Goal: Information Seeking & Learning: Learn about a topic

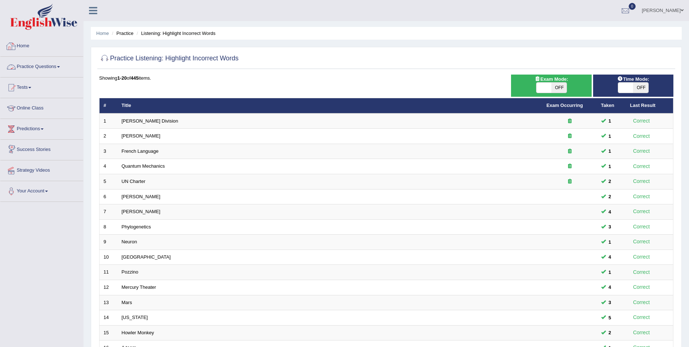
click at [57, 66] on link "Practice Questions" at bounding box center [41, 66] width 83 height 18
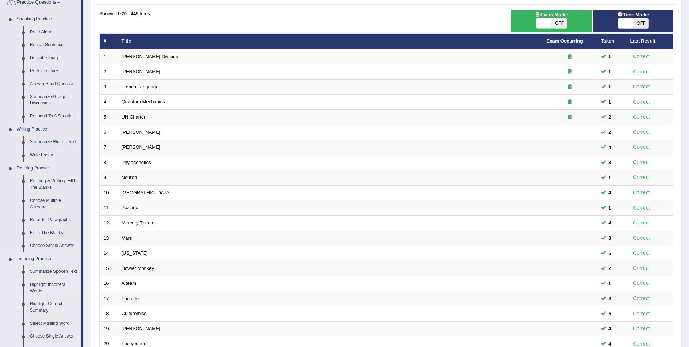
scroll to position [182, 0]
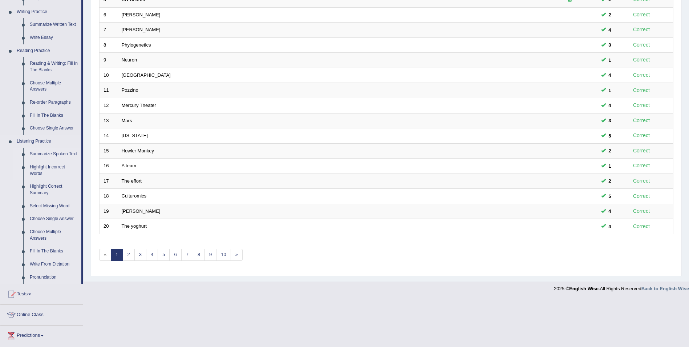
click at [50, 153] on link "Summarize Spoken Text" at bounding box center [54, 153] width 55 height 13
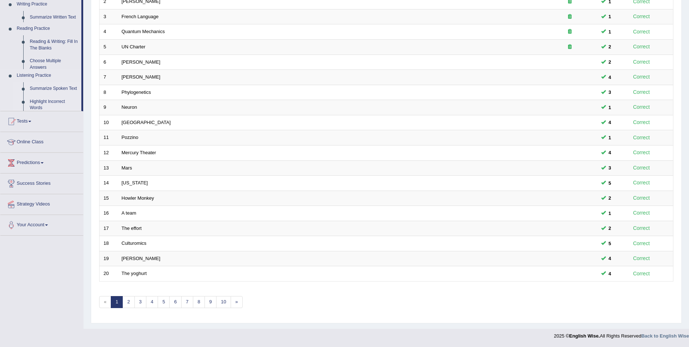
scroll to position [134, 0]
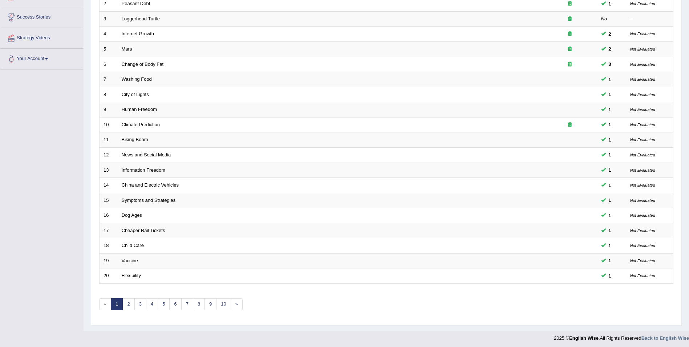
scroll to position [134, 0]
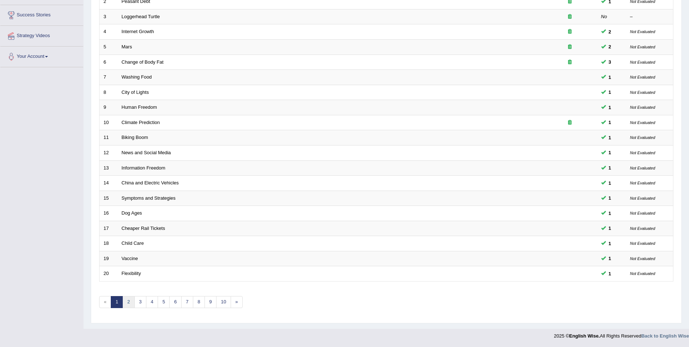
click at [128, 304] on link "2" at bounding box center [128, 302] width 12 height 12
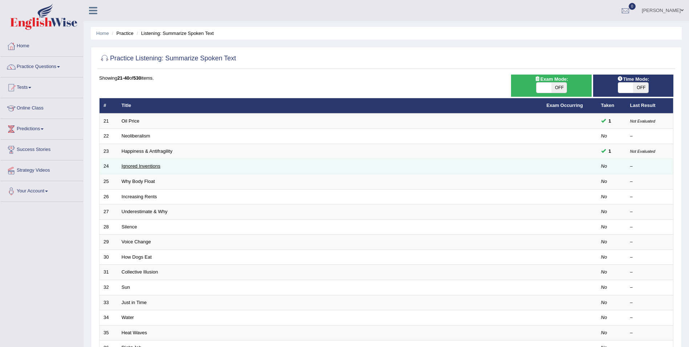
click at [142, 169] on link "Ignored Inventions" at bounding box center [141, 165] width 39 height 5
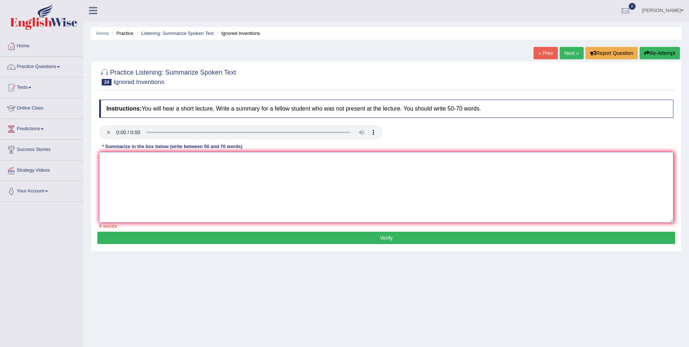
click at [110, 157] on textarea at bounding box center [386, 187] width 574 height 70
drag, startPoint x: 110, startPoint y: 161, endPoint x: 109, endPoint y: 147, distance: 13.8
click at [110, 161] on textarea "THe speaker" at bounding box center [386, 187] width 574 height 70
click at [142, 162] on textarea "The speaker" at bounding box center [386, 187] width 574 height 70
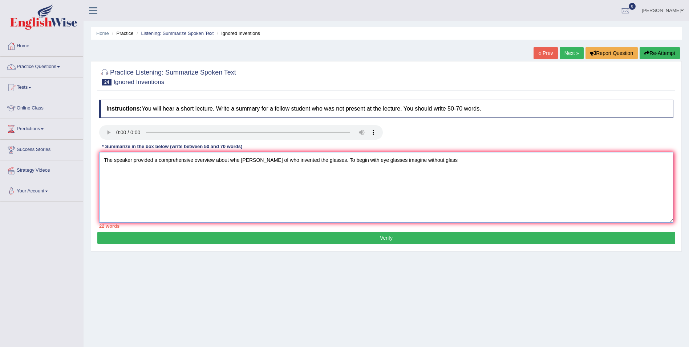
type textarea "The speaker provided a comprehensive overview about whe querry of who invented …"
drag, startPoint x: 353, startPoint y: 162, endPoint x: 442, endPoint y: 179, distance: 91.0
click at [442, 179] on textarea "The speaker provided a comprehensive overview about whe querry of who invented …" at bounding box center [386, 187] width 574 height 70
click at [351, 160] on textarea "The speaker provided a comprehensive overview about whe querry of who invented …" at bounding box center [386, 187] width 574 height 70
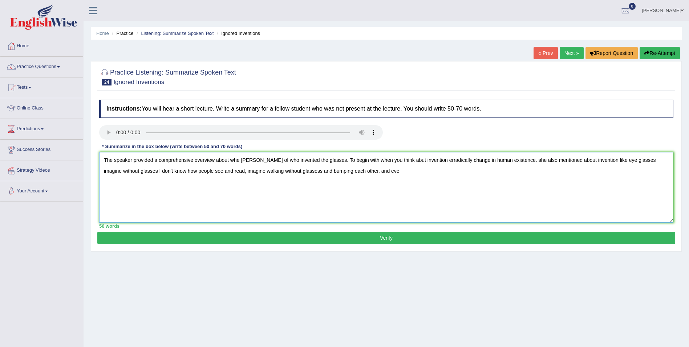
click at [506, 162] on textarea "The speaker provided a comprehensive overview about whe querry of who invented …" at bounding box center [386, 187] width 574 height 70
click at [426, 171] on textarea "The speaker provided a comprehensive overview about whe querry of who invented …" at bounding box center [386, 187] width 574 height 70
click at [424, 170] on textarea "The speaker provided a comprehensive overview about whe querry of who invented …" at bounding box center [386, 187] width 574 height 70
click at [426, 171] on textarea "The speaker provided a comprehensive overview about whe querry of who invented …" at bounding box center [386, 187] width 574 height 70
type textarea "The speaker provided a comprehensive overview about whe querry of who invented …"
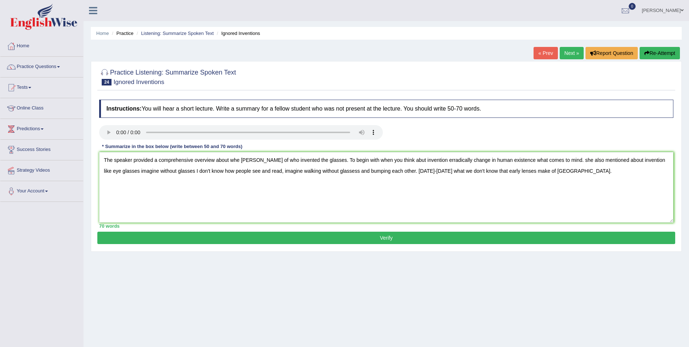
click at [318, 235] on button "Verify" at bounding box center [386, 237] width 578 height 12
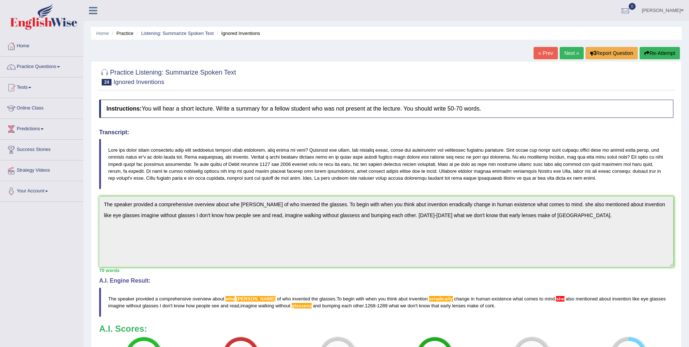
click at [575, 55] on link "Next »" at bounding box center [572, 53] width 24 height 12
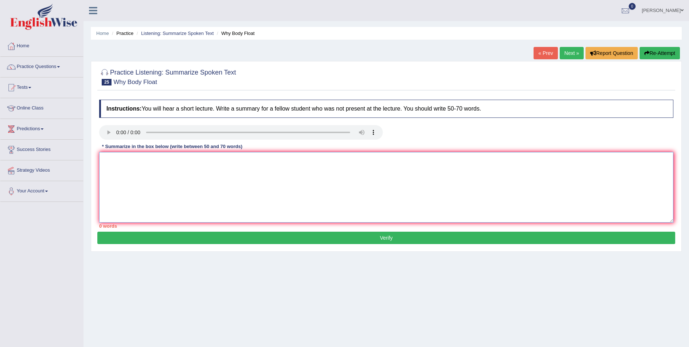
drag, startPoint x: 106, startPoint y: 158, endPoint x: 110, endPoint y: 159, distance: 4.4
click at [106, 158] on textarea at bounding box center [386, 187] width 574 height 70
click at [275, 161] on textarea "The speaker provided a comprehensive overview about why the body float. she als…" at bounding box center [386, 187] width 574 height 70
click at [355, 160] on textarea "The speaker provided a comprehensive overview about why the body float. She als…" at bounding box center [386, 187] width 574 height 70
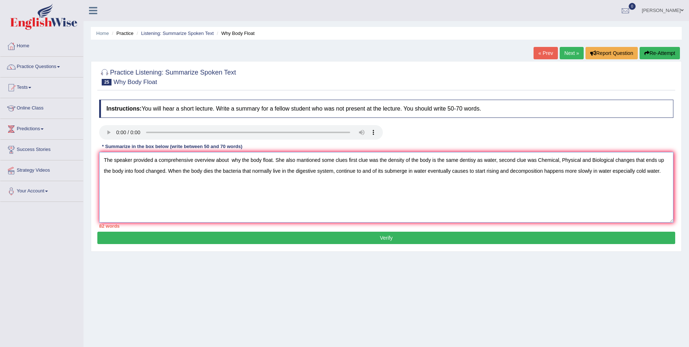
drag, startPoint x: 348, startPoint y: 159, endPoint x: 534, endPoint y: 163, distance: 186.0
click at [534, 163] on textarea "The speaker provided a comprehensive overview about why the body float. She als…" at bounding box center [386, 187] width 574 height 70
drag, startPoint x: 242, startPoint y: 171, endPoint x: 272, endPoint y: 168, distance: 30.6
click at [242, 171] on textarea "The speaker provided a comprehensive overview about why the body float. She als…" at bounding box center [386, 187] width 574 height 70
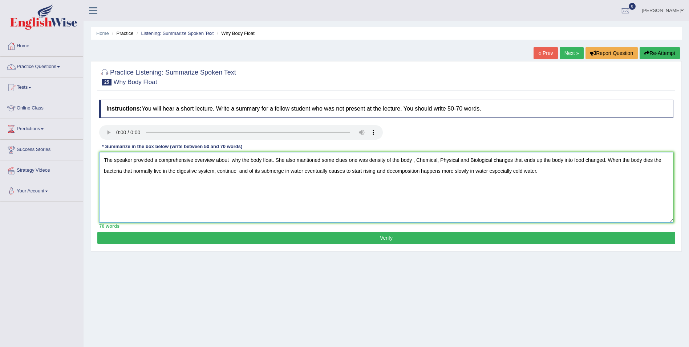
click at [252, 171] on textarea "The speaker provided a comprehensive overview about why the body float. She als…" at bounding box center [386, 187] width 574 height 70
type textarea "The speaker provided a comprehensive overview about why the body float. She als…"
click at [298, 239] on button "Verify" at bounding box center [386, 237] width 578 height 12
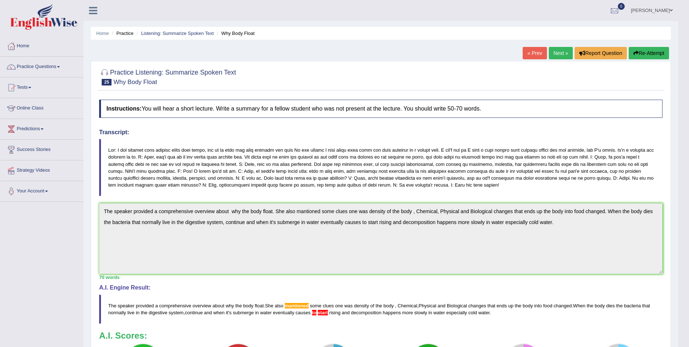
click at [556, 50] on link "Next »" at bounding box center [561, 53] width 24 height 12
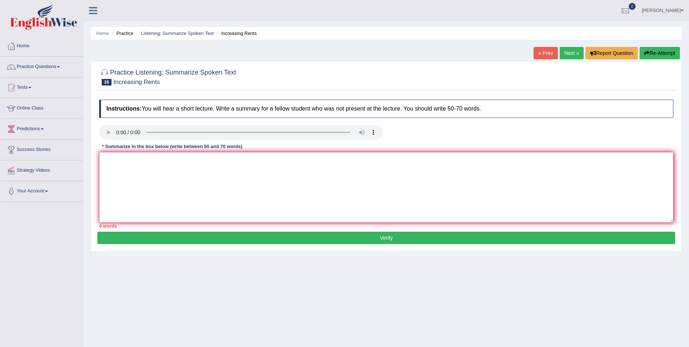
click at [140, 175] on textarea at bounding box center [386, 187] width 574 height 70
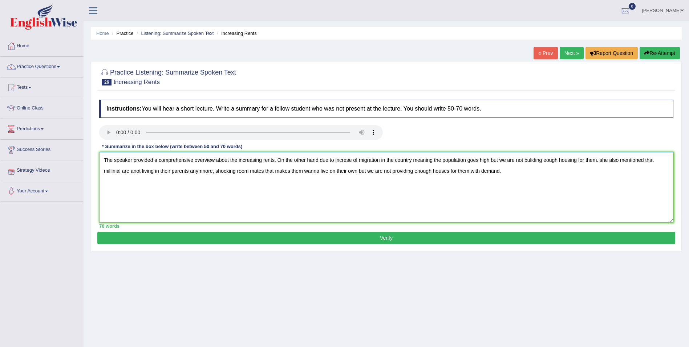
drag, startPoint x: 121, startPoint y: 170, endPoint x: 89, endPoint y: 174, distance: 32.2
click at [90, 174] on div "Home Practice Listening: Summarize Spoken Text Increasing Rents « Prev Next » R…" at bounding box center [386, 181] width 605 height 363
click at [205, 171] on textarea "The speaker provided a comprehensive overview about the increasing rents. On th…" at bounding box center [386, 187] width 574 height 70
type textarea "The speaker provided a comprehensive overview about the increasing rents. On th…"
click at [418, 237] on button "Verify" at bounding box center [386, 237] width 578 height 12
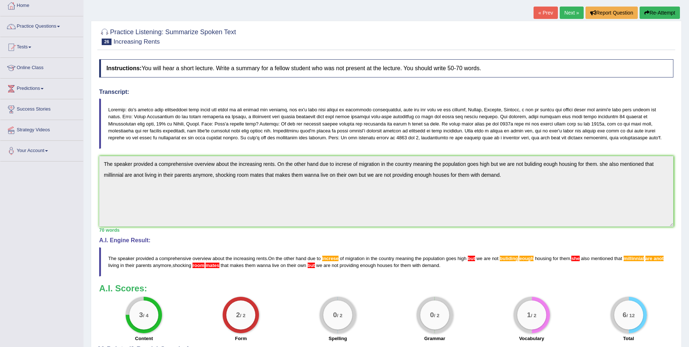
scroll to position [107, 0]
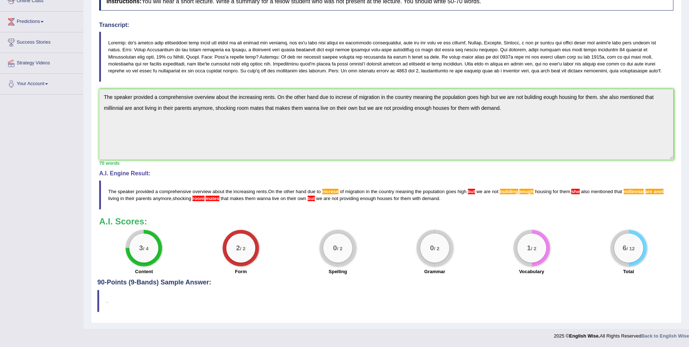
click at [122, 281] on h4 "90-Points (9-Bands) Sample Answer:" at bounding box center [386, 136] width 578 height 299
click at [149, 280] on h4 "90-Points (9-Bands) Sample Answer:" at bounding box center [386, 136] width 578 height 299
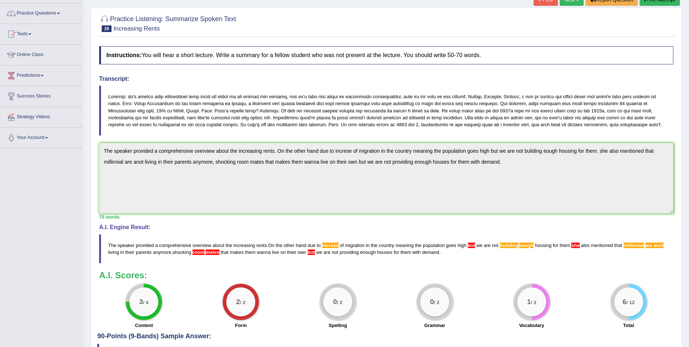
scroll to position [0, 0]
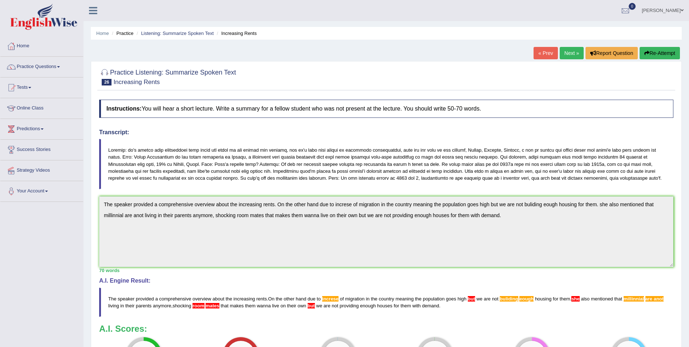
click at [567, 56] on link "Next »" at bounding box center [572, 53] width 24 height 12
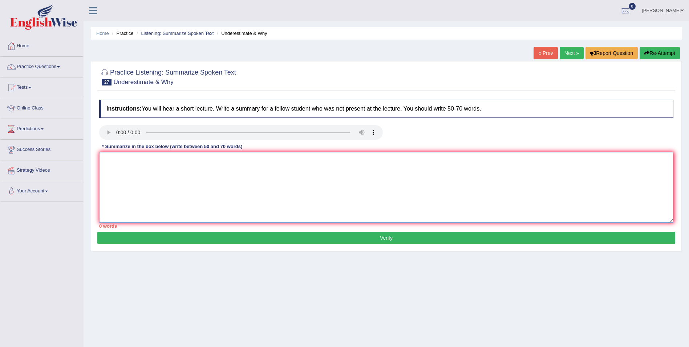
click at [122, 167] on textarea at bounding box center [386, 187] width 574 height 70
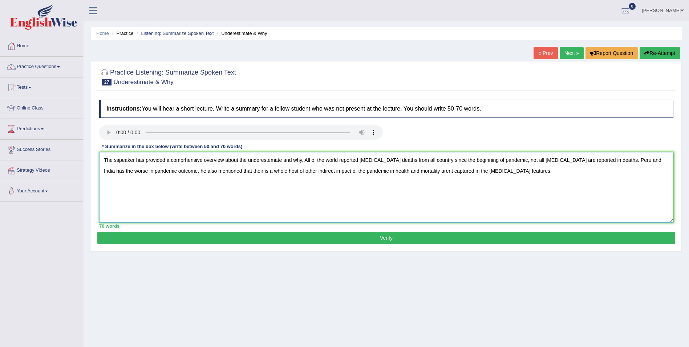
type textarea "The sspeaker has provided a comprhensive overview about the underestemate and w…"
click at [142, 231] on div "Instructions: You will hear a short lecture. Write a summary for a fellow stude…" at bounding box center [386, 163] width 578 height 135
click at [144, 238] on button "Verify" at bounding box center [386, 237] width 578 height 12
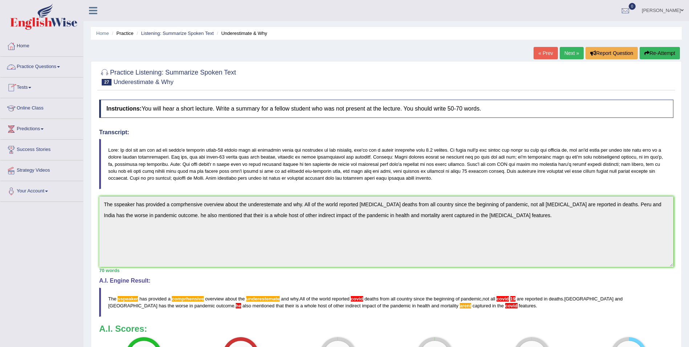
click at [45, 66] on link "Practice Questions" at bounding box center [41, 66] width 83 height 18
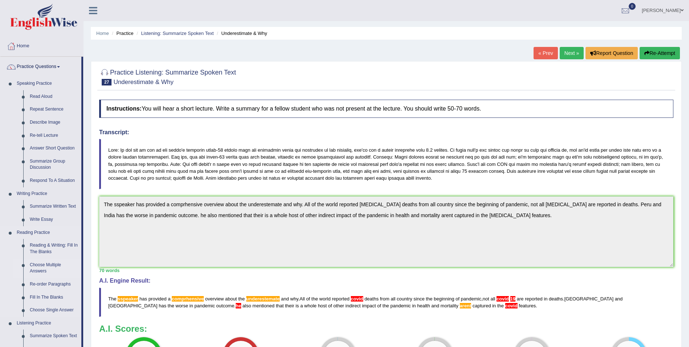
click at [41, 268] on link "Choose Multiple Answers" at bounding box center [54, 267] width 55 height 19
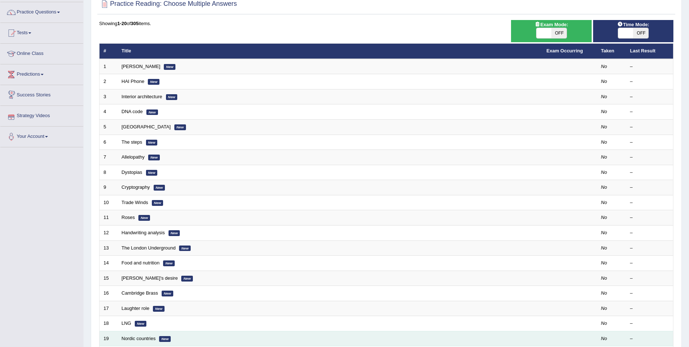
scroll to position [134, 0]
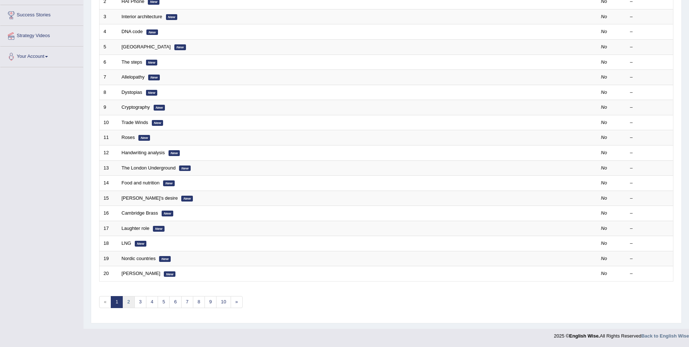
click at [125, 305] on link "2" at bounding box center [128, 302] width 12 height 12
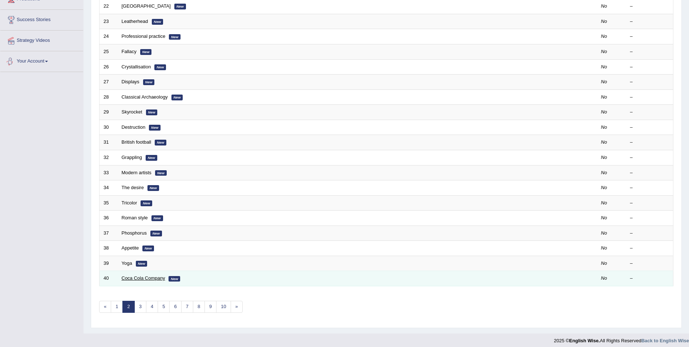
scroll to position [134, 0]
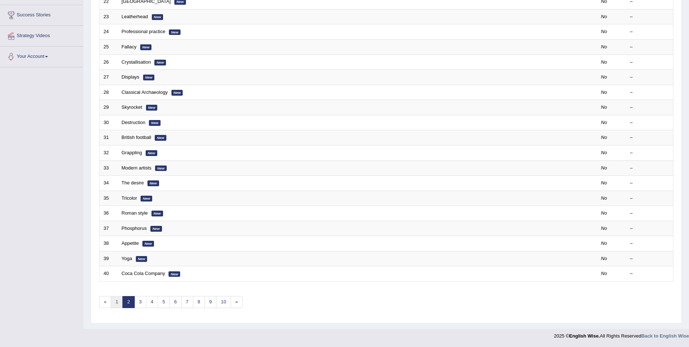
click at [117, 303] on link "1" at bounding box center [117, 302] width 12 height 12
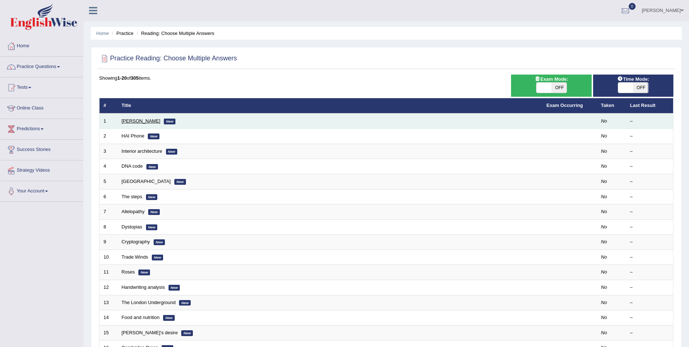
click at [144, 120] on link "[PERSON_NAME]" at bounding box center [141, 120] width 39 height 5
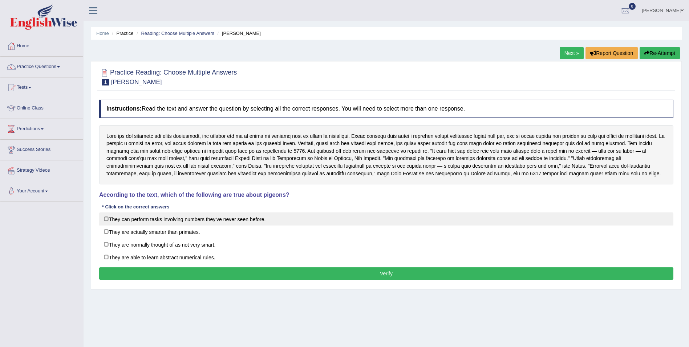
click at [105, 222] on label "They can perform tasks involving numbers they've never seen before." at bounding box center [386, 218] width 574 height 13
checkbox input "true"
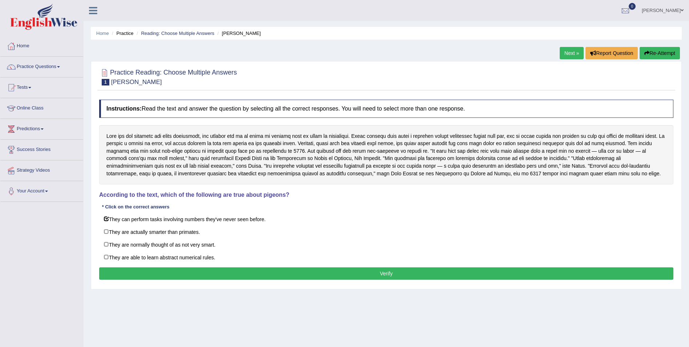
click at [116, 274] on button "Verify" at bounding box center [386, 273] width 574 height 12
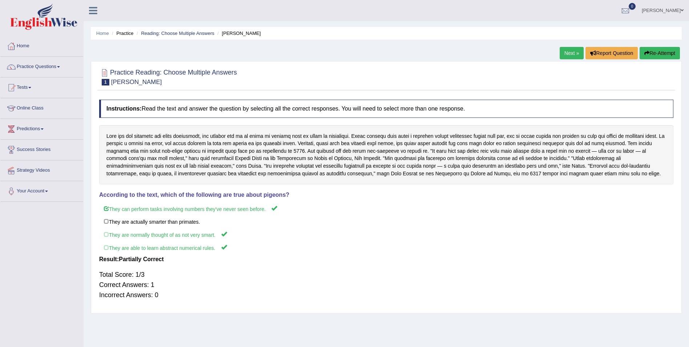
click at [567, 55] on link "Next »" at bounding box center [572, 53] width 24 height 12
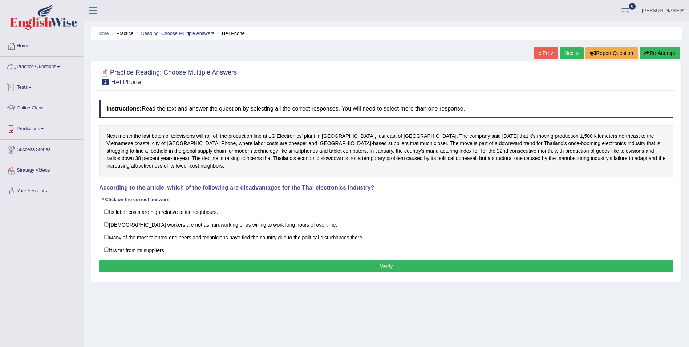
click at [52, 66] on link "Practice Questions" at bounding box center [41, 66] width 83 height 18
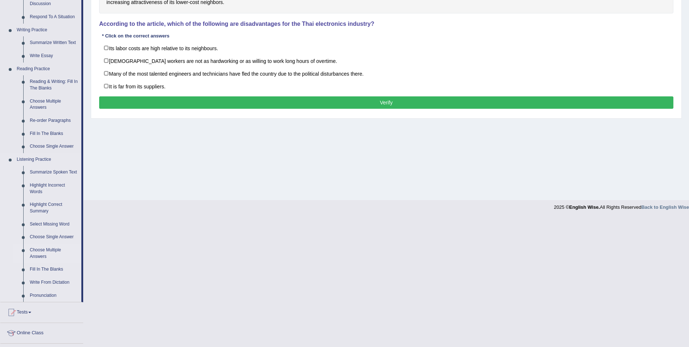
scroll to position [182, 0]
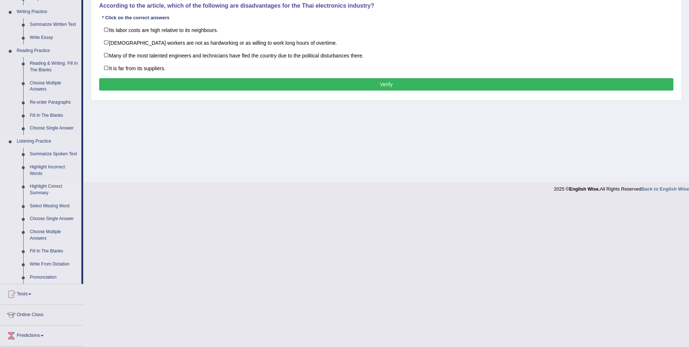
click at [45, 189] on link "Highlight Correct Summary" at bounding box center [54, 189] width 55 height 19
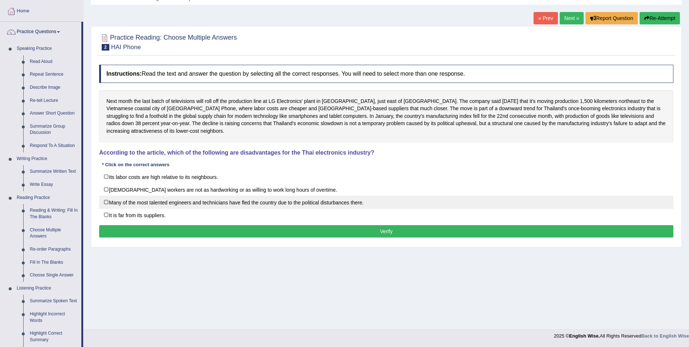
scroll to position [60, 0]
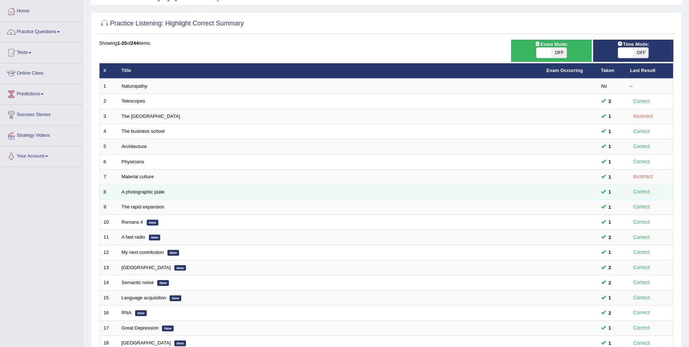
scroll to position [25, 0]
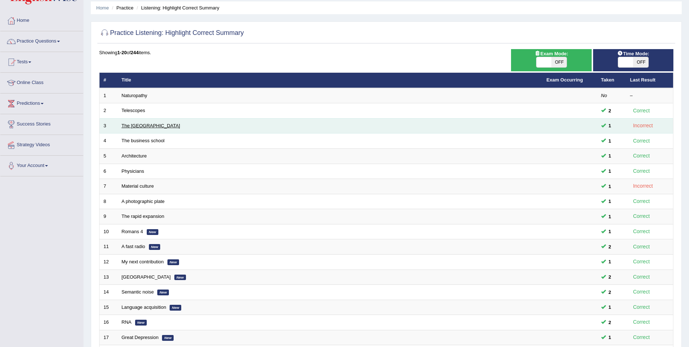
click at [147, 126] on link "The [GEOGRAPHIC_DATA]" at bounding box center [151, 125] width 58 height 5
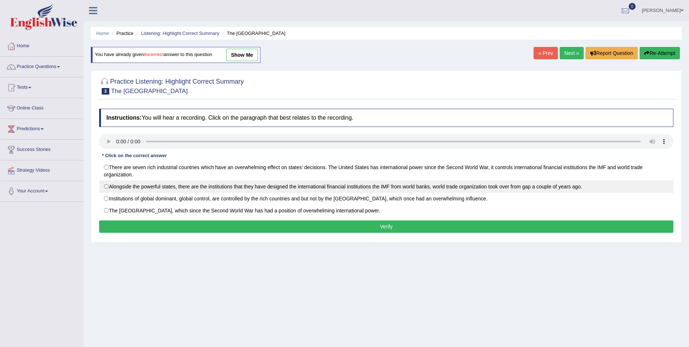
click at [106, 187] on label "Alongside the powerful states, there are the institutions that they have design…" at bounding box center [386, 186] width 574 height 12
radio input "true"
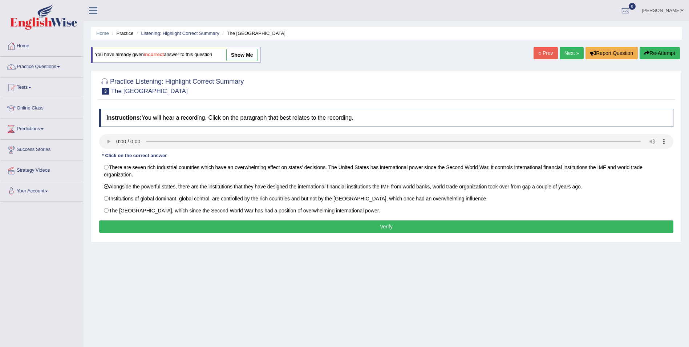
click at [252, 229] on button "Verify" at bounding box center [386, 226] width 574 height 12
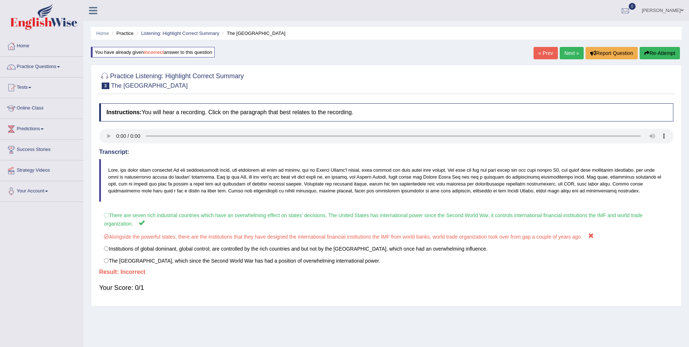
click at [660, 56] on button "Re-Attempt" at bounding box center [660, 53] width 40 height 12
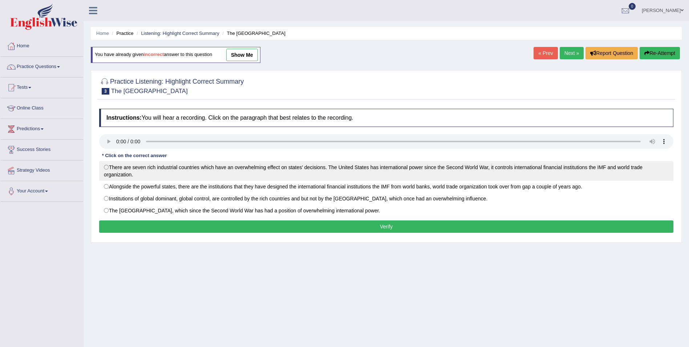
click at [106, 168] on label "There are seven rich industrial countries which have an overwhelming effect on …" at bounding box center [386, 171] width 574 height 20
radio input "true"
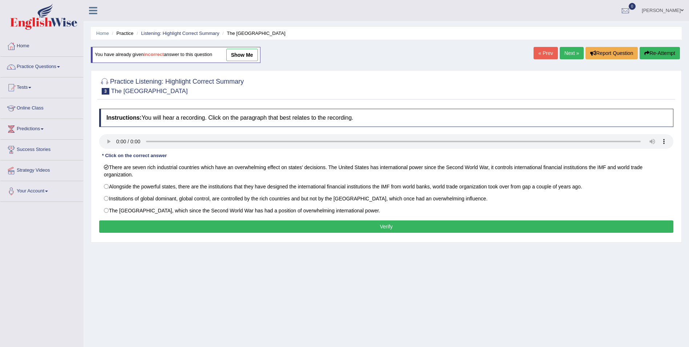
click at [208, 227] on button "Verify" at bounding box center [386, 226] width 574 height 12
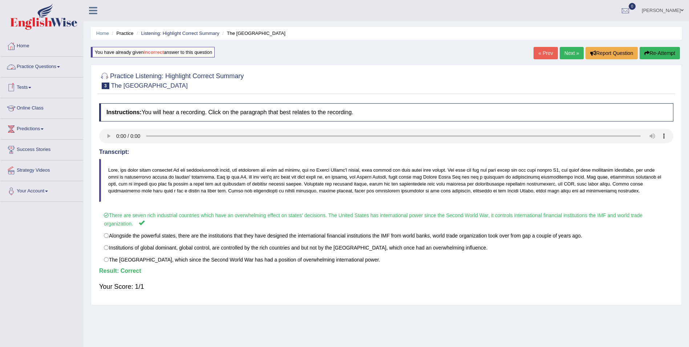
click at [59, 67] on link "Practice Questions" at bounding box center [41, 66] width 83 height 18
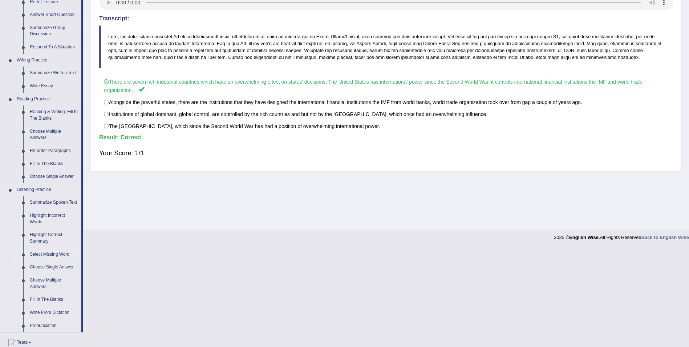
scroll to position [145, 0]
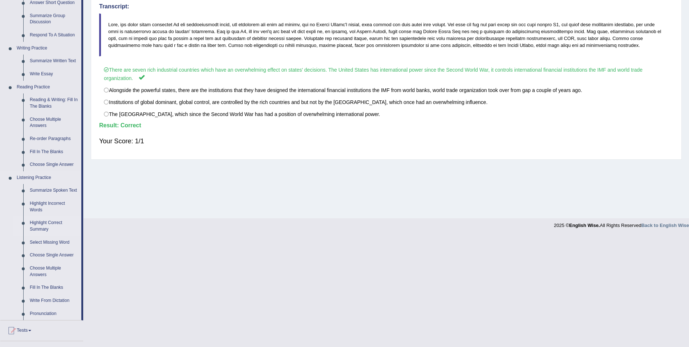
click at [41, 224] on link "Highlight Correct Summary" at bounding box center [54, 225] width 55 height 19
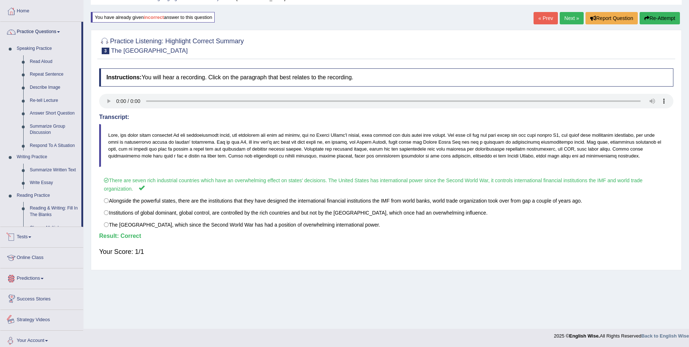
scroll to position [69, 0]
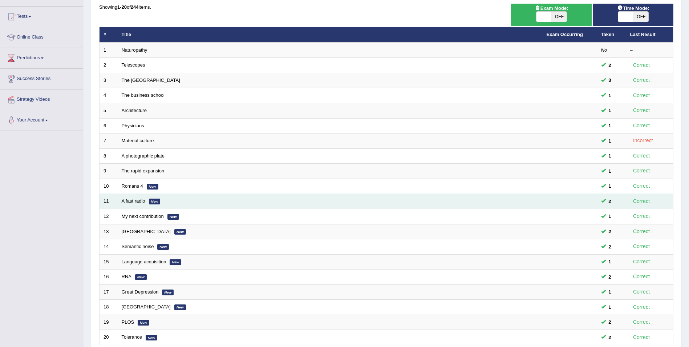
scroll to position [62, 0]
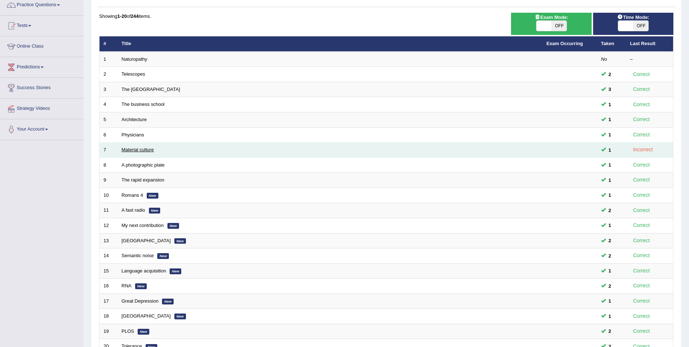
click at [138, 151] on link "Material culture" at bounding box center [138, 149] width 32 height 5
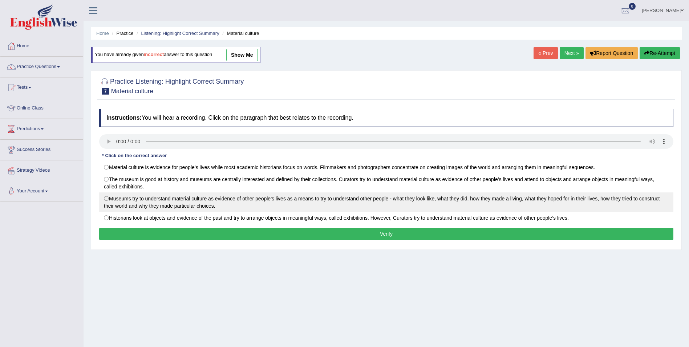
click at [109, 200] on label "Museums try to understand material culture as evidence of other people’s lives …" at bounding box center [386, 202] width 574 height 20
radio input "true"
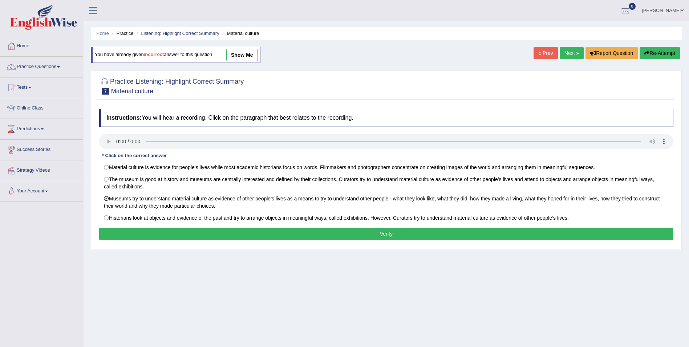
click at [177, 230] on button "Verify" at bounding box center [386, 233] width 574 height 12
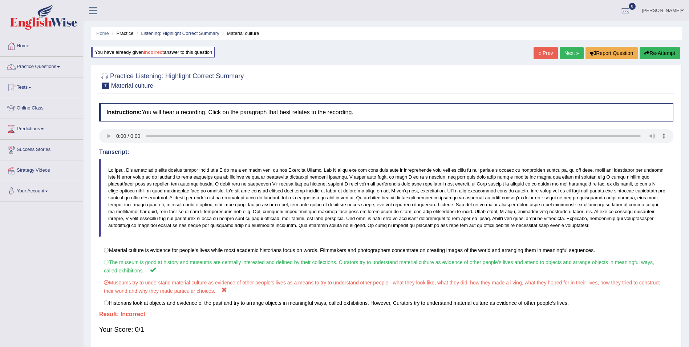
click at [662, 55] on button "Re-Attempt" at bounding box center [660, 53] width 40 height 12
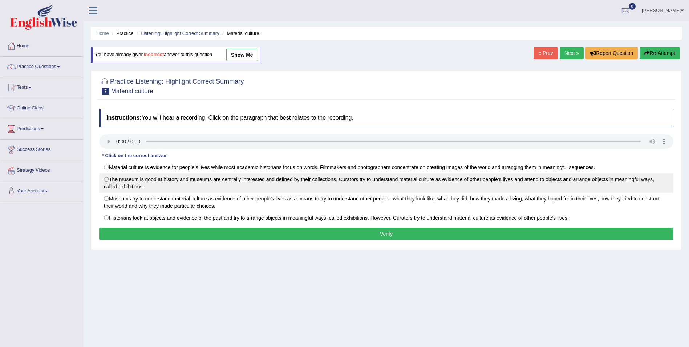
click at [106, 180] on label "The museum is good at history and museums are centrally interested and defined …" at bounding box center [386, 183] width 574 height 20
radio input "true"
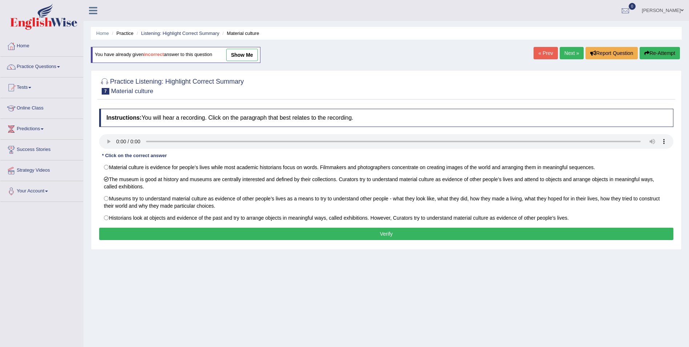
click at [227, 231] on button "Verify" at bounding box center [386, 233] width 574 height 12
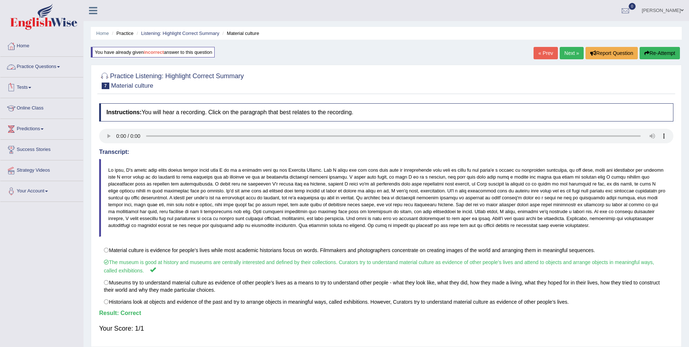
click at [57, 67] on link "Practice Questions" at bounding box center [41, 66] width 83 height 18
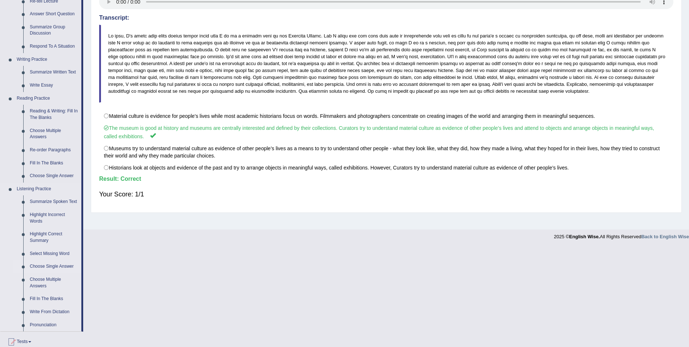
scroll to position [145, 0]
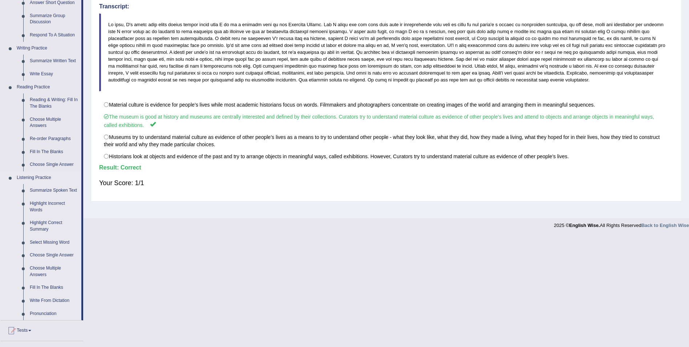
click at [48, 256] on link "Choose Single Answer" at bounding box center [54, 254] width 55 height 13
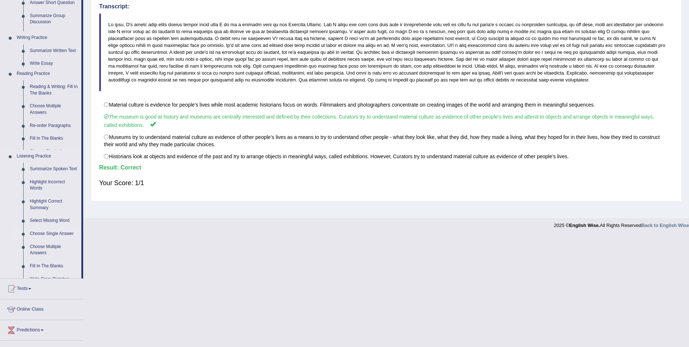
scroll to position [35, 0]
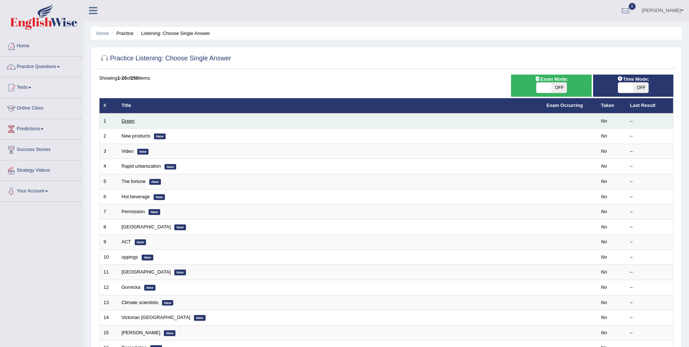
click at [127, 120] on link "Green" at bounding box center [128, 120] width 13 height 5
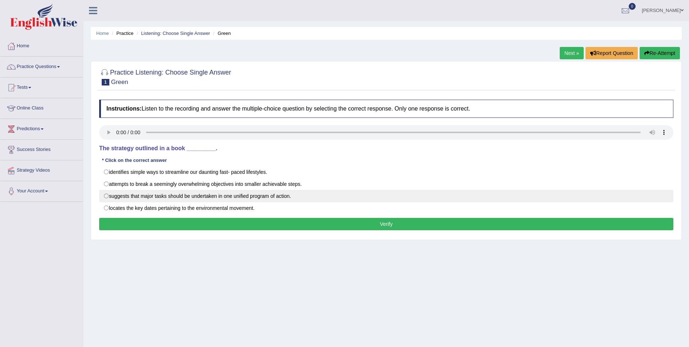
click at [106, 197] on label "suggests that major tasks should be undertaken in one unified program of action." at bounding box center [386, 196] width 574 height 12
radio input "true"
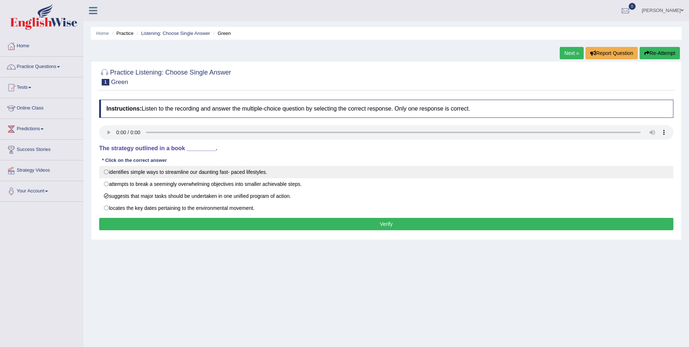
click at [106, 169] on label "identifies simple ways to streamline our daunting fast- paced lifestyles." at bounding box center [386, 172] width 574 height 12
radio input "true"
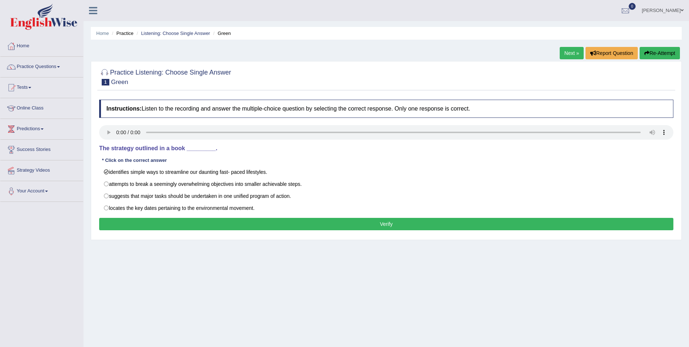
click at [121, 219] on button "Verify" at bounding box center [386, 224] width 574 height 12
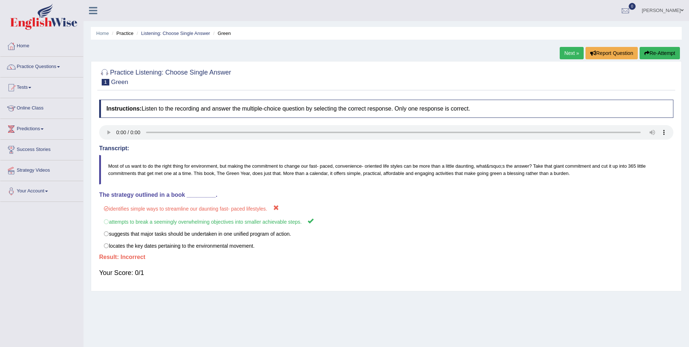
click at [658, 53] on button "Re-Attempt" at bounding box center [660, 53] width 40 height 12
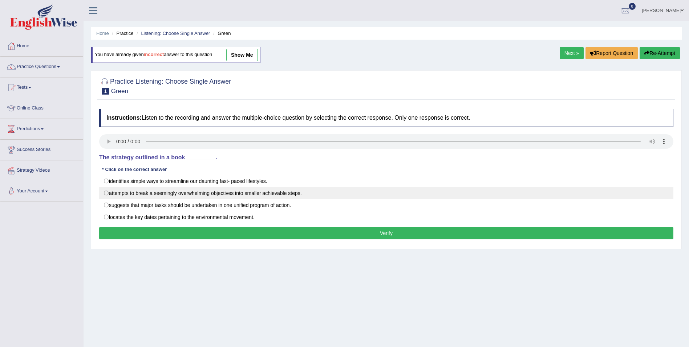
click at [105, 194] on label "attempts to break a seemingly overwhelming objectives into smaller achievable s…" at bounding box center [386, 193] width 574 height 12
radio input "true"
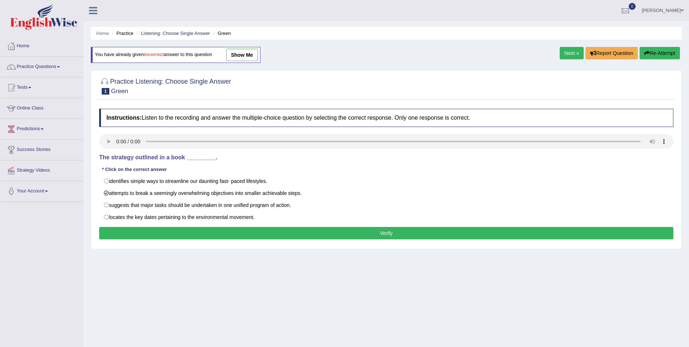
click at [126, 234] on button "Verify" at bounding box center [386, 233] width 574 height 12
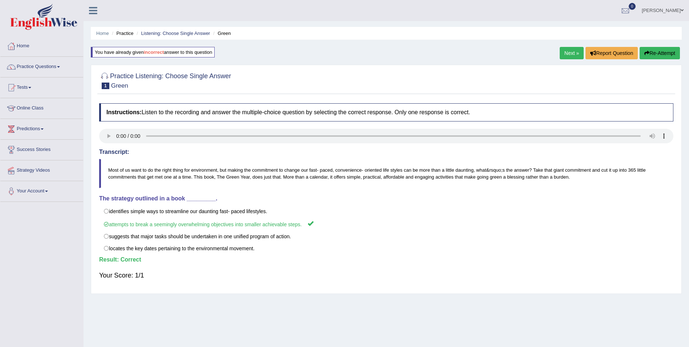
click at [570, 50] on link "Next »" at bounding box center [572, 53] width 24 height 12
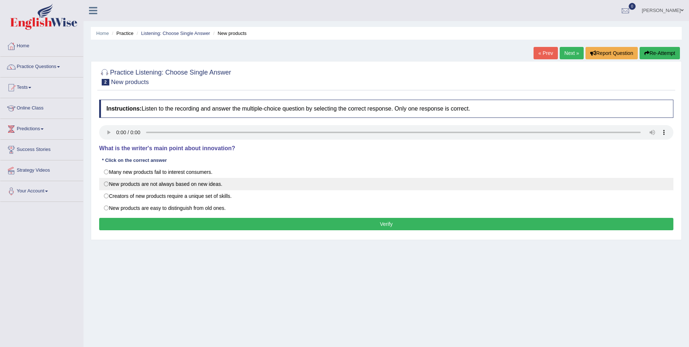
click at [104, 185] on label "New products are not always based on new ideas." at bounding box center [386, 184] width 574 height 12
radio input "true"
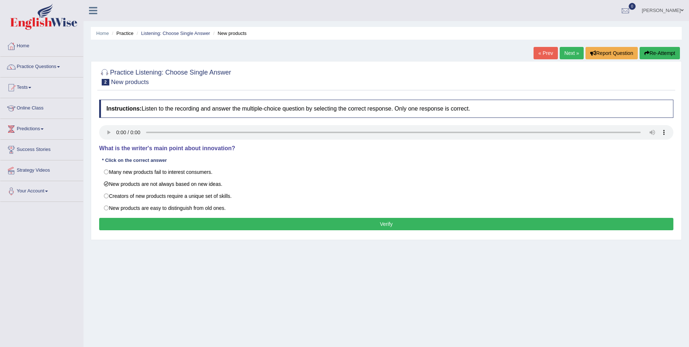
click at [147, 220] on button "Verify" at bounding box center [386, 224] width 574 height 12
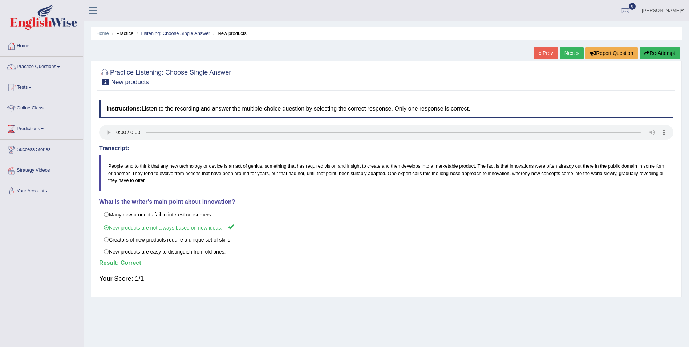
click at [573, 54] on link "Next »" at bounding box center [572, 53] width 24 height 12
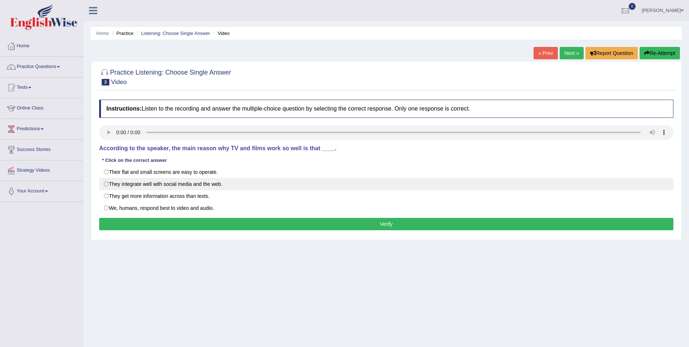
click at [105, 185] on label "They integrate well with social media and the web." at bounding box center [386, 184] width 574 height 12
radio input "true"
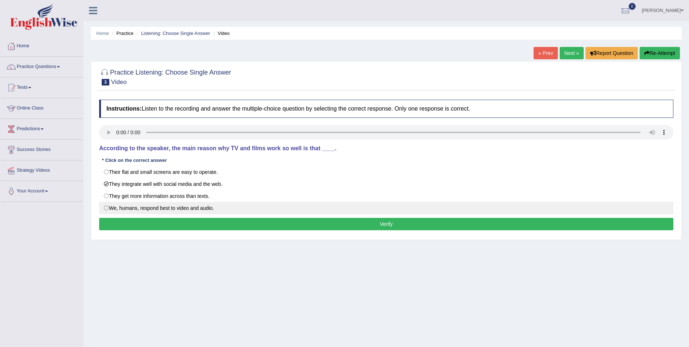
click at [104, 210] on label "We, humans, respond best to video and audio." at bounding box center [386, 208] width 574 height 12
radio input "true"
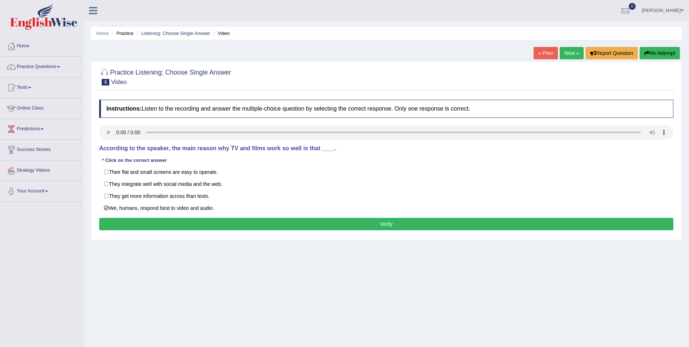
click at [131, 222] on button "Verify" at bounding box center [386, 224] width 574 height 12
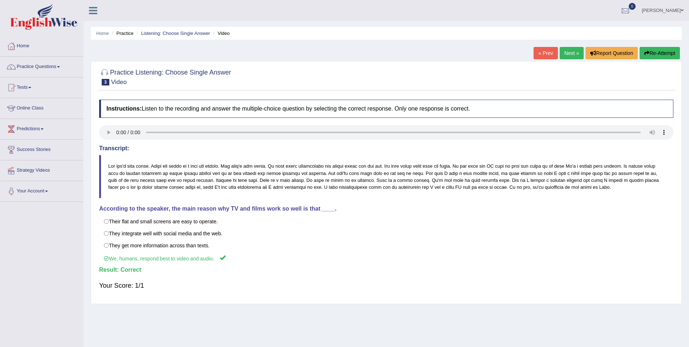
click at [571, 50] on link "Next »" at bounding box center [572, 53] width 24 height 12
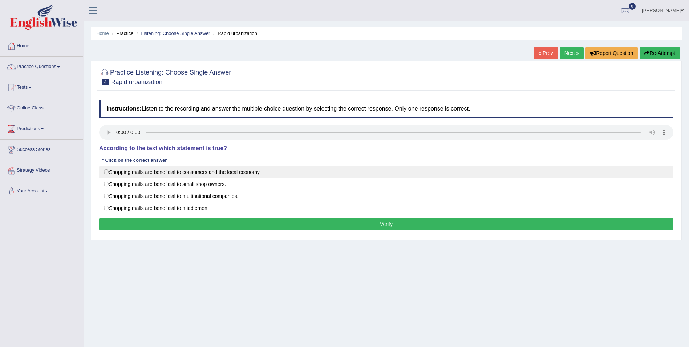
click at [108, 171] on label "Shopping malls are beneficial to consumers and the local economy." at bounding box center [386, 172] width 574 height 12
radio input "true"
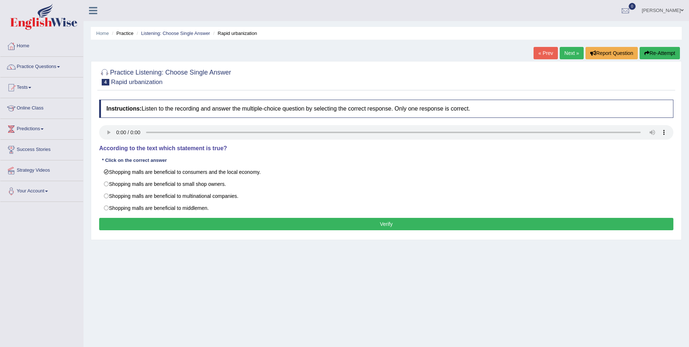
click at [171, 224] on button "Verify" at bounding box center [386, 224] width 574 height 12
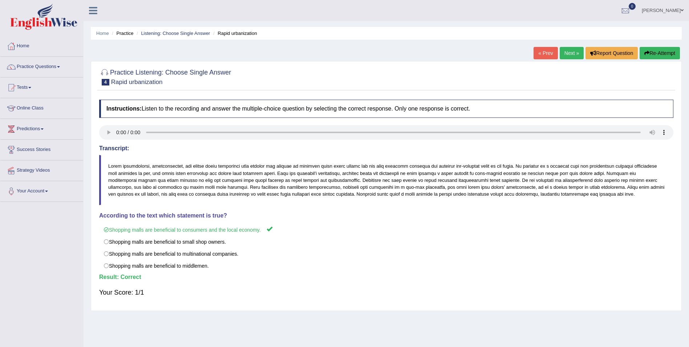
click at [567, 50] on link "Next »" at bounding box center [572, 53] width 24 height 12
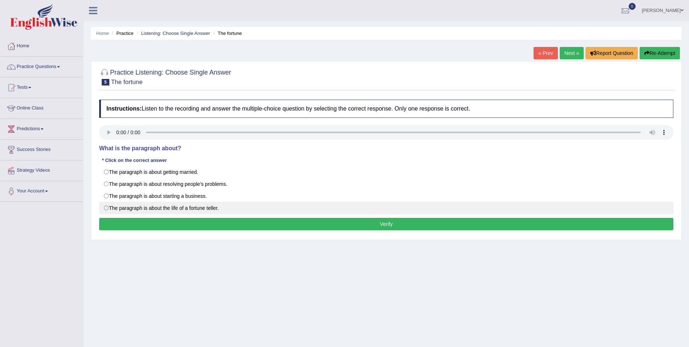
click at [108, 207] on label "The paragraph is about the life of a fortune teller." at bounding box center [386, 208] width 574 height 12
radio input "true"
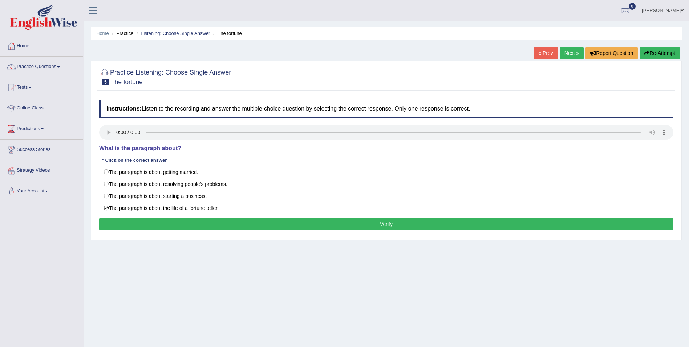
click at [145, 224] on button "Verify" at bounding box center [386, 224] width 574 height 12
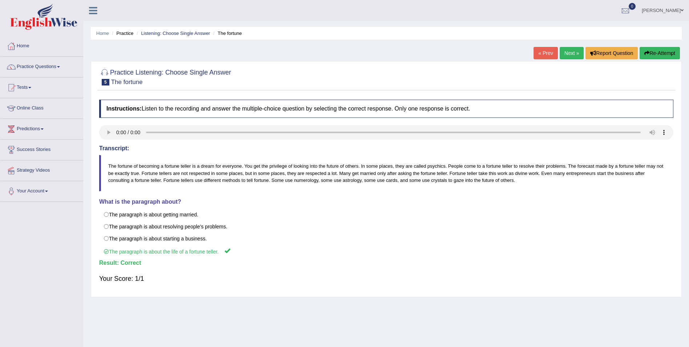
click at [574, 54] on link "Next »" at bounding box center [572, 53] width 24 height 12
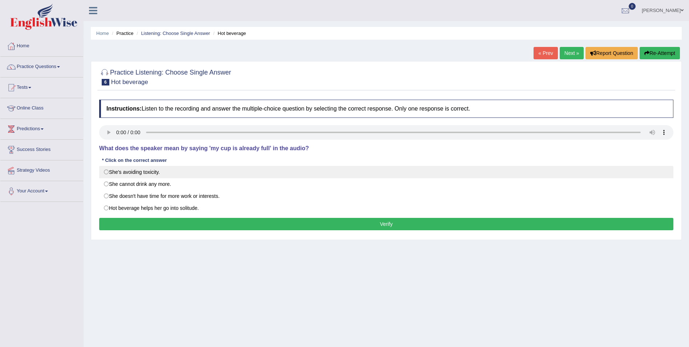
click at [107, 173] on label "She's avoiding toxicity." at bounding box center [386, 172] width 574 height 12
radio input "true"
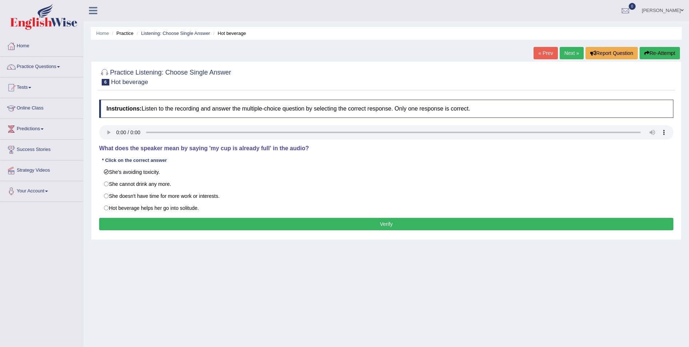
click at [113, 222] on button "Verify" at bounding box center [386, 224] width 574 height 12
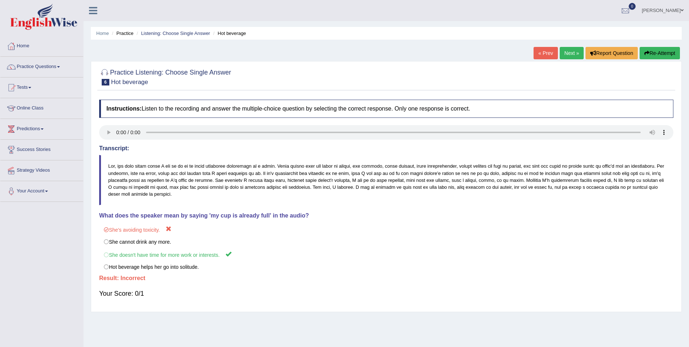
click at [664, 53] on button "Re-Attempt" at bounding box center [660, 53] width 40 height 12
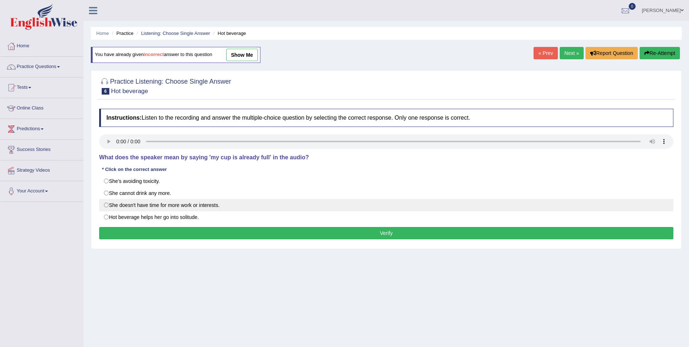
click at [106, 206] on label "She doesn't have time for more work or interests." at bounding box center [386, 205] width 574 height 12
radio input "true"
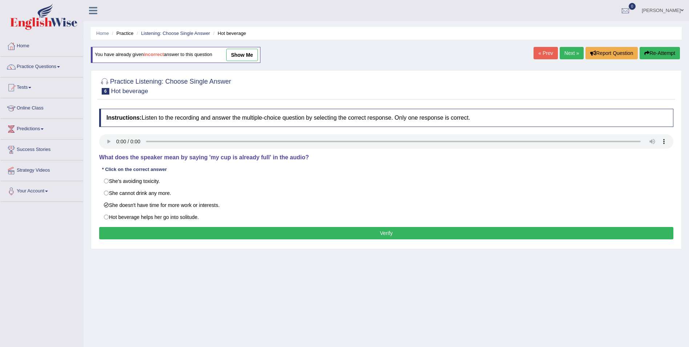
click at [149, 233] on button "Verify" at bounding box center [386, 233] width 574 height 12
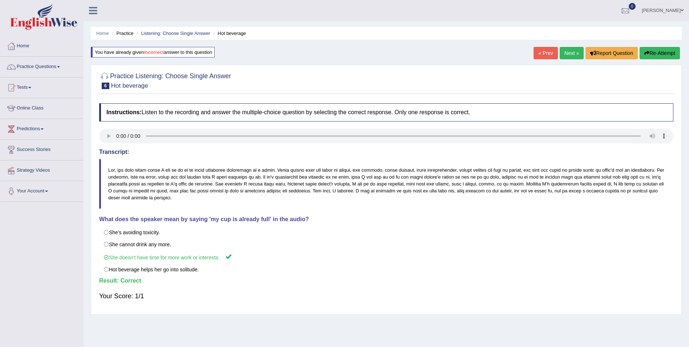
click at [570, 54] on link "Next »" at bounding box center [572, 53] width 24 height 12
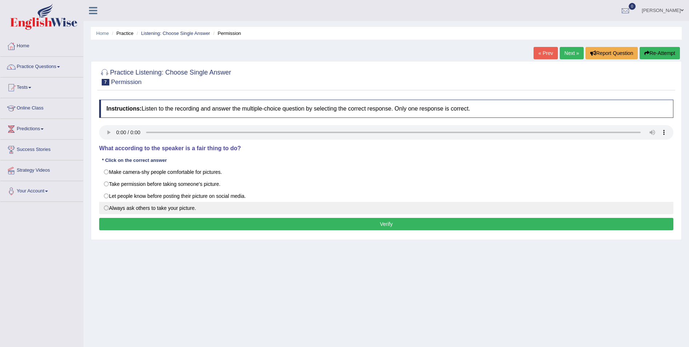
click at [108, 206] on label "Always ask others to take your picture." at bounding box center [386, 208] width 574 height 12
radio input "true"
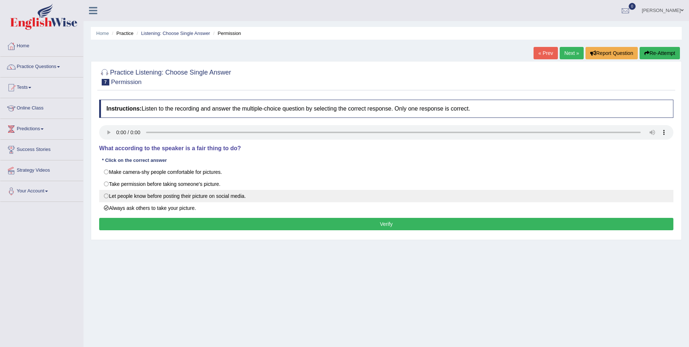
click at [108, 197] on label "Let people know before posting their picture on social media." at bounding box center [386, 196] width 574 height 12
radio input "true"
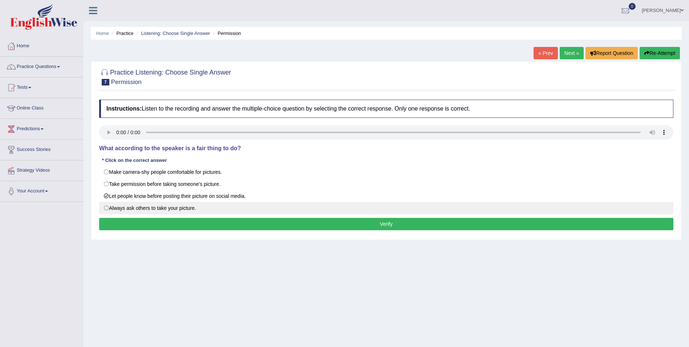
click at [106, 208] on label "Always ask others to take your picture." at bounding box center [386, 208] width 574 height 12
radio input "true"
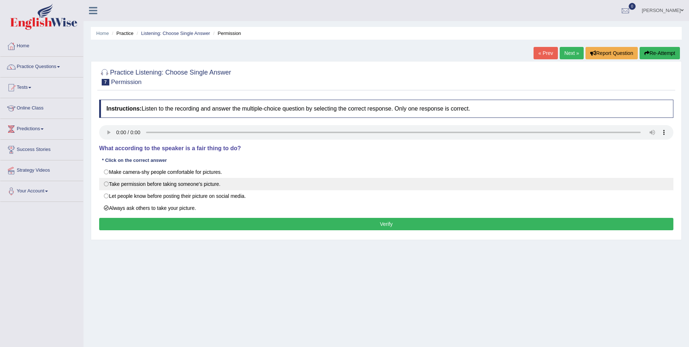
click at [106, 184] on label "Take permission before taking someone's picture." at bounding box center [386, 184] width 574 height 12
radio input "true"
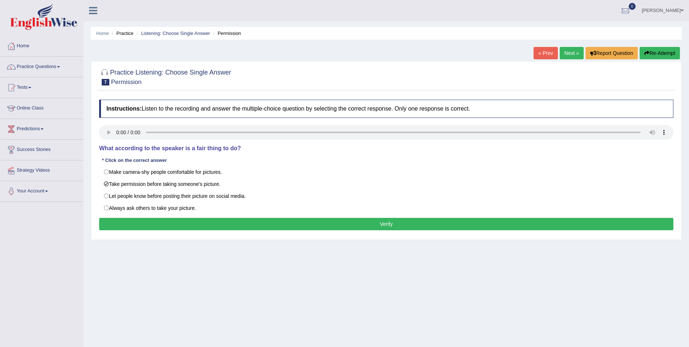
click at [146, 220] on button "Verify" at bounding box center [386, 224] width 574 height 12
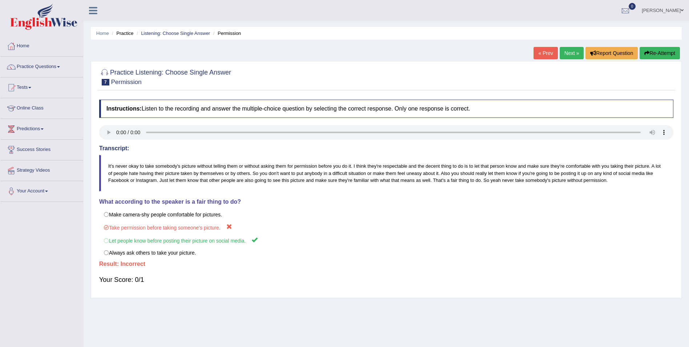
click at [654, 54] on button "Re-Attempt" at bounding box center [660, 53] width 40 height 12
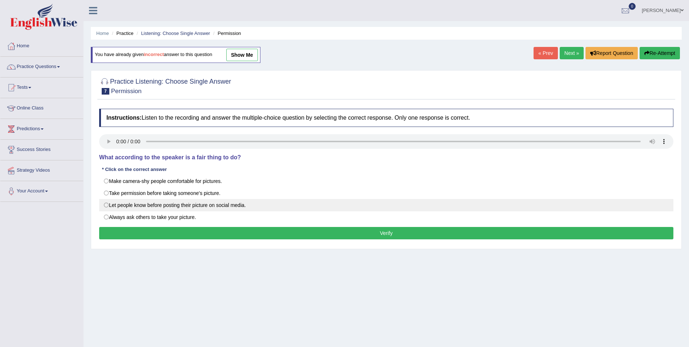
click at [106, 204] on label "Let people know before posting their picture on social media." at bounding box center [386, 205] width 574 height 12
radio input "true"
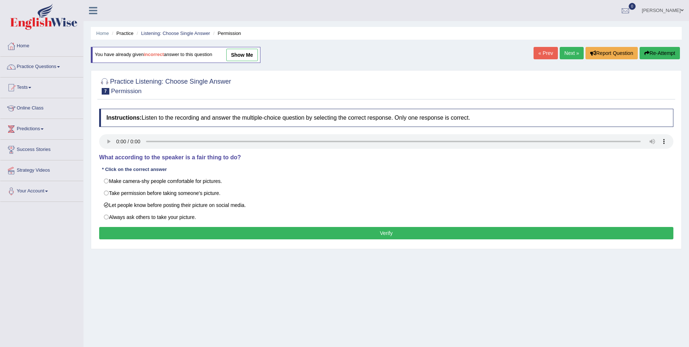
click at [119, 232] on button "Verify" at bounding box center [386, 233] width 574 height 12
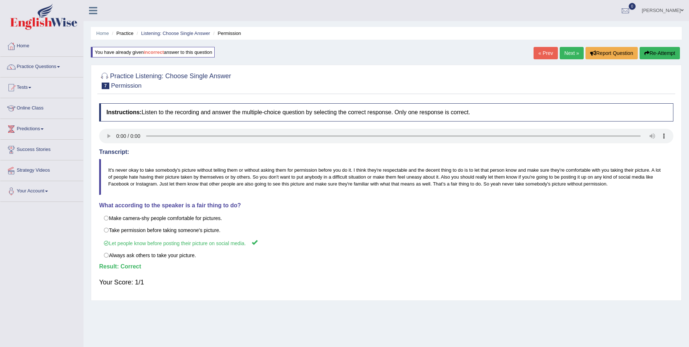
click at [563, 57] on link "Next »" at bounding box center [572, 53] width 24 height 12
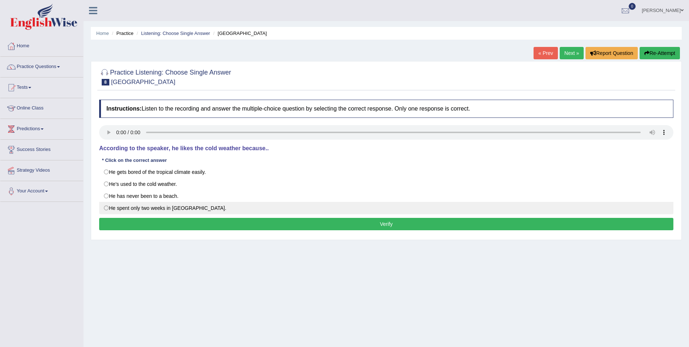
click at [109, 208] on label "He spent only two weeks in [GEOGRAPHIC_DATA]." at bounding box center [386, 208] width 574 height 12
radio input "true"
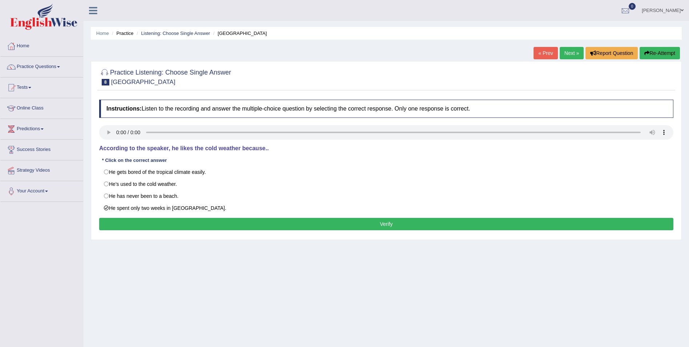
click at [117, 228] on button "Verify" at bounding box center [386, 224] width 574 height 12
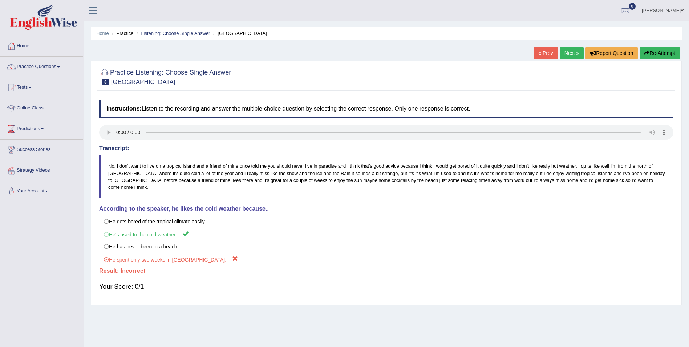
click at [664, 54] on button "Re-Attempt" at bounding box center [660, 53] width 40 height 12
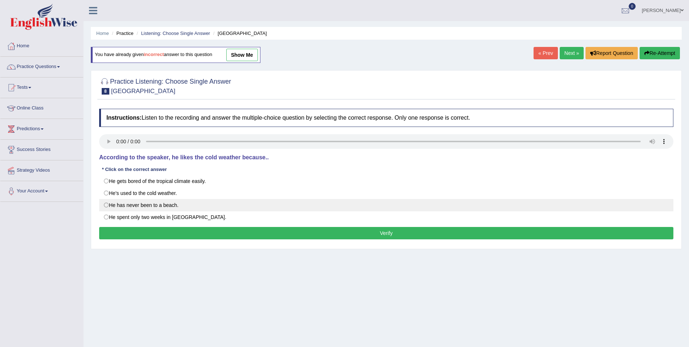
drag, startPoint x: 106, startPoint y: 195, endPoint x: 121, endPoint y: 208, distance: 19.5
click at [108, 195] on label "He's used to the cold weather." at bounding box center [386, 193] width 574 height 12
radio input "true"
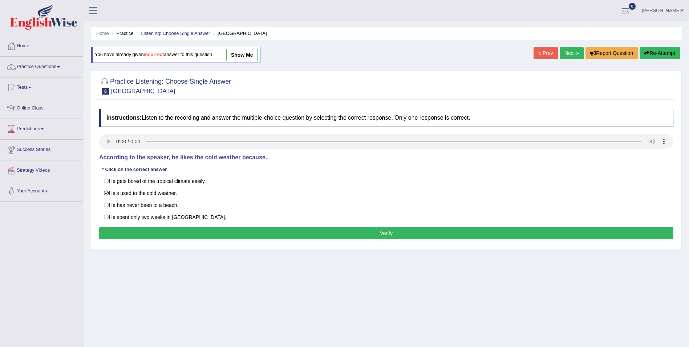
click at [138, 232] on button "Verify" at bounding box center [386, 233] width 574 height 12
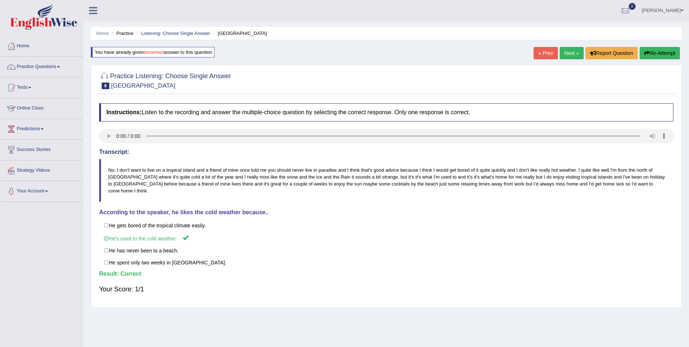
click at [576, 53] on link "Next »" at bounding box center [572, 53] width 24 height 12
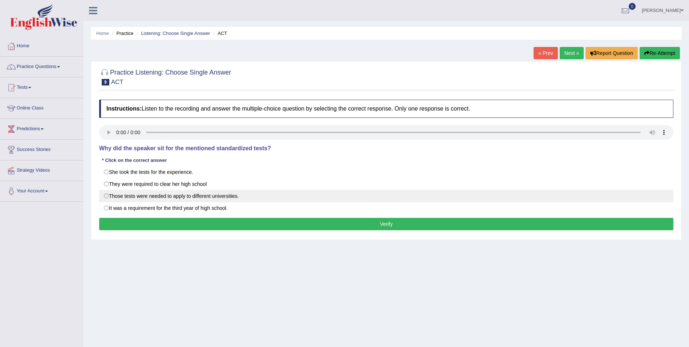
click at [108, 196] on label "Those tests were needed to apply to different universities." at bounding box center [386, 196] width 574 height 12
radio input "true"
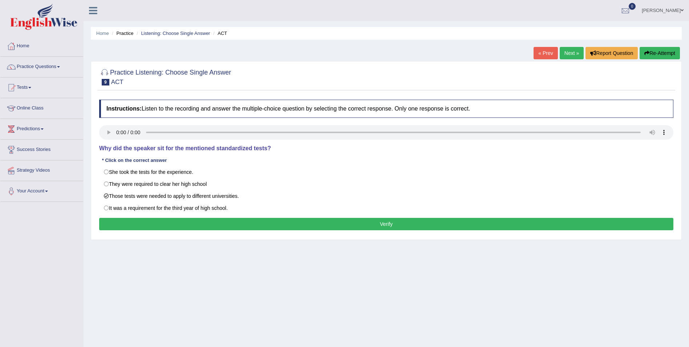
click at [159, 223] on button "Verify" at bounding box center [386, 224] width 574 height 12
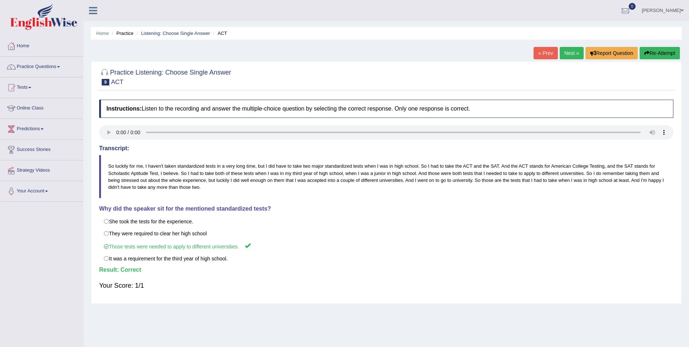
click at [574, 52] on link "Next »" at bounding box center [572, 53] width 24 height 12
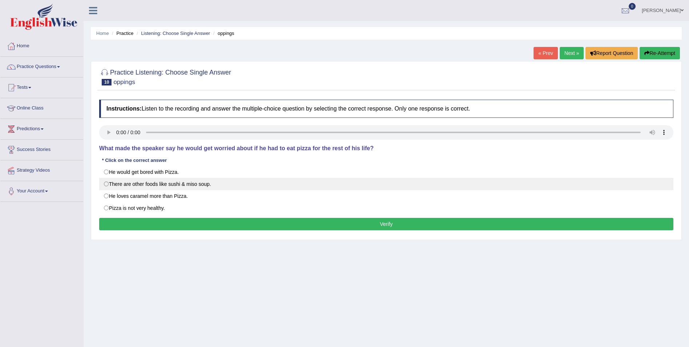
click at [106, 185] on label "There are other foods like sushi & miso soup." at bounding box center [386, 184] width 574 height 12
radio input "true"
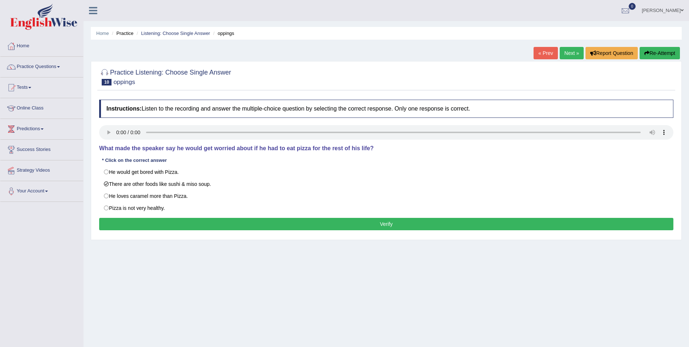
click at [127, 222] on button "Verify" at bounding box center [386, 224] width 574 height 12
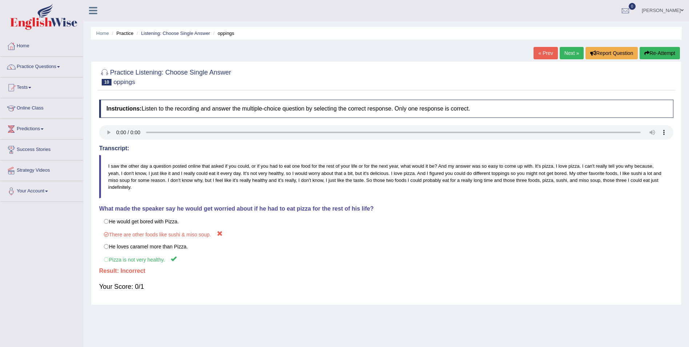
click at [664, 54] on button "Re-Attempt" at bounding box center [660, 53] width 40 height 12
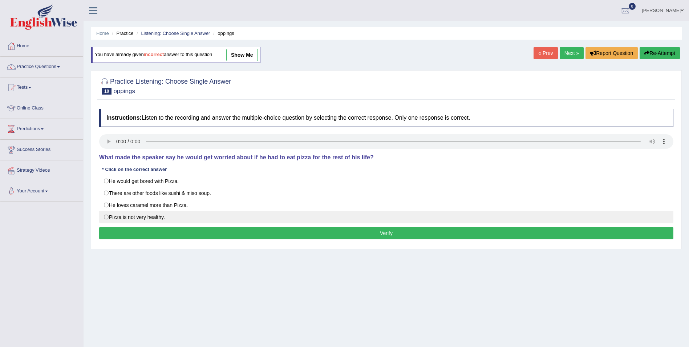
click at [106, 218] on label "Pizza is not very healthy." at bounding box center [386, 217] width 574 height 12
radio input "true"
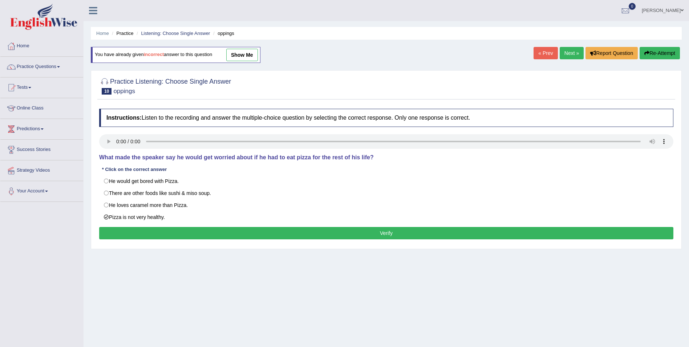
click at [351, 233] on button "Verify" at bounding box center [386, 233] width 574 height 12
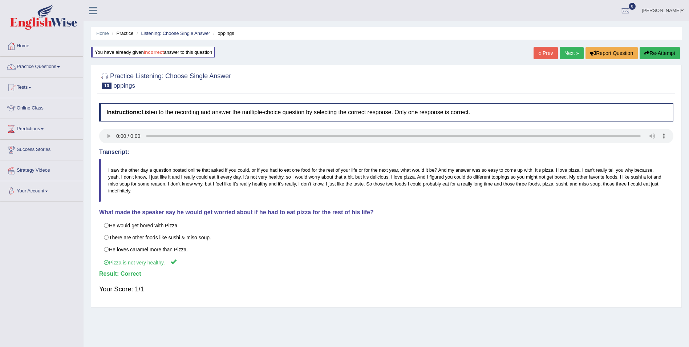
click at [574, 51] on link "Next »" at bounding box center [572, 53] width 24 height 12
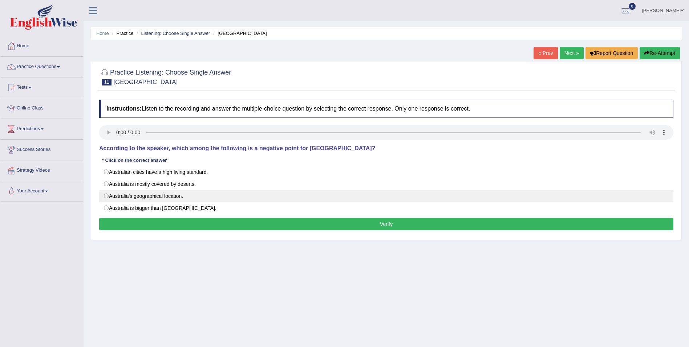
click at [105, 196] on label "Australia's geographical location." at bounding box center [386, 196] width 574 height 12
radio input "true"
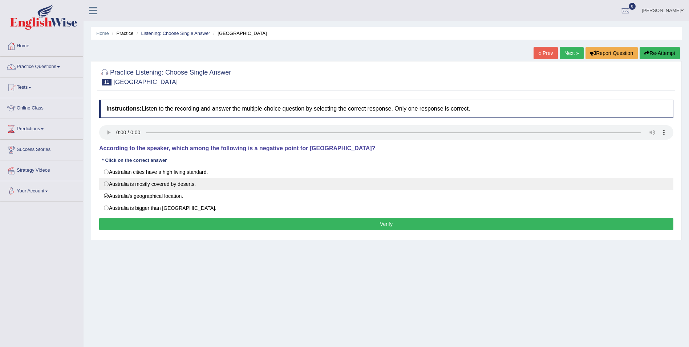
click at [106, 186] on label "Australia is mostly covered by deserts." at bounding box center [386, 184] width 574 height 12
radio input "true"
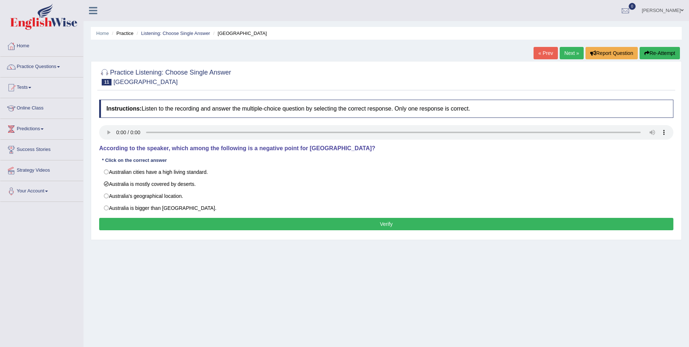
click at [170, 220] on button "Verify" at bounding box center [386, 224] width 574 height 12
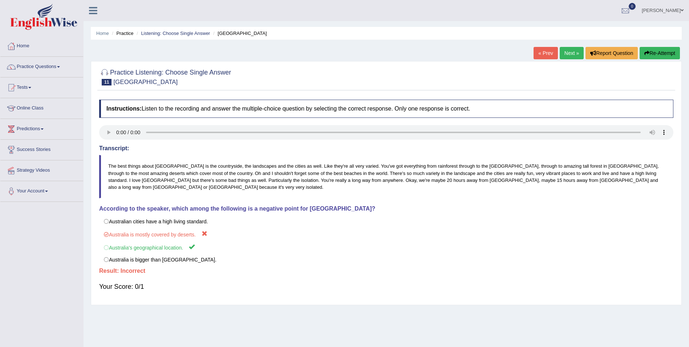
click at [649, 53] on button "Re-Attempt" at bounding box center [660, 53] width 40 height 12
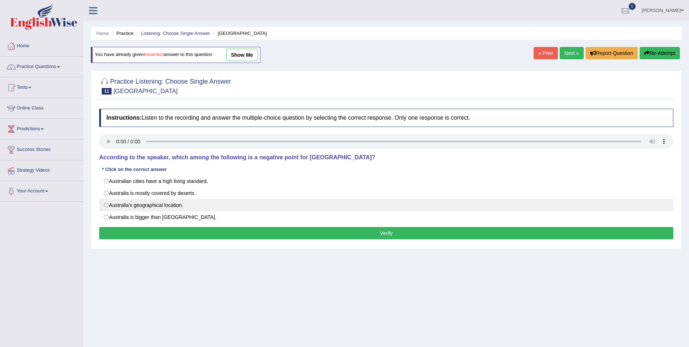
click at [127, 208] on label "Australia's geographical location." at bounding box center [386, 205] width 574 height 12
radio input "true"
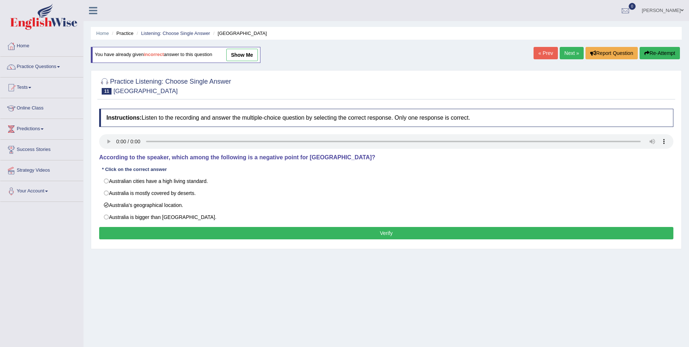
click at [257, 229] on button "Verify" at bounding box center [386, 233] width 574 height 12
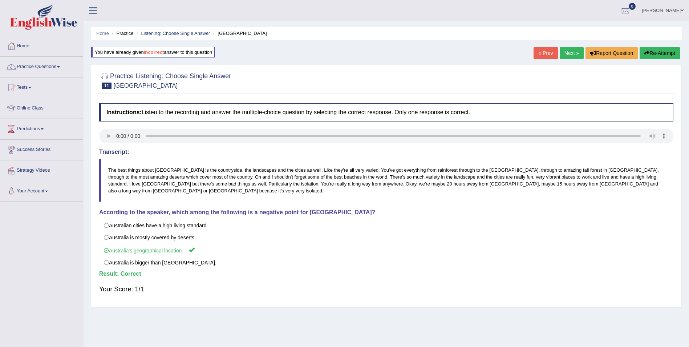
click at [570, 52] on link "Next »" at bounding box center [572, 53] width 24 height 12
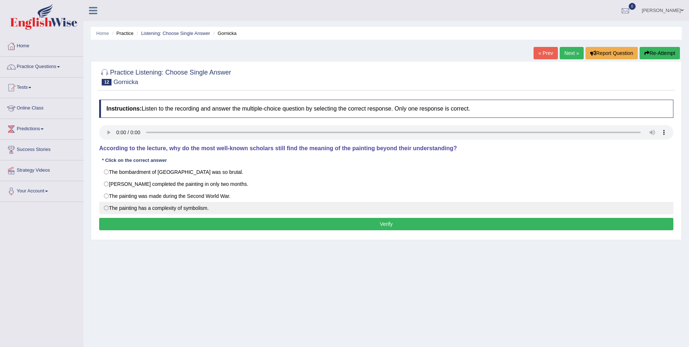
click at [182, 212] on label "The painting has a complexity of symbolism." at bounding box center [386, 208] width 574 height 12
radio input "true"
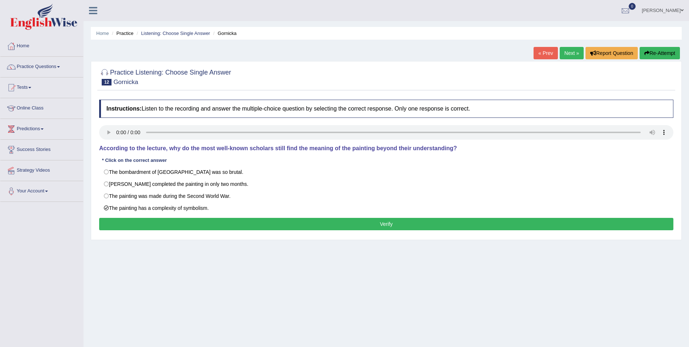
click at [145, 226] on button "Verify" at bounding box center [386, 224] width 574 height 12
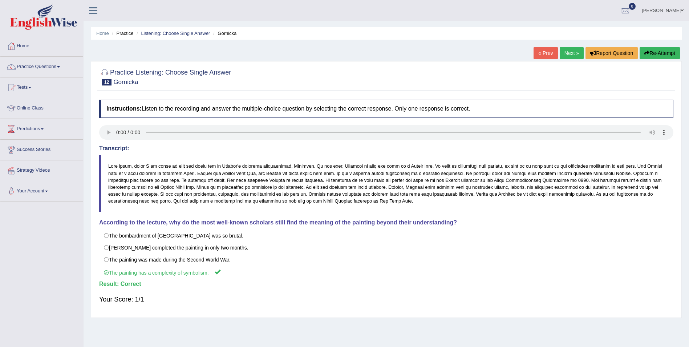
click at [568, 51] on link "Next »" at bounding box center [572, 53] width 24 height 12
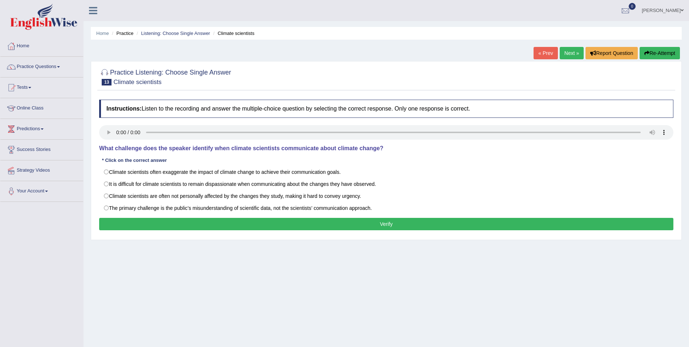
click at [99, 109] on div "Instructions: Listen to the recording and answer the multiple-choice question b…" at bounding box center [386, 166] width 578 height 140
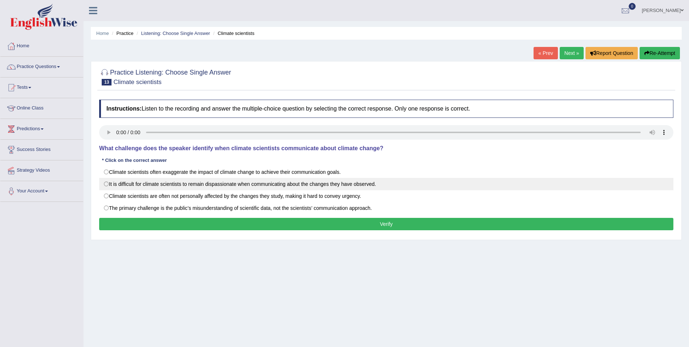
click at [104, 183] on label "It is difficult for climate scientists to remain dispassionate when communicati…" at bounding box center [386, 184] width 574 height 12
radio input "true"
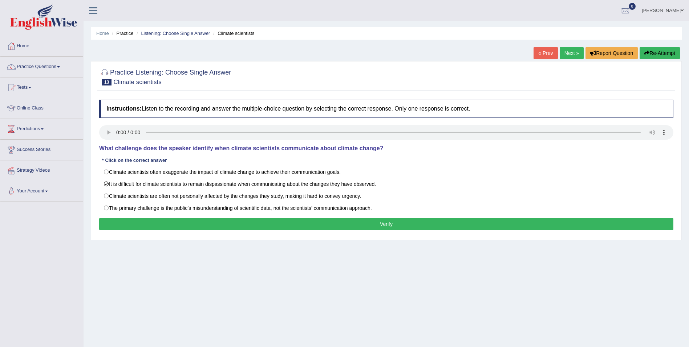
click at [287, 222] on button "Verify" at bounding box center [386, 224] width 574 height 12
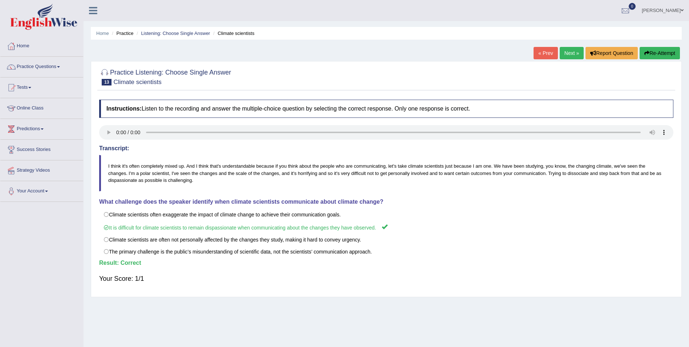
click at [571, 52] on link "Next »" at bounding box center [572, 53] width 24 height 12
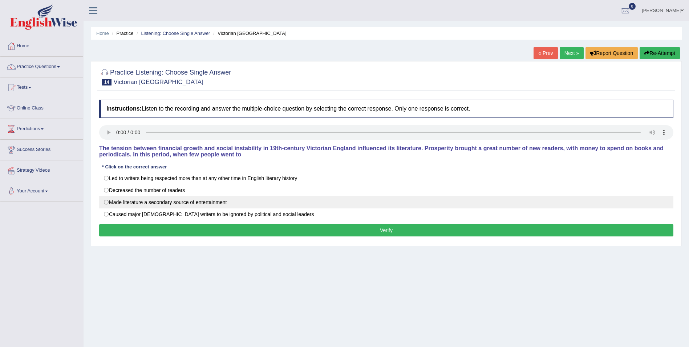
click at [109, 205] on label "Made literature a secondary source of entertainment" at bounding box center [386, 202] width 574 height 12
radio input "true"
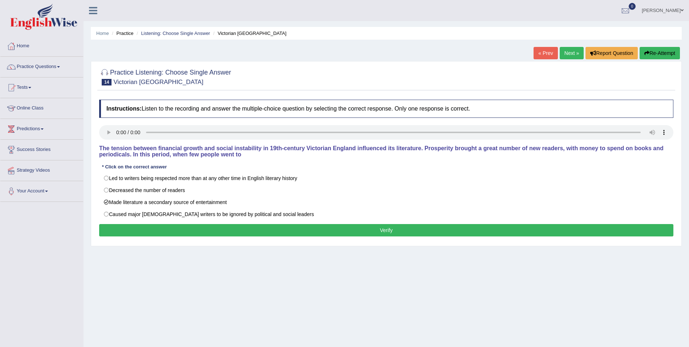
click at [208, 228] on button "Verify" at bounding box center [386, 230] width 574 height 12
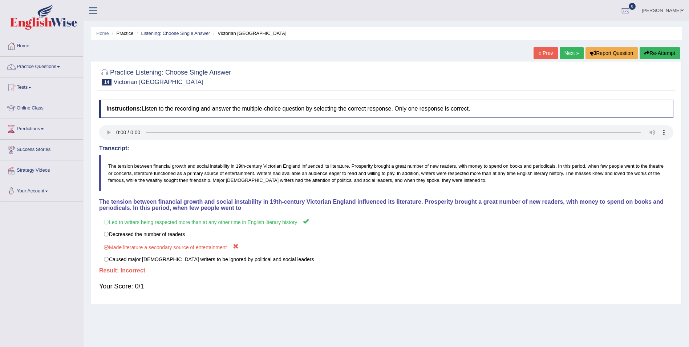
click at [646, 51] on icon "button" at bounding box center [646, 52] width 5 height 5
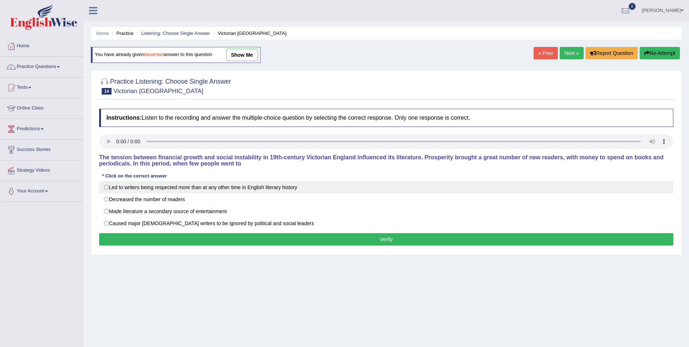
click at [106, 188] on label "Led to writers being respected more than at any other time in English literary …" at bounding box center [386, 187] width 574 height 12
radio input "true"
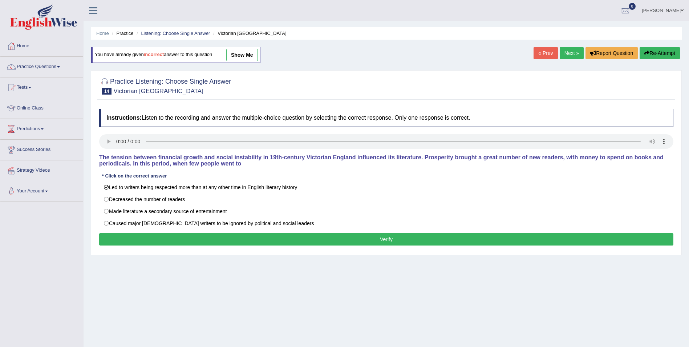
click at [151, 239] on button "Verify" at bounding box center [386, 239] width 574 height 12
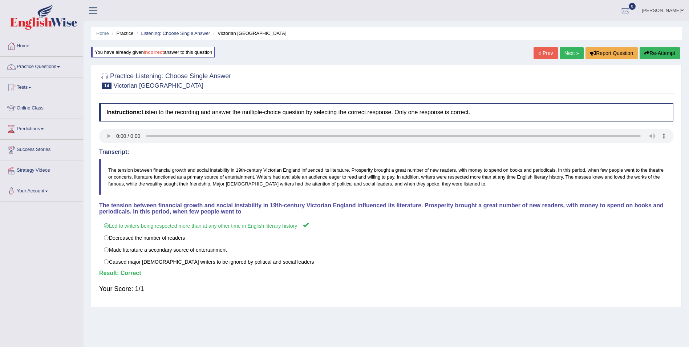
click at [572, 50] on link "Next »" at bounding box center [572, 53] width 24 height 12
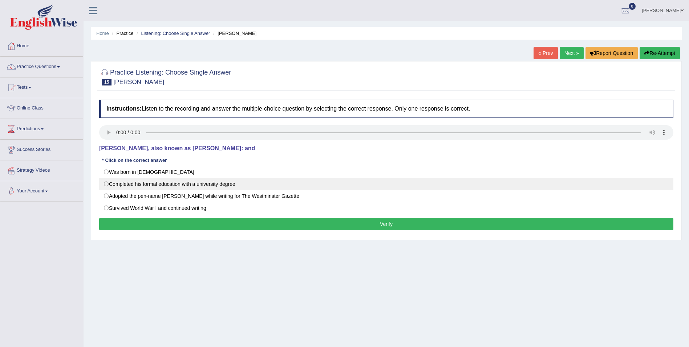
click at [109, 183] on label "Completed his formal education with a university degree" at bounding box center [386, 184] width 574 height 12
radio input "true"
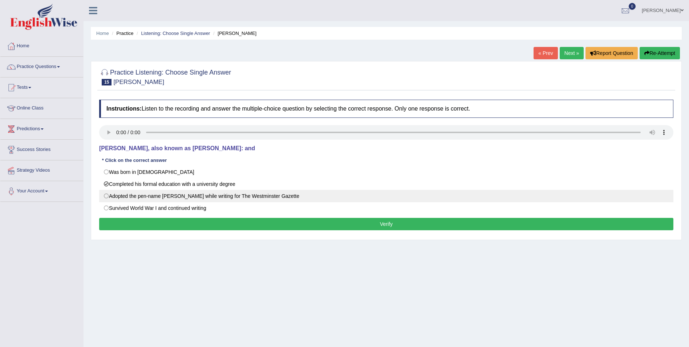
click at [106, 197] on label "Adopted the pen-name [PERSON_NAME] while writing for The Westminster Gazette" at bounding box center [386, 196] width 574 height 12
radio input "true"
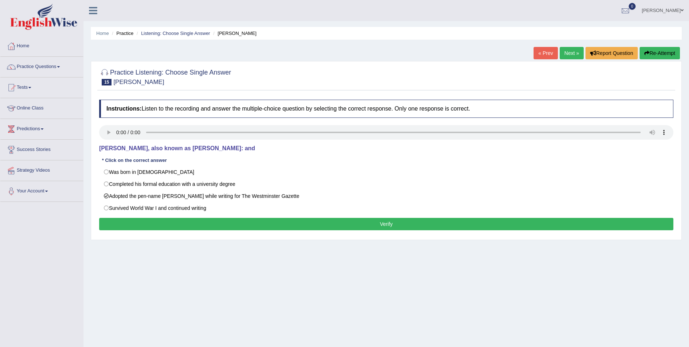
click at [105, 226] on button "Verify" at bounding box center [386, 224] width 574 height 12
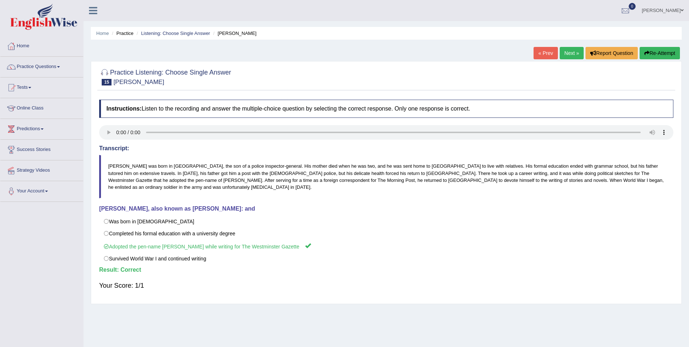
click at [564, 53] on link "Next »" at bounding box center [572, 53] width 24 height 12
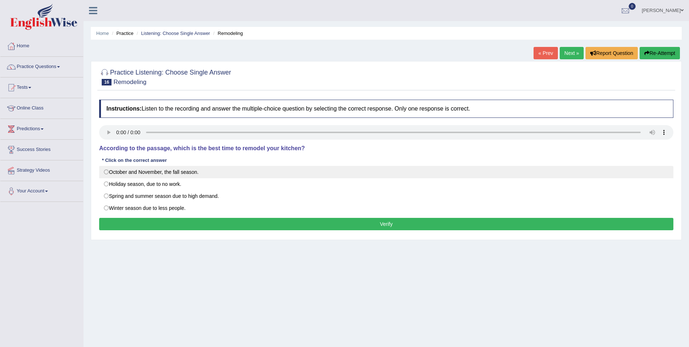
click at [107, 171] on label "October and November, the fall season." at bounding box center [386, 172] width 574 height 12
radio input "true"
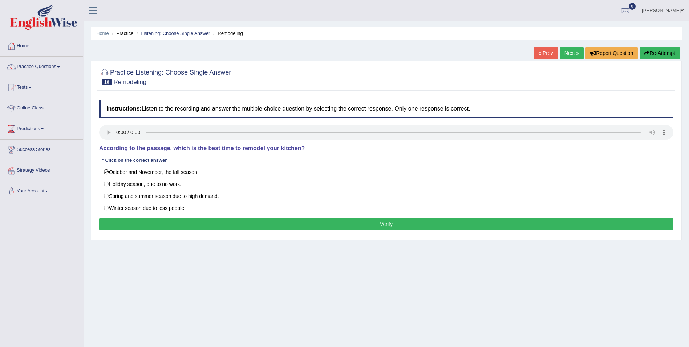
click at [109, 222] on button "Verify" at bounding box center [386, 224] width 574 height 12
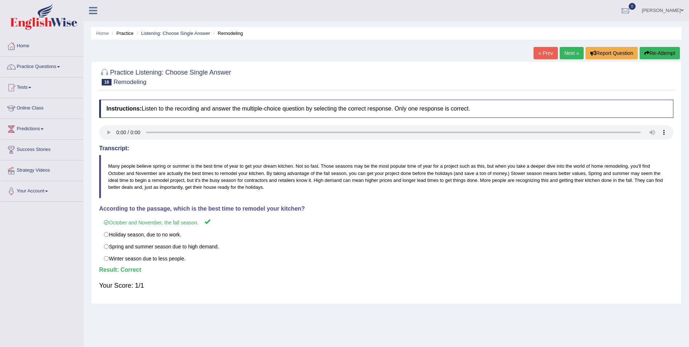
click at [567, 52] on link "Next »" at bounding box center [572, 53] width 24 height 12
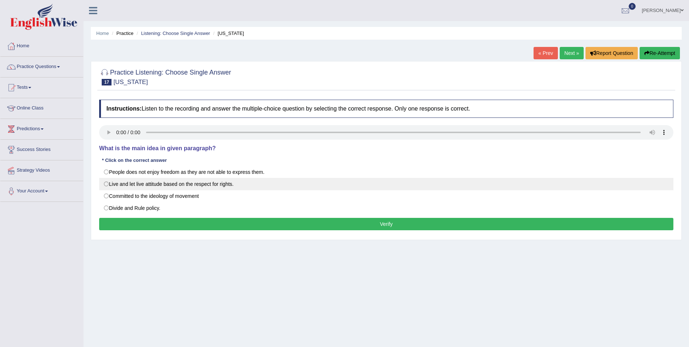
click at [107, 185] on label "Live and let live attitude based on the respect for rights." at bounding box center [386, 184] width 574 height 12
radio input "true"
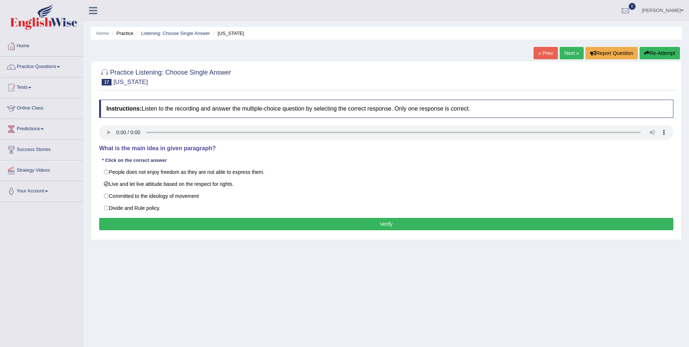
click at [135, 223] on button "Verify" at bounding box center [386, 224] width 574 height 12
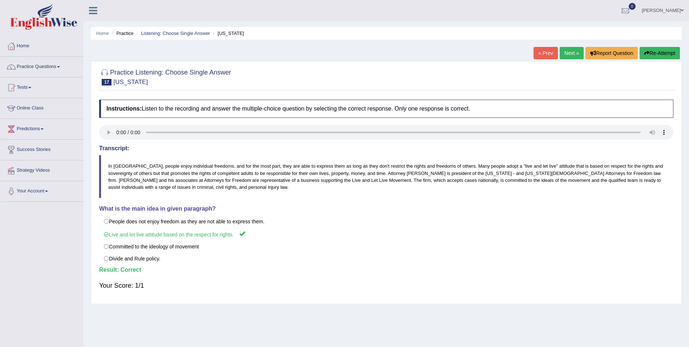
click at [566, 54] on link "Next »" at bounding box center [572, 53] width 24 height 12
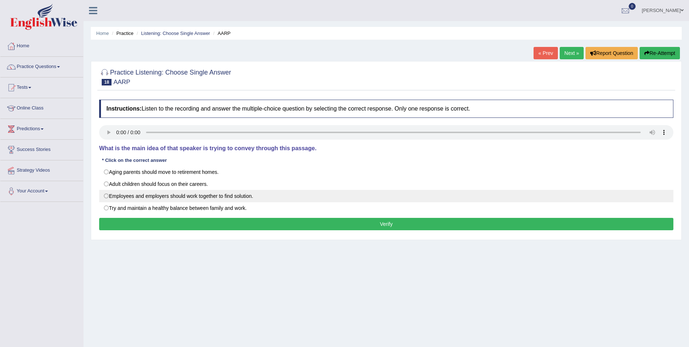
click at [111, 195] on label "Employees and employers should work together to find solution." at bounding box center [386, 196] width 574 height 12
radio input "true"
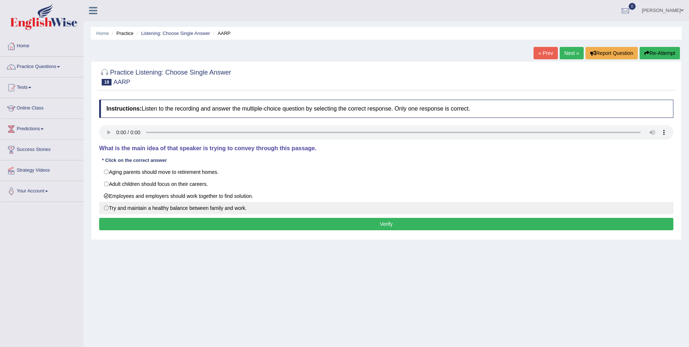
click at [107, 210] on label "Try and maintain a healthy balance between family and work." at bounding box center [386, 208] width 574 height 12
radio input "true"
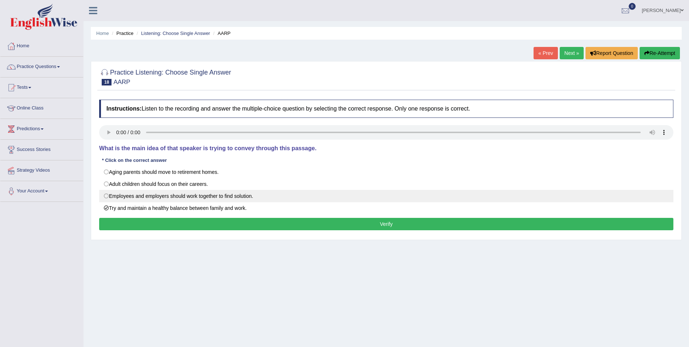
click at [108, 196] on label "Employees and employers should work together to find solution." at bounding box center [386, 196] width 574 height 12
radio input "true"
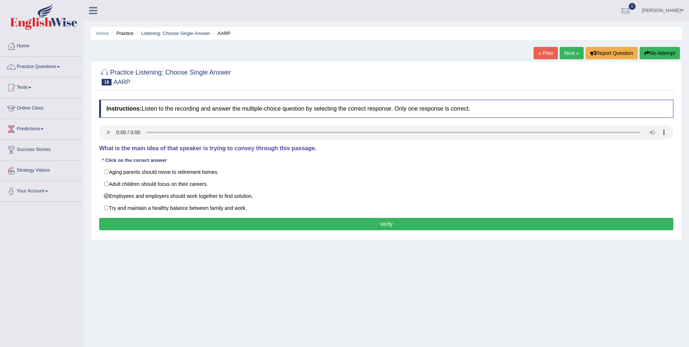
click at [116, 218] on div "Instructions: Listen to the recording and answer the multiple-choice question b…" at bounding box center [386, 166] width 578 height 140
click at [113, 223] on button "Verify" at bounding box center [386, 224] width 574 height 12
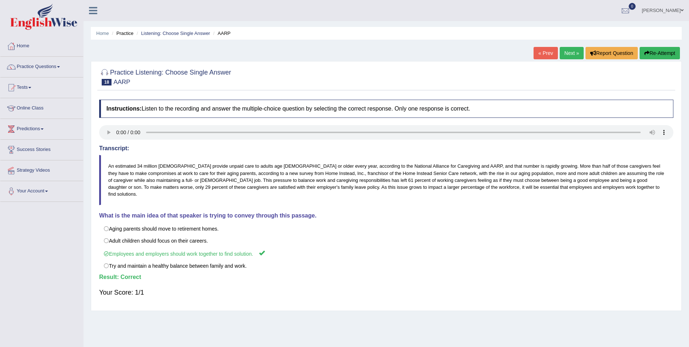
click at [568, 53] on link "Next »" at bounding box center [572, 53] width 24 height 12
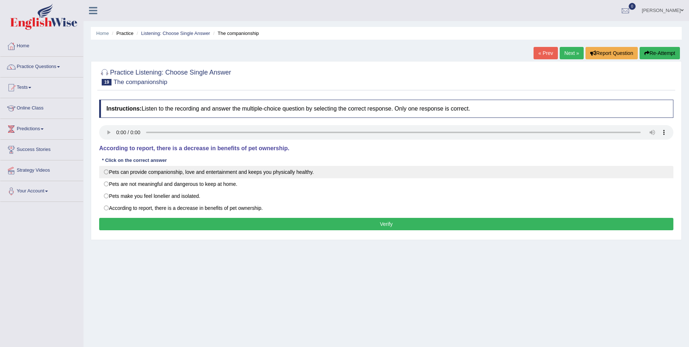
click at [109, 175] on label "Pets can provide companionship, love and entertainment and keeps you physically…" at bounding box center [386, 172] width 574 height 12
radio input "true"
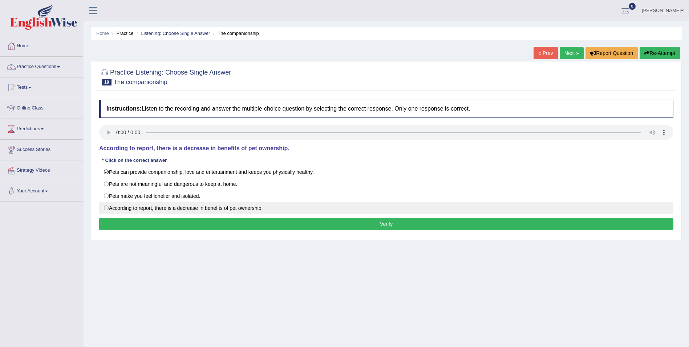
click at [108, 207] on label "According to report, there is a decrease in benefits of pet ownership." at bounding box center [386, 208] width 574 height 12
radio input "true"
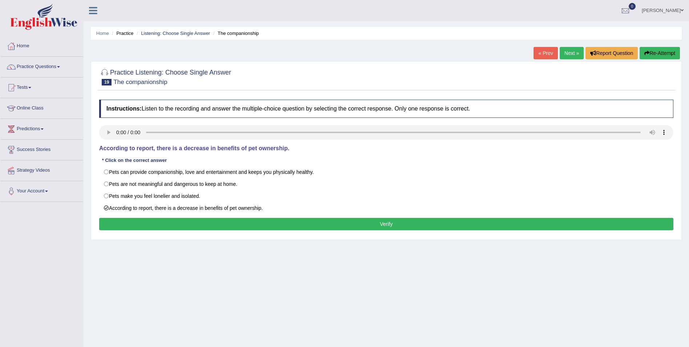
click at [111, 222] on button "Verify" at bounding box center [386, 224] width 574 height 12
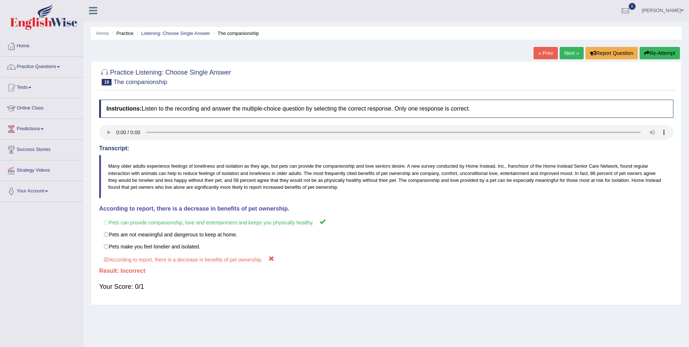
click at [670, 52] on button "Re-Attempt" at bounding box center [660, 53] width 40 height 12
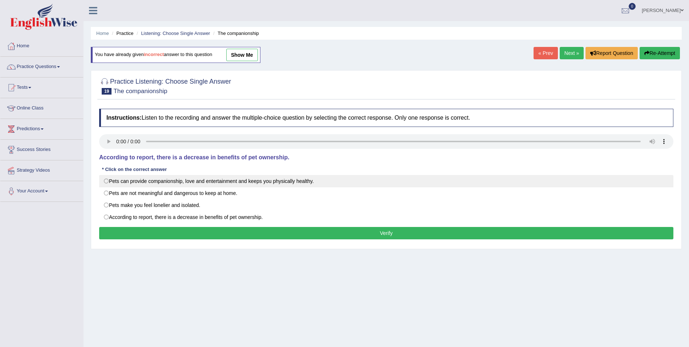
click at [108, 179] on label "Pets can provide companionship, love and entertainment and keeps you physically…" at bounding box center [386, 181] width 574 height 12
radio input "true"
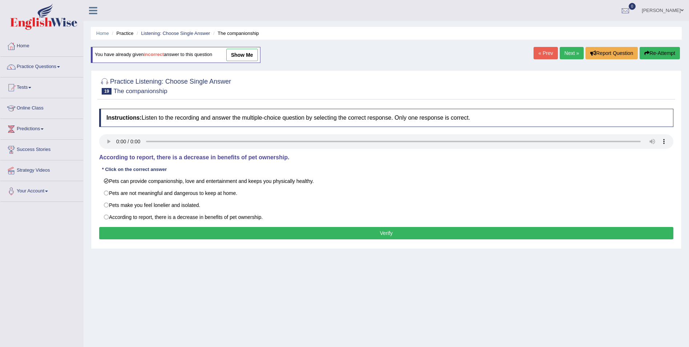
click at [158, 238] on button "Verify" at bounding box center [386, 233] width 574 height 12
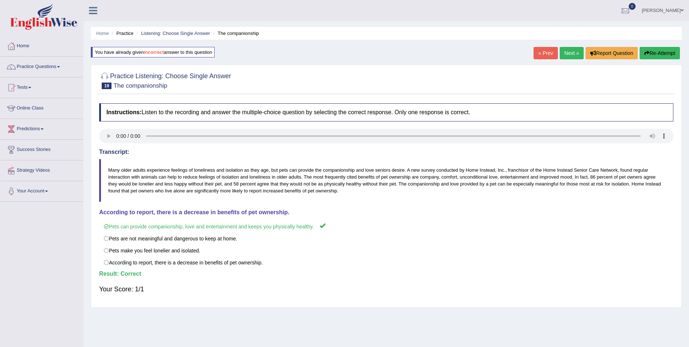
click at [568, 53] on link "Next »" at bounding box center [572, 53] width 24 height 12
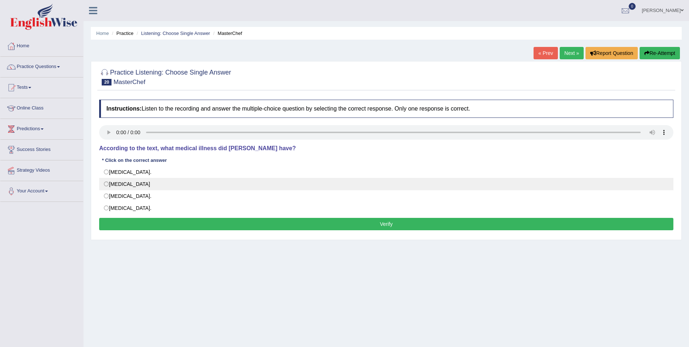
click at [127, 186] on label "Neuromyelitis optica" at bounding box center [386, 184] width 574 height 12
radio input "true"
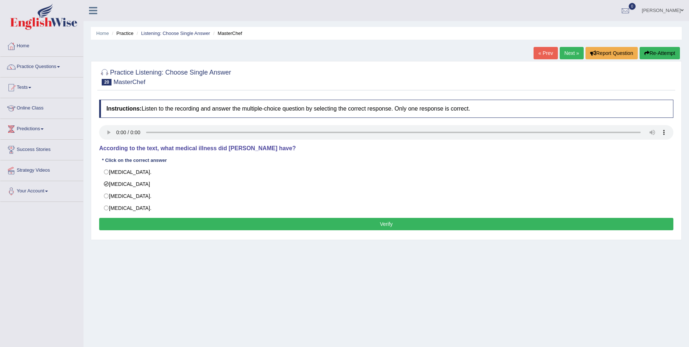
click at [122, 220] on button "Verify" at bounding box center [386, 224] width 574 height 12
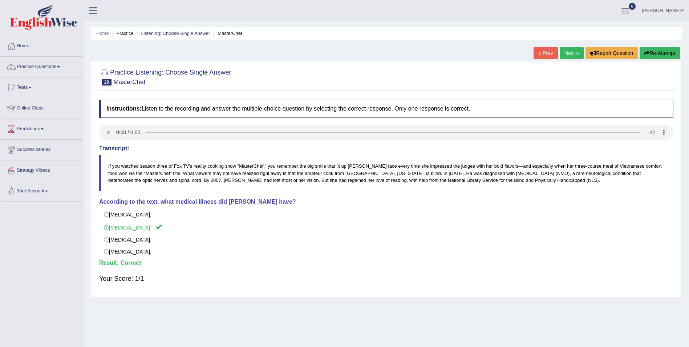
click at [567, 55] on link "Next »" at bounding box center [572, 53] width 24 height 12
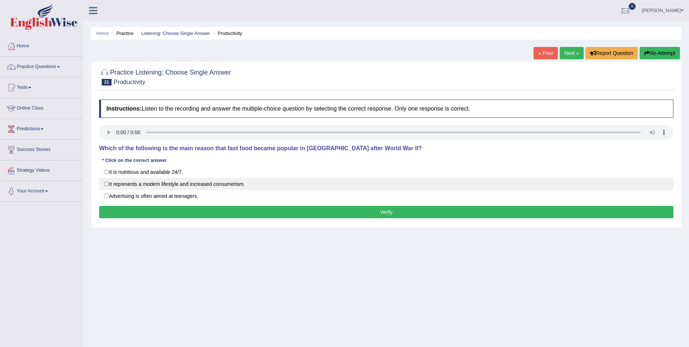
click at [108, 186] on label "It represents a modern lifestyle and increased consumerism." at bounding box center [386, 184] width 574 height 12
radio input "true"
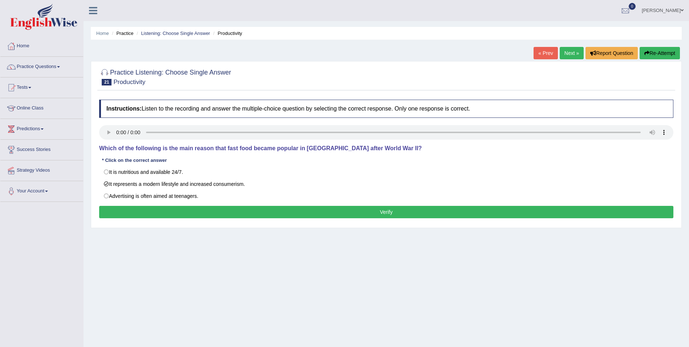
click at [113, 206] on div "Instructions: Listen to the recording and answer the multiple-choice question b…" at bounding box center [386, 160] width 578 height 128
click at [114, 210] on button "Verify" at bounding box center [386, 212] width 574 height 12
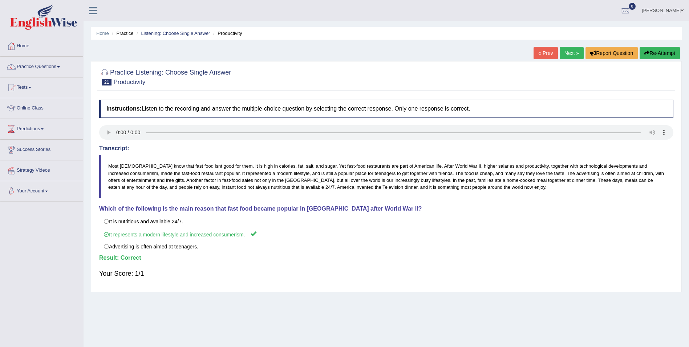
click at [571, 51] on link "Next »" at bounding box center [572, 53] width 24 height 12
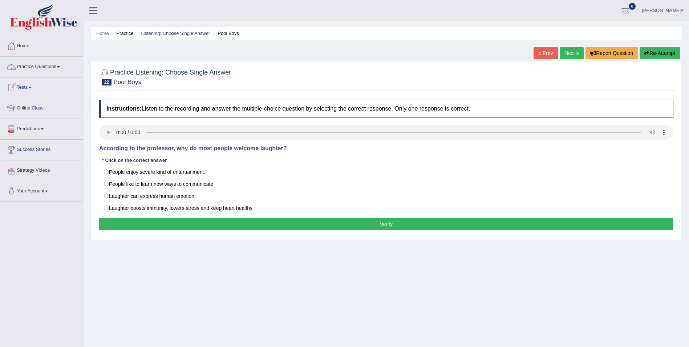
click at [60, 69] on link "Practice Questions" at bounding box center [41, 66] width 83 height 18
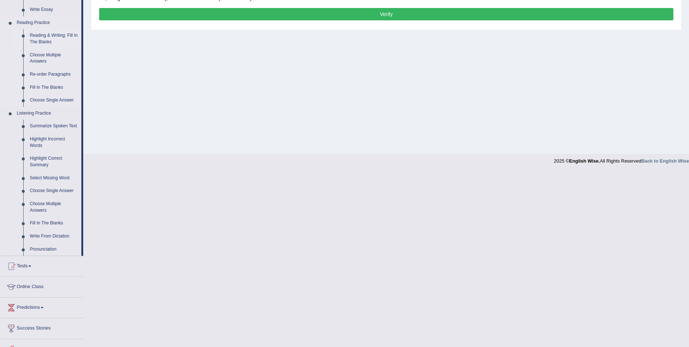
scroll to position [218, 0]
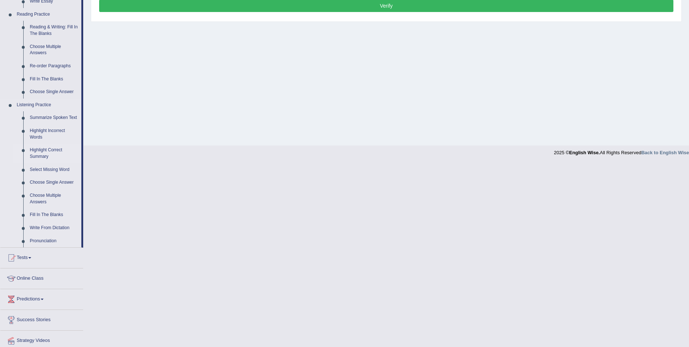
click at [41, 154] on link "Highlight Correct Summary" at bounding box center [54, 152] width 55 height 19
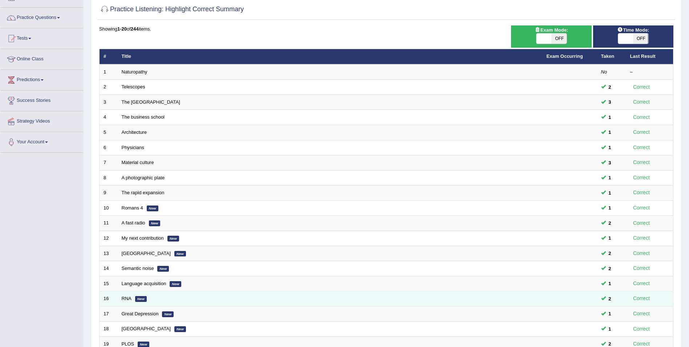
scroll to position [134, 0]
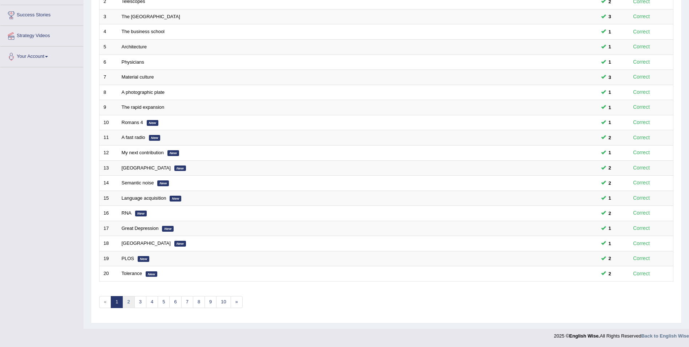
click at [131, 298] on link "2" at bounding box center [128, 302] width 12 height 12
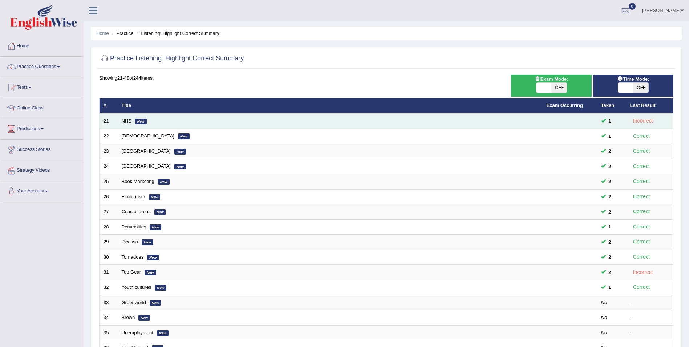
click at [140, 121] on em "New" at bounding box center [141, 121] width 12 height 6
click at [122, 120] on link "NHS" at bounding box center [127, 120] width 10 height 5
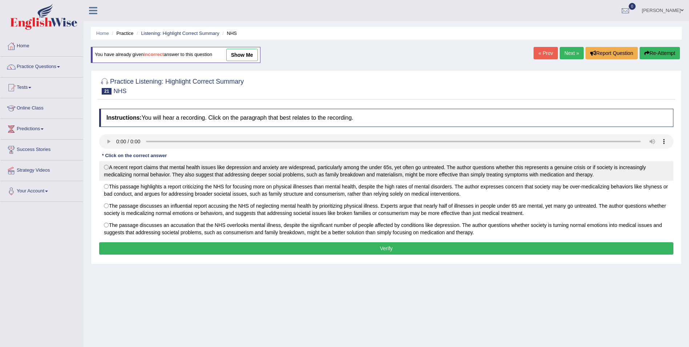
click at [106, 166] on label "A recent report claims that mental health issues like depression and anxiety ar…" at bounding box center [386, 171] width 574 height 20
radio input "true"
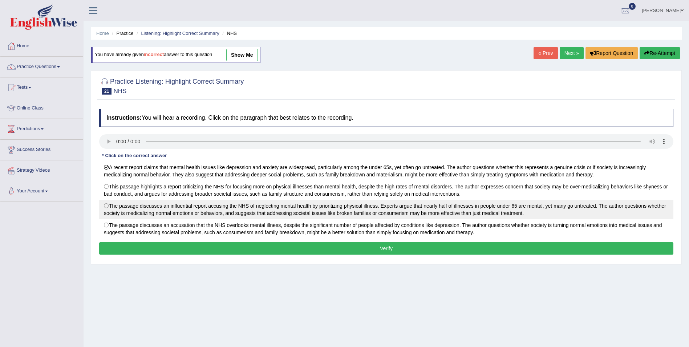
drag, startPoint x: 106, startPoint y: 207, endPoint x: 207, endPoint y: 239, distance: 105.7
click at [110, 208] on label "The passage discusses an influential report accusing the NHS of neglecting ment…" at bounding box center [386, 209] width 574 height 20
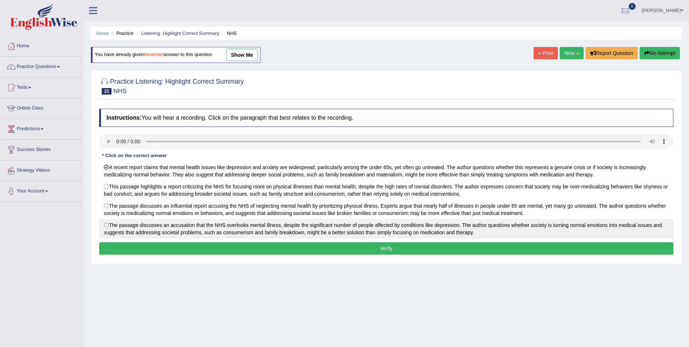
radio input "true"
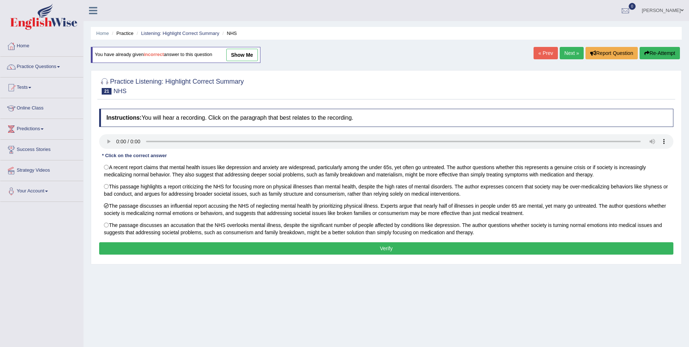
click at [229, 249] on button "Verify" at bounding box center [386, 248] width 574 height 12
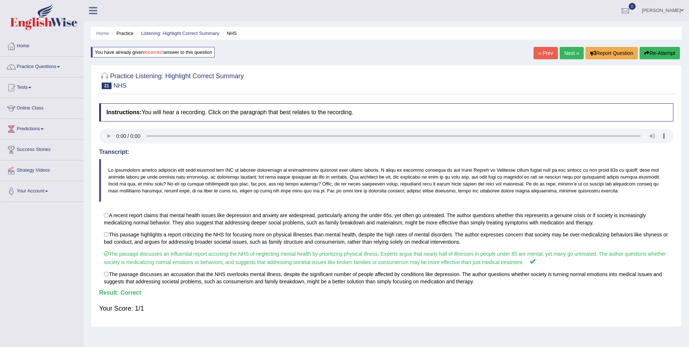
click at [573, 49] on link "Next »" at bounding box center [572, 53] width 24 height 12
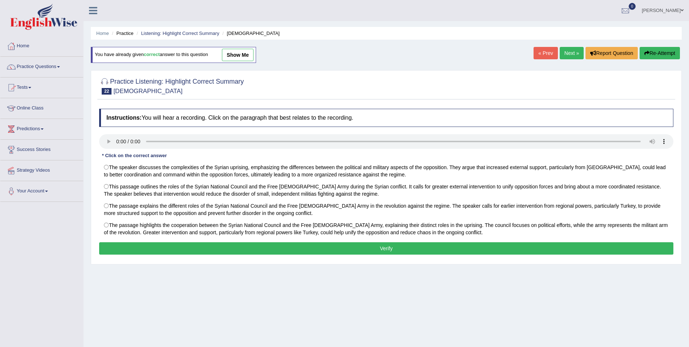
click at [53, 67] on link "Practice Questions" at bounding box center [41, 66] width 83 height 18
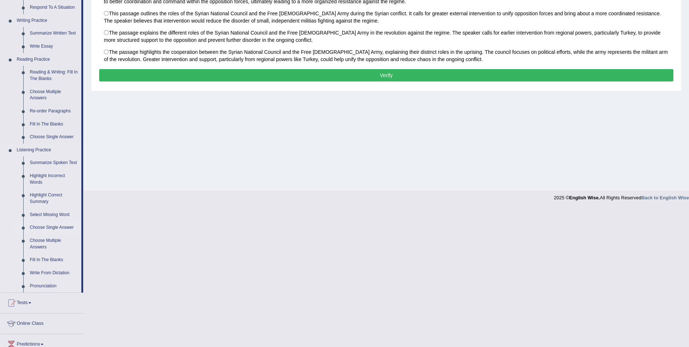
scroll to position [182, 0]
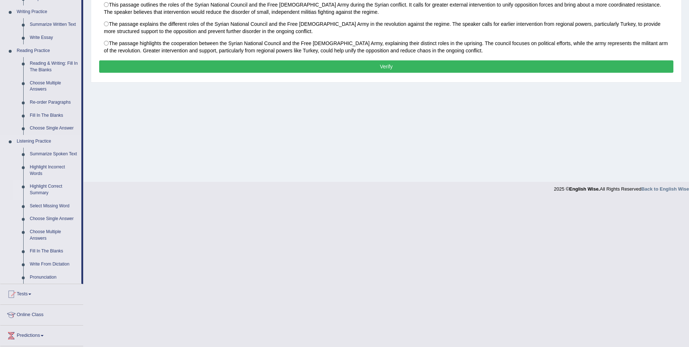
click at [34, 189] on link "Highlight Correct Summary" at bounding box center [54, 189] width 55 height 19
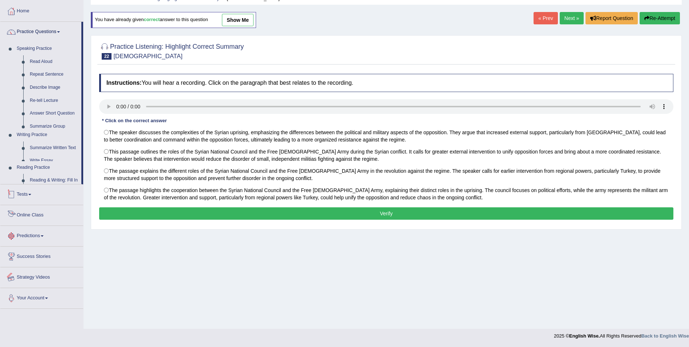
scroll to position [71, 0]
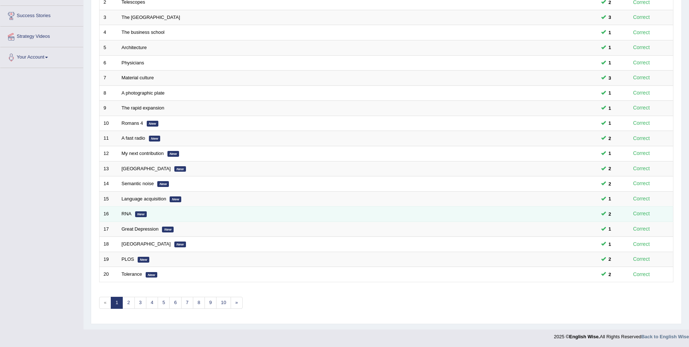
scroll to position [134, 0]
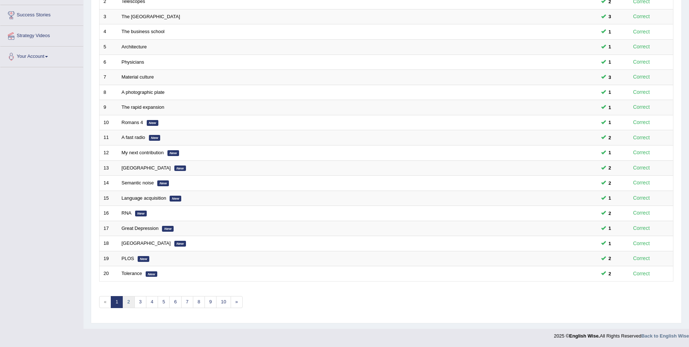
click at [128, 300] on link "2" at bounding box center [128, 302] width 12 height 12
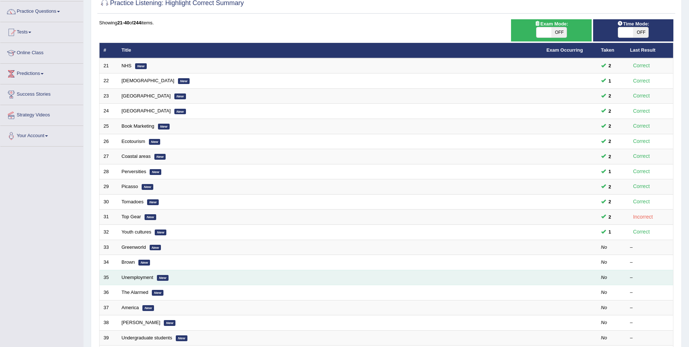
scroll to position [73, 0]
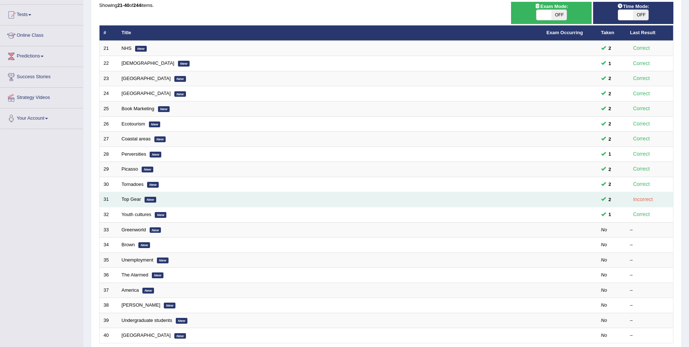
click at [147, 199] on em "New" at bounding box center [151, 200] width 12 height 6
click at [128, 200] on link "Top Gear" at bounding box center [131, 198] width 19 height 5
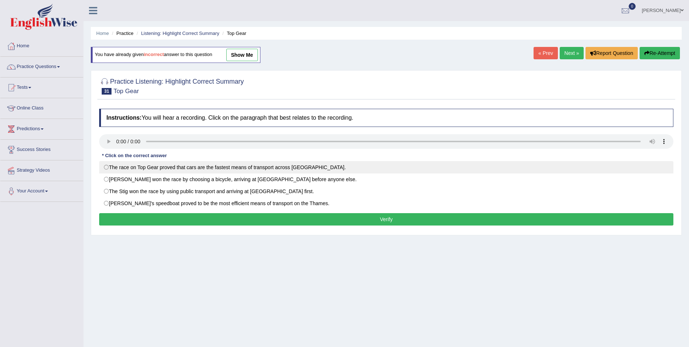
click at [106, 167] on label "The race on Top Gear proved that cars are the fastest means of transport across…" at bounding box center [386, 167] width 574 height 12
radio input "true"
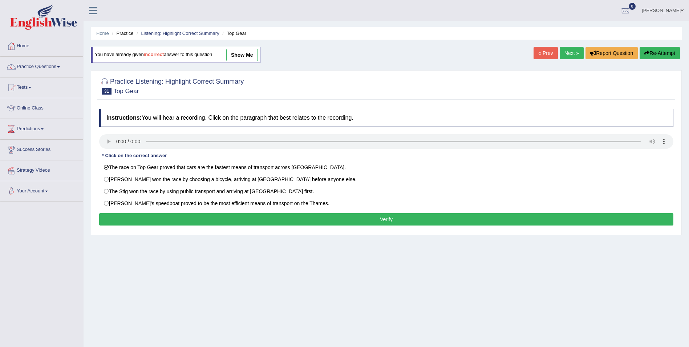
click at [119, 216] on button "Verify" at bounding box center [386, 219] width 574 height 12
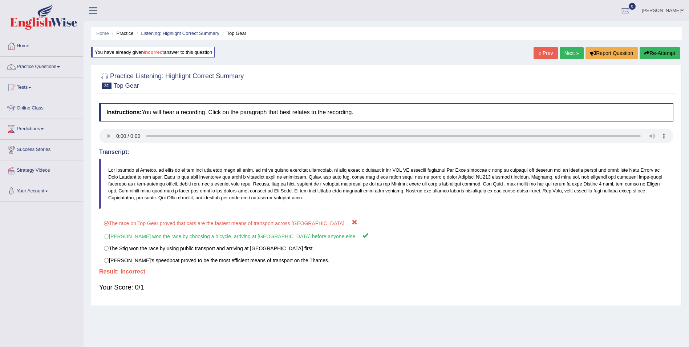
click at [659, 54] on button "Re-Attempt" at bounding box center [660, 53] width 40 height 12
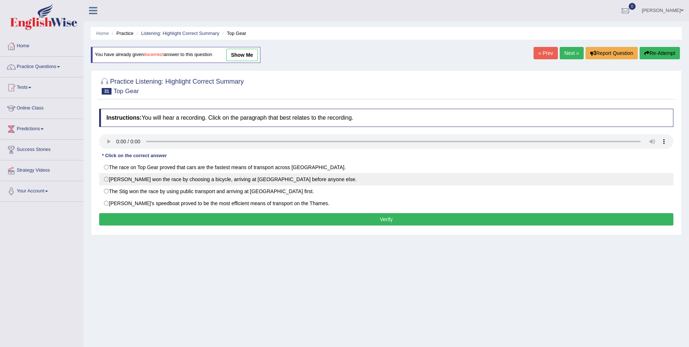
click at [113, 177] on label "[PERSON_NAME] won the race by choosing a bicycle, arriving at [GEOGRAPHIC_DATA]…" at bounding box center [386, 179] width 574 height 12
radio input "true"
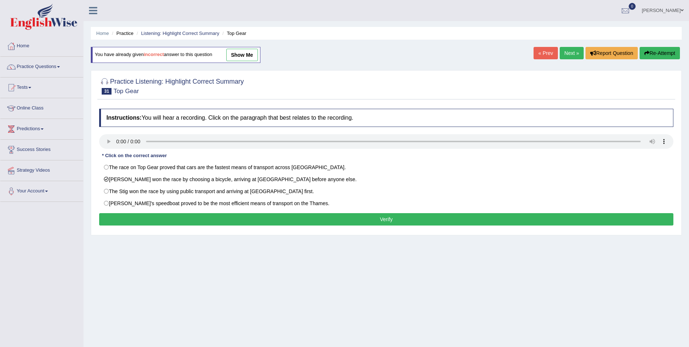
click at [156, 227] on div "Instructions: You will hear a recording. Click on the paragraph that best relat…" at bounding box center [386, 168] width 578 height 126
click at [44, 68] on link "Practice Questions" at bounding box center [41, 66] width 83 height 18
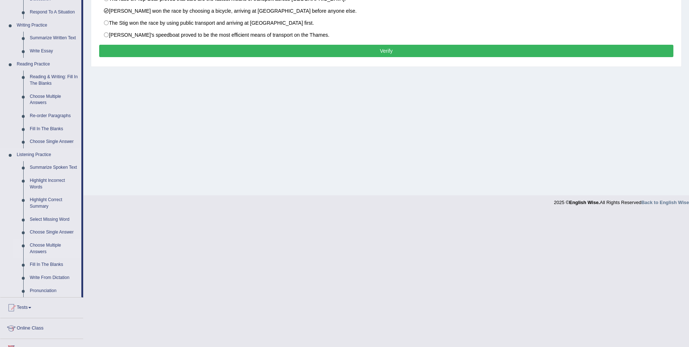
scroll to position [243, 0]
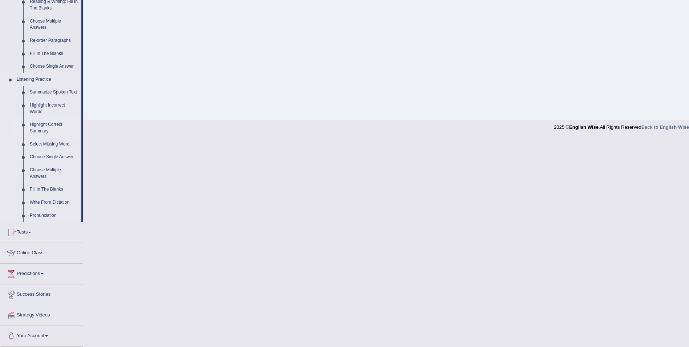
click at [39, 125] on link "Highlight Correct Summary" at bounding box center [54, 127] width 55 height 19
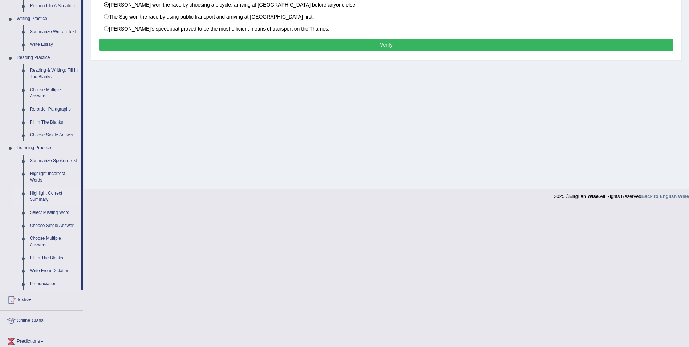
scroll to position [35, 0]
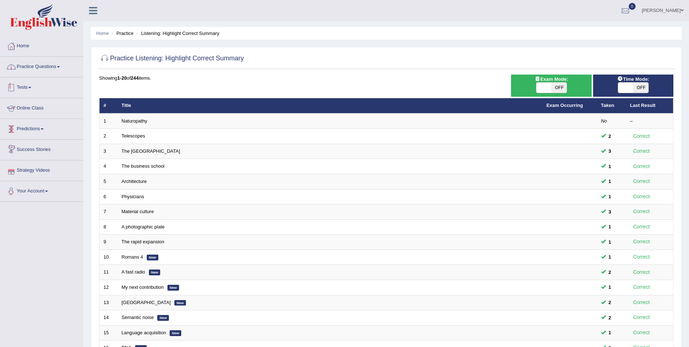
click at [48, 65] on link "Practice Questions" at bounding box center [41, 66] width 83 height 18
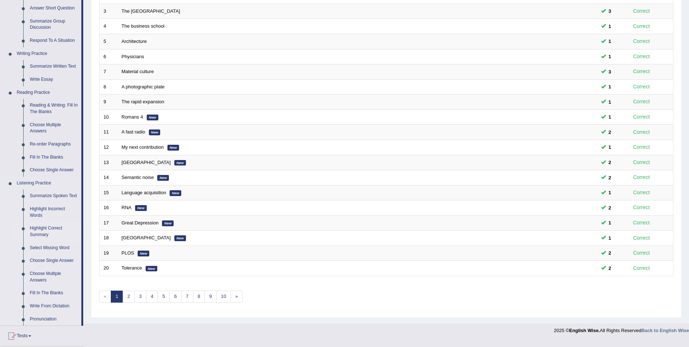
scroll to position [145, 0]
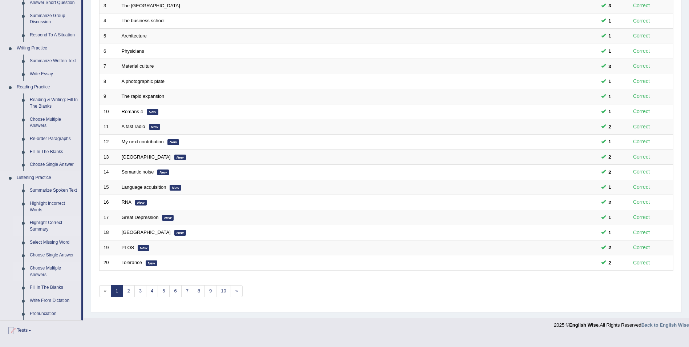
click at [51, 272] on link "Choose Multiple Answers" at bounding box center [54, 271] width 55 height 19
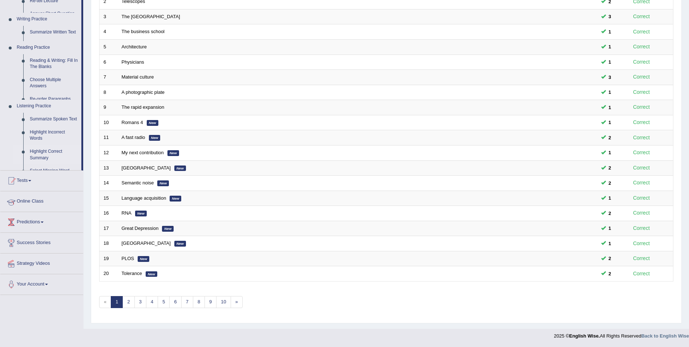
scroll to position [134, 0]
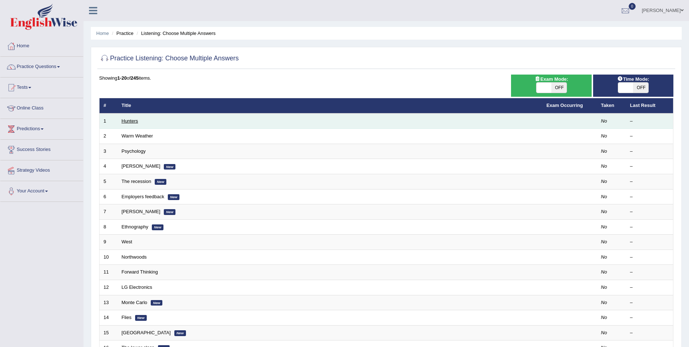
click at [131, 121] on link "Hunters" at bounding box center [130, 120] width 17 height 5
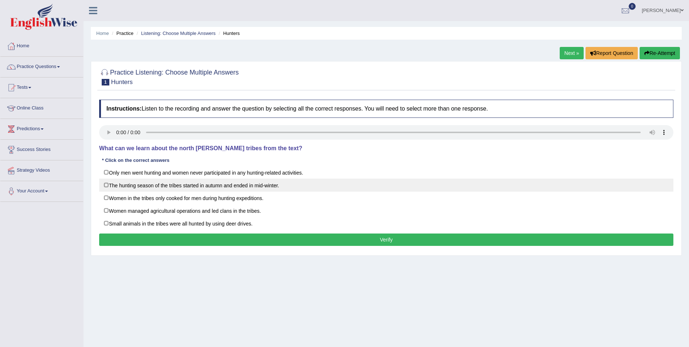
click at [108, 185] on label "The hunting season of the tribes started in autumn and ended in mid-winter." at bounding box center [386, 184] width 574 height 13
checkbox input "true"
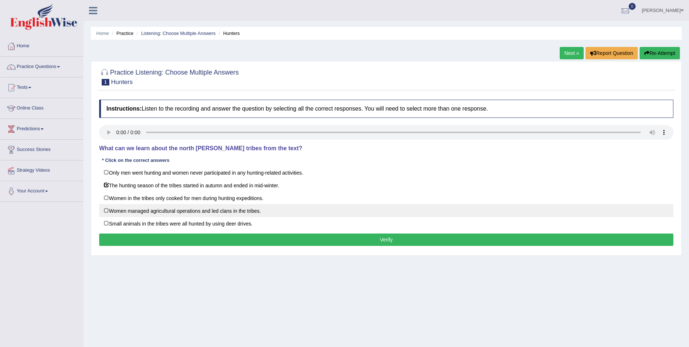
click at [107, 212] on label "Women managed agricultural operations and led clans in the tribes." at bounding box center [386, 210] width 574 height 13
checkbox input "true"
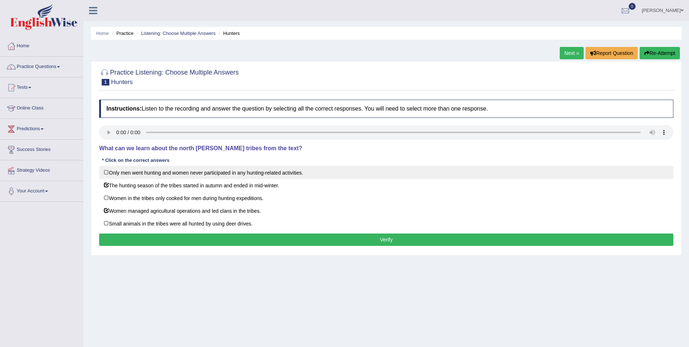
click at [108, 171] on label "Only men went hunting and women never participated in any hunting-related activ…" at bounding box center [386, 172] width 574 height 13
checkbox input "true"
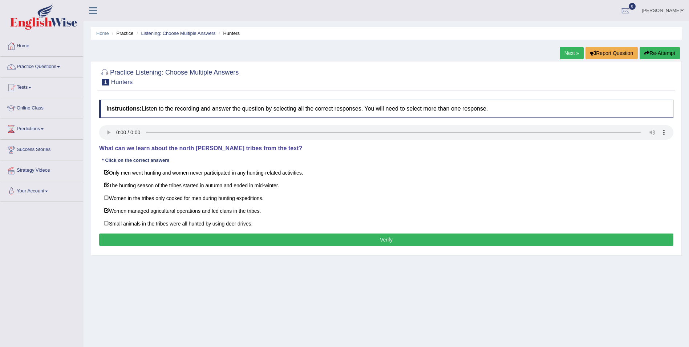
click at [136, 239] on button "Verify" at bounding box center [386, 239] width 574 height 12
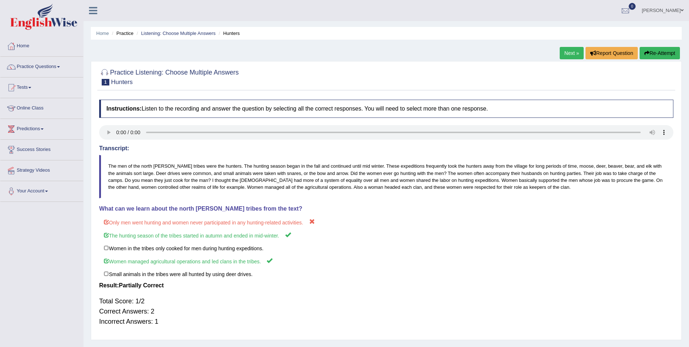
click at [651, 53] on button "Re-Attempt" at bounding box center [660, 53] width 40 height 12
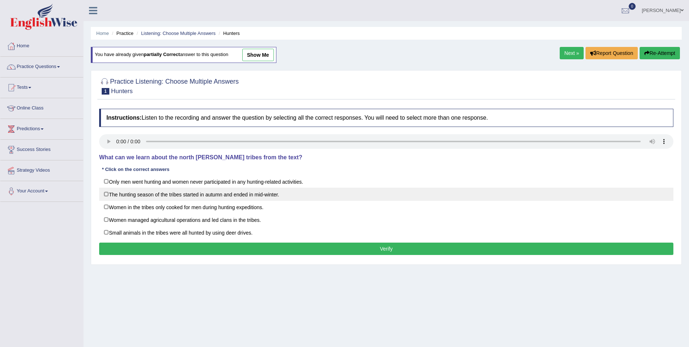
click at [110, 194] on label "The hunting season of the tribes started in autumn and ended in mid-winter." at bounding box center [386, 193] width 574 height 13
checkbox input "true"
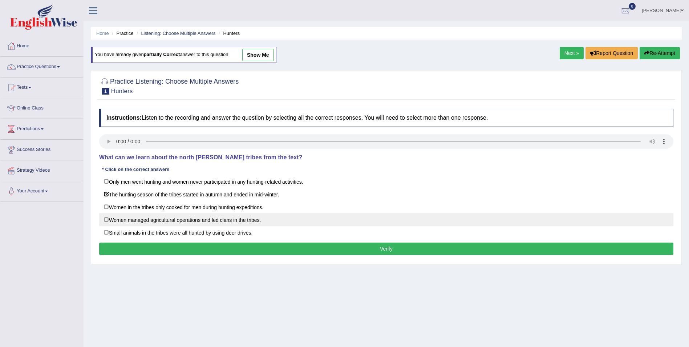
click at [112, 219] on label "Women managed agricultural operations and led clans in the tribes." at bounding box center [386, 219] width 574 height 13
checkbox input "true"
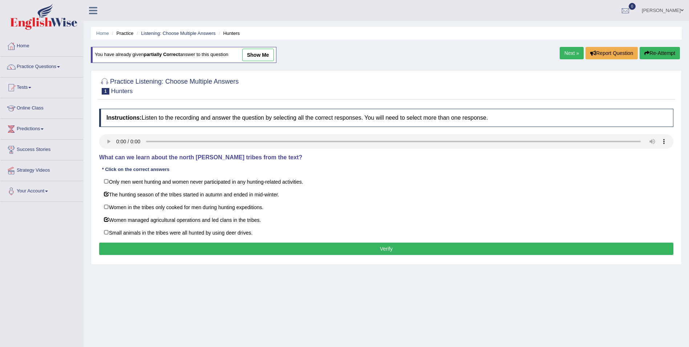
click at [129, 254] on button "Verify" at bounding box center [386, 248] width 574 height 12
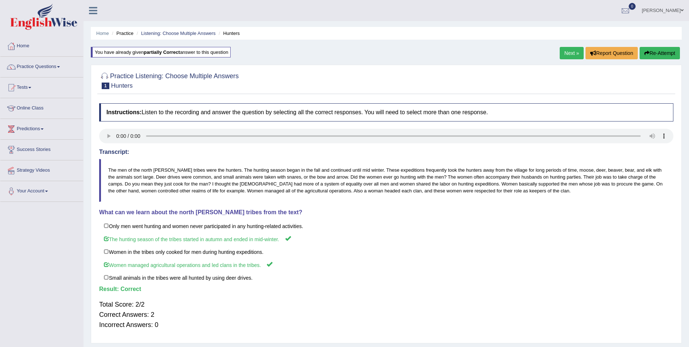
click at [570, 53] on link "Next »" at bounding box center [572, 53] width 24 height 12
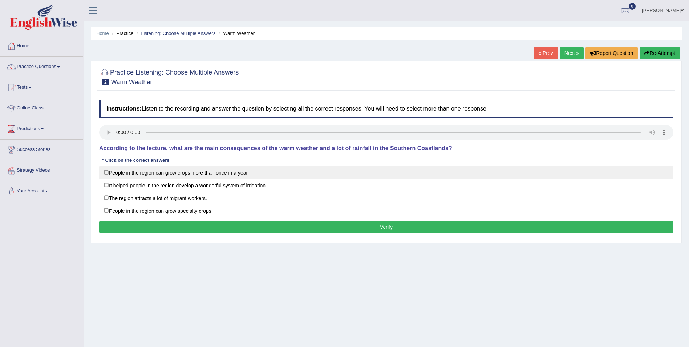
click at [105, 173] on label "People in the region can grow crops more than once in a year." at bounding box center [386, 172] width 574 height 13
checkbox input "true"
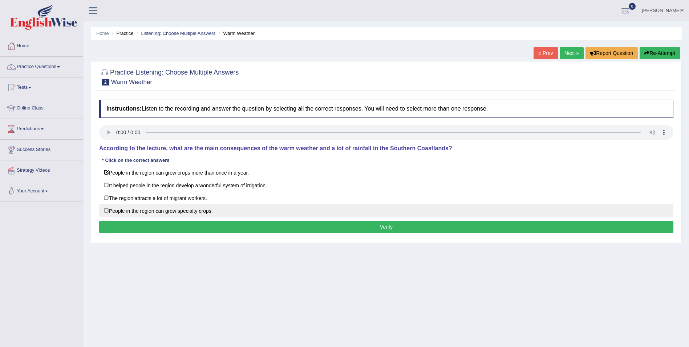
click at [106, 211] on label "People in the region can grow specialty crops." at bounding box center [386, 210] width 574 height 13
checkbox input "true"
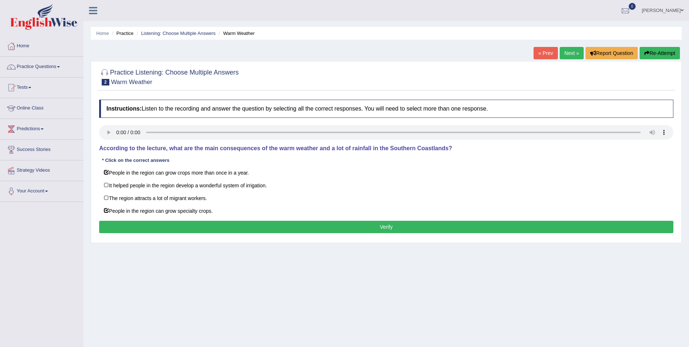
click at [235, 228] on button "Verify" at bounding box center [386, 226] width 574 height 12
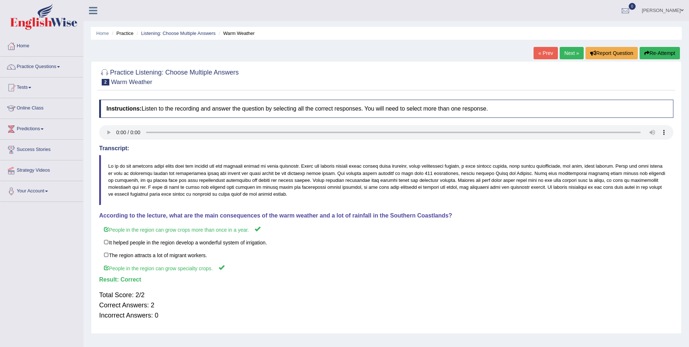
click at [567, 55] on link "Next »" at bounding box center [572, 53] width 24 height 12
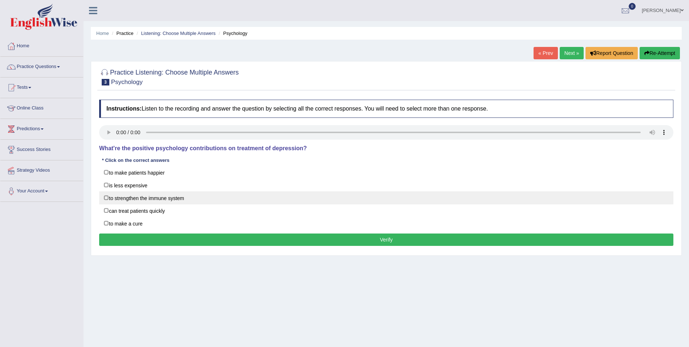
click at [105, 199] on label "to strengthen the immune system" at bounding box center [386, 197] width 574 height 13
checkbox input "true"
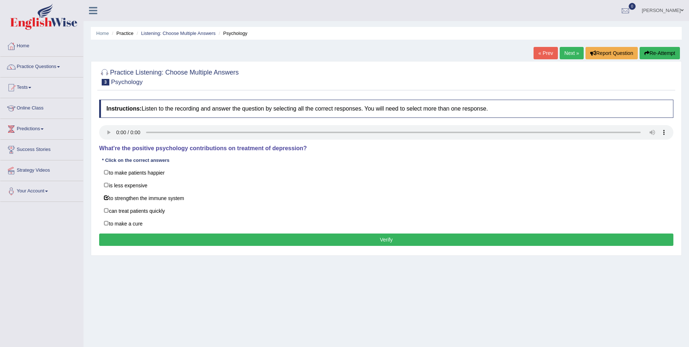
click at [126, 242] on button "Verify" at bounding box center [386, 239] width 574 height 12
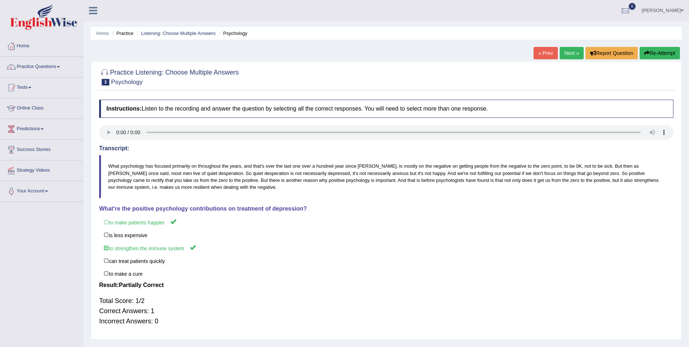
click at [650, 50] on button "Re-Attempt" at bounding box center [660, 53] width 40 height 12
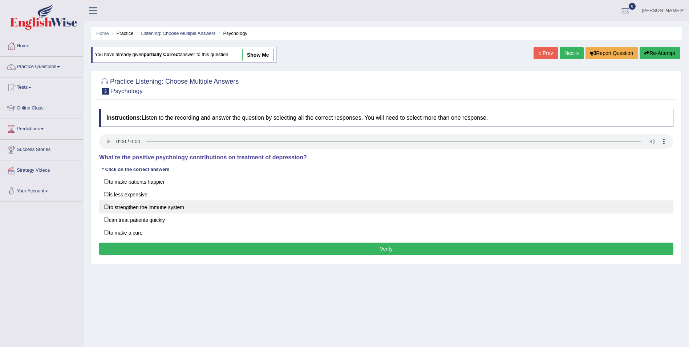
click at [107, 208] on label "to strengthen the immune system" at bounding box center [386, 206] width 574 height 13
checkbox input "true"
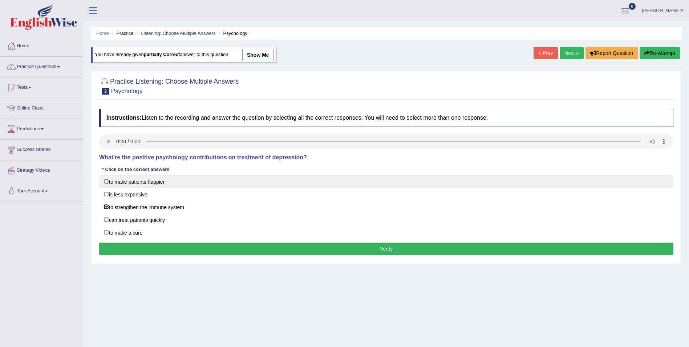
click at [105, 178] on label "to make patients happier" at bounding box center [386, 181] width 574 height 13
checkbox input "true"
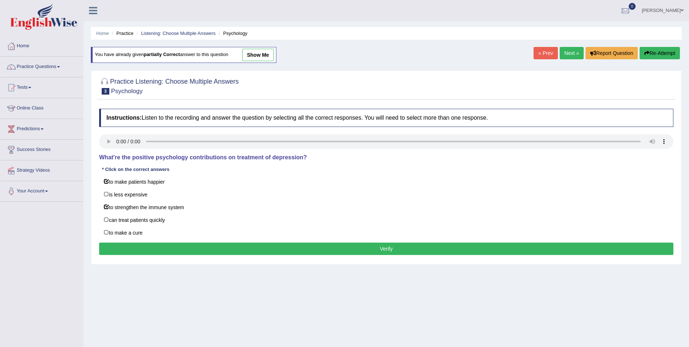
click at [128, 250] on button "Verify" at bounding box center [386, 248] width 574 height 12
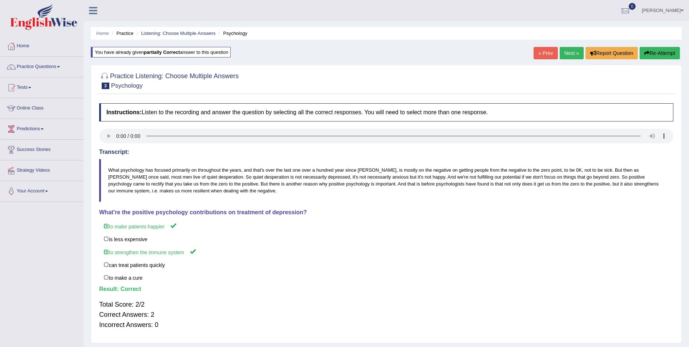
click at [571, 52] on link "Next »" at bounding box center [572, 53] width 24 height 12
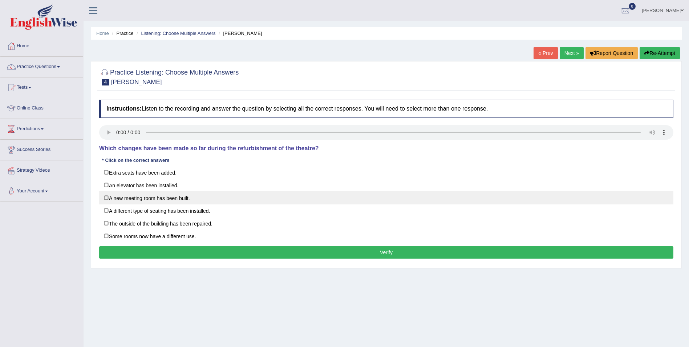
click at [107, 197] on label "A new meeting room has been built." at bounding box center [386, 197] width 574 height 13
checkbox input "true"
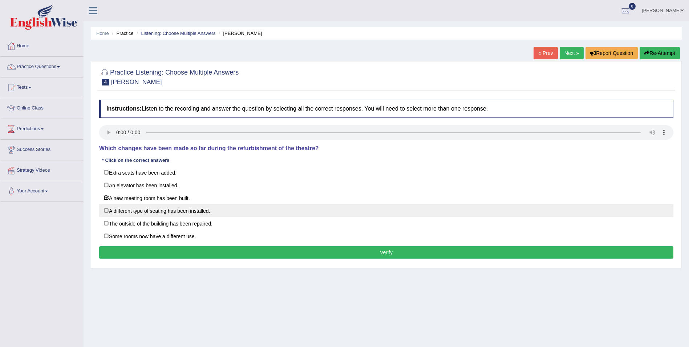
click at [108, 211] on label "A different type of seating has been installed." at bounding box center [386, 210] width 574 height 13
checkbox input "true"
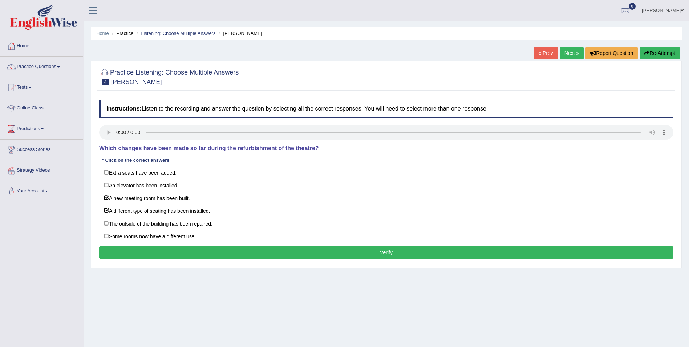
click at [288, 250] on button "Verify" at bounding box center [386, 252] width 574 height 12
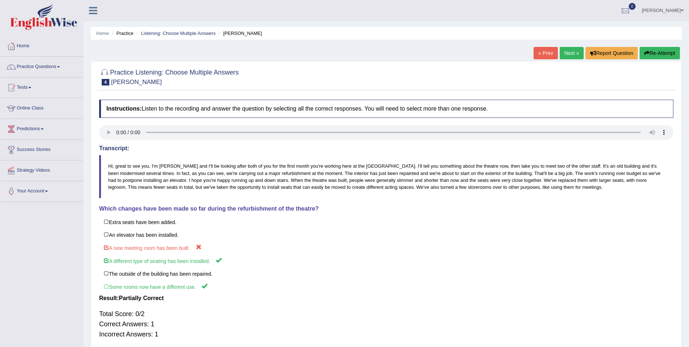
click at [654, 55] on button "Re-Attempt" at bounding box center [660, 53] width 40 height 12
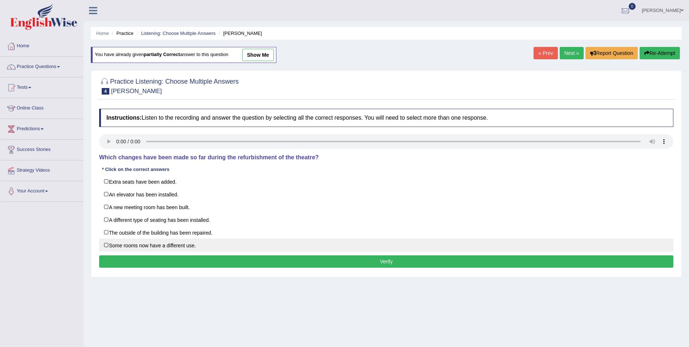
click at [108, 247] on label "Some rooms now have a different use." at bounding box center [386, 244] width 574 height 13
checkbox input "true"
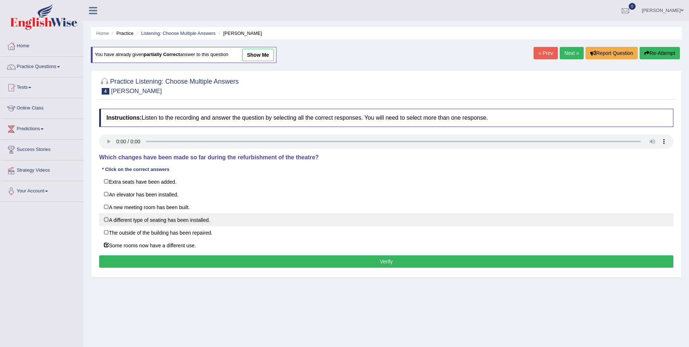
click at [107, 221] on label "A different type of seating has been installed." at bounding box center [386, 219] width 574 height 13
checkbox input "true"
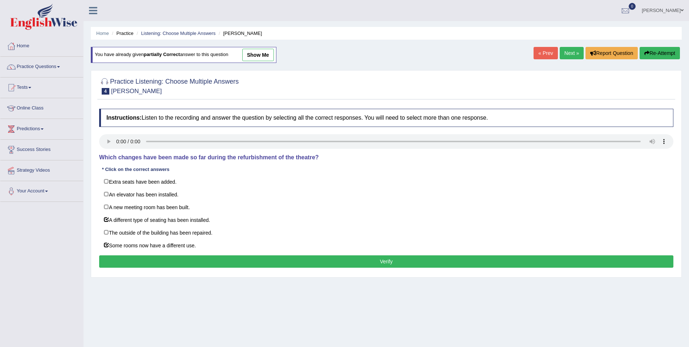
click at [419, 263] on button "Verify" at bounding box center [386, 261] width 574 height 12
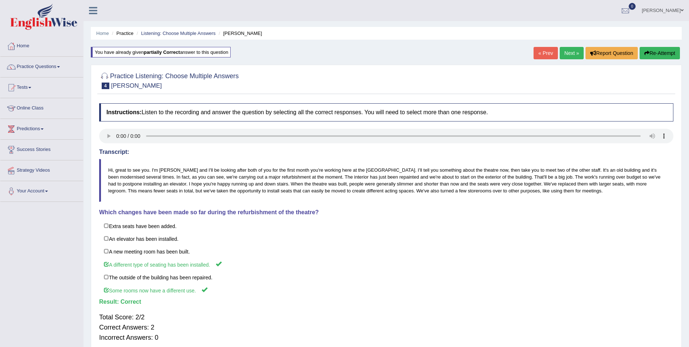
click at [568, 56] on link "Next »" at bounding box center [572, 53] width 24 height 12
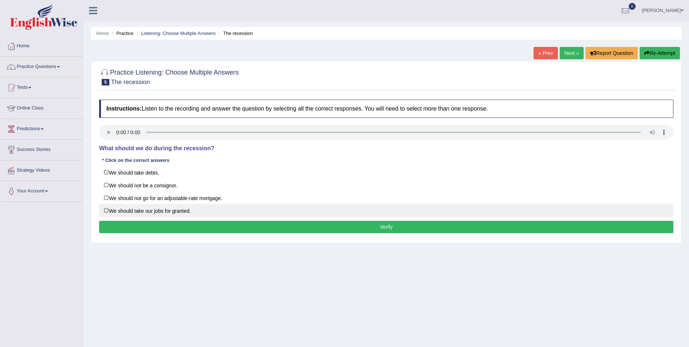
click at [106, 211] on label "We should take our jobs for granted." at bounding box center [386, 210] width 574 height 13
checkbox input "true"
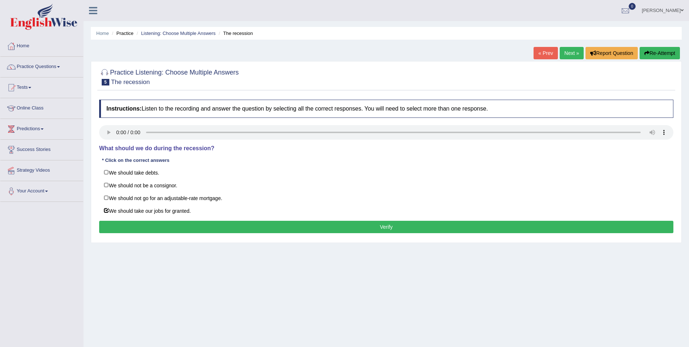
click at [190, 226] on button "Verify" at bounding box center [386, 226] width 574 height 12
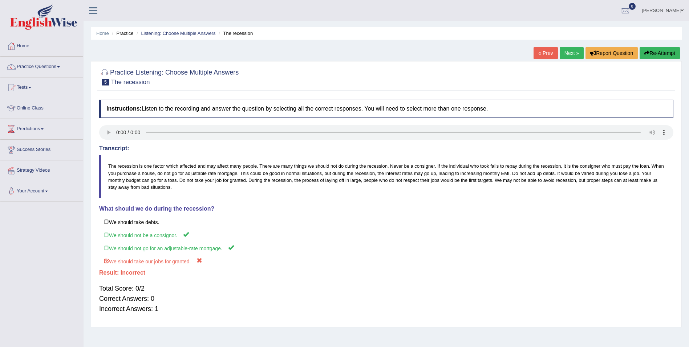
click at [657, 55] on button "Re-Attempt" at bounding box center [660, 53] width 40 height 12
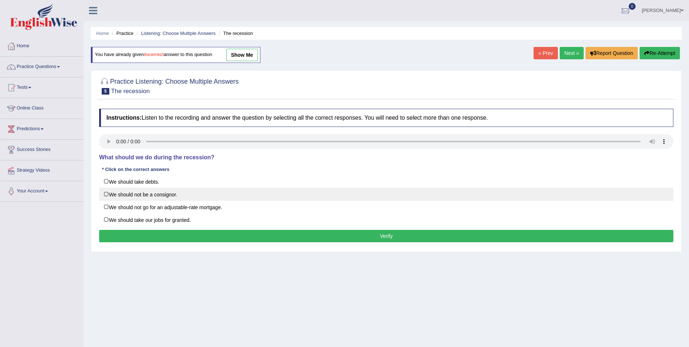
click at [106, 194] on label "We should not be a consignor." at bounding box center [386, 193] width 574 height 13
checkbox input "true"
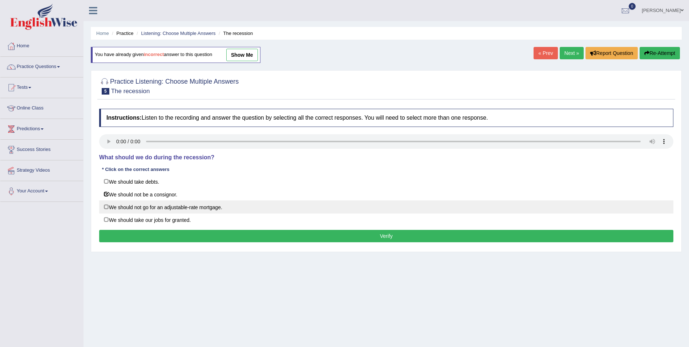
click at [106, 208] on label "We should not go for an adjustable-rate mortgage." at bounding box center [386, 206] width 574 height 13
checkbox input "true"
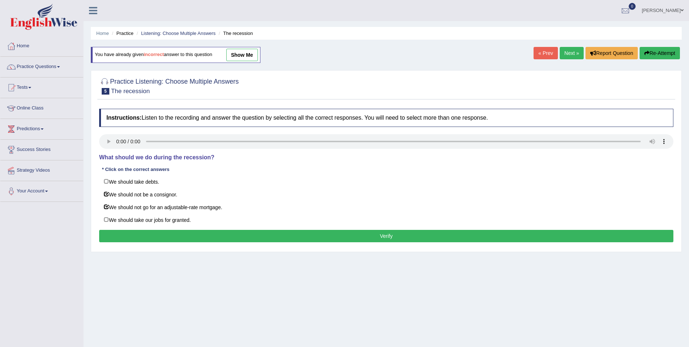
click at [114, 238] on button "Verify" at bounding box center [386, 236] width 574 height 12
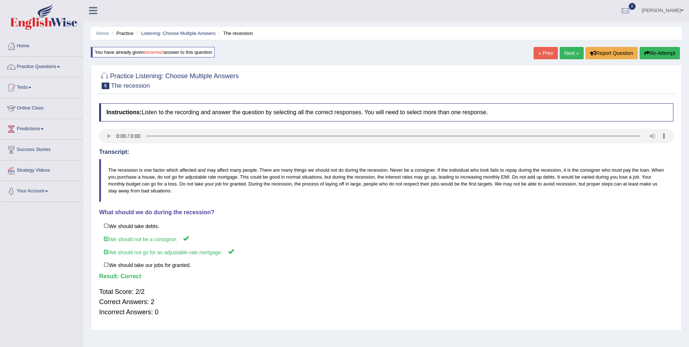
click at [568, 52] on link "Next »" at bounding box center [572, 53] width 24 height 12
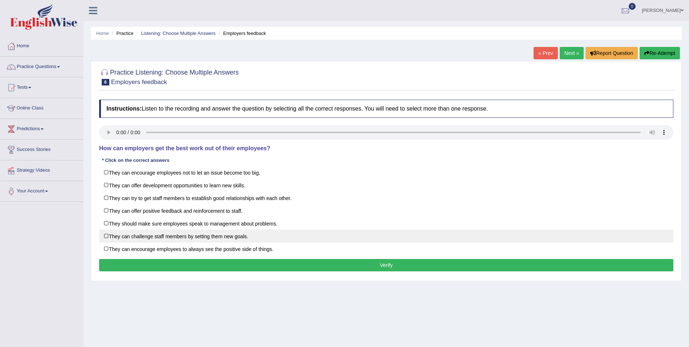
click at [109, 238] on label "They can challenge staff members by setting them new goals." at bounding box center [386, 235] width 574 height 13
checkbox input "true"
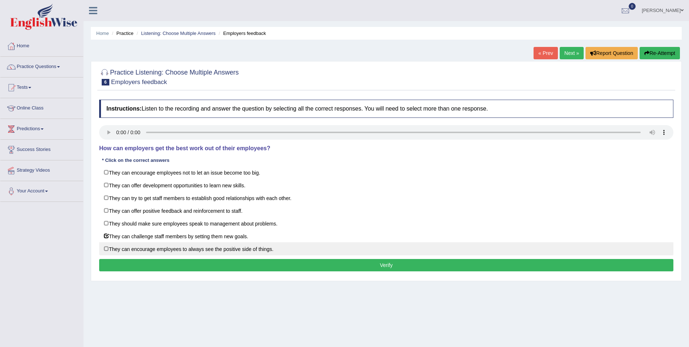
click at [105, 250] on label "They can encourage employees to always see the positive side of things." at bounding box center [386, 248] width 574 height 13
checkbox input "true"
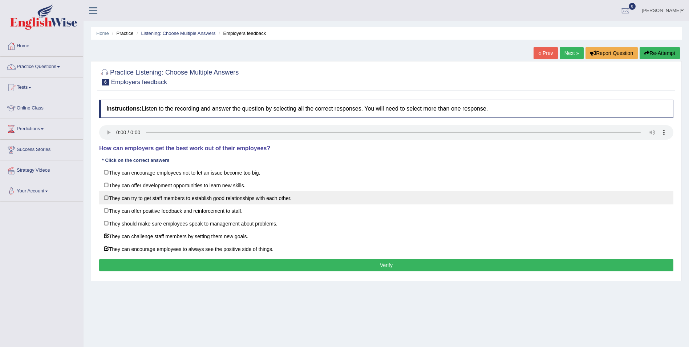
click at [106, 198] on label "They can try to get staff members to establish good relationships with each oth…" at bounding box center [386, 197] width 574 height 13
checkbox input "true"
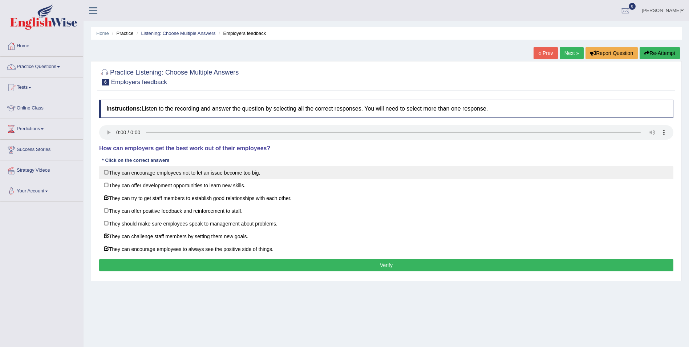
click at [106, 173] on label "They can encourage employees not to let an issue become too big." at bounding box center [386, 172] width 574 height 13
checkbox input "true"
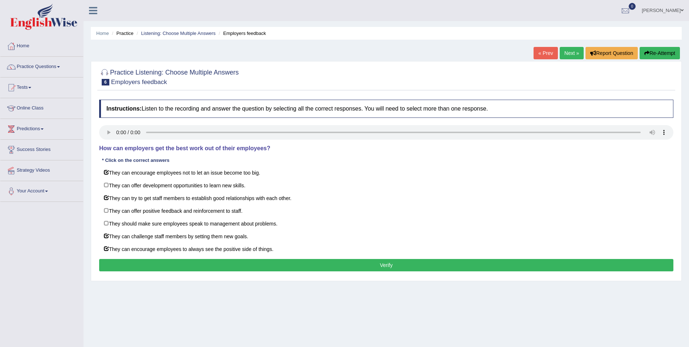
click at [134, 263] on button "Verify" at bounding box center [386, 265] width 574 height 12
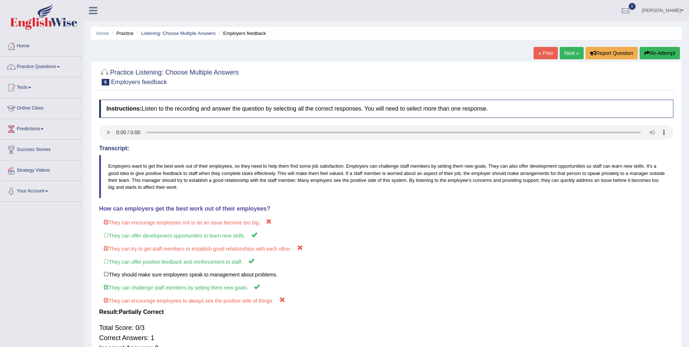
click at [655, 52] on button "Re-Attempt" at bounding box center [660, 53] width 40 height 12
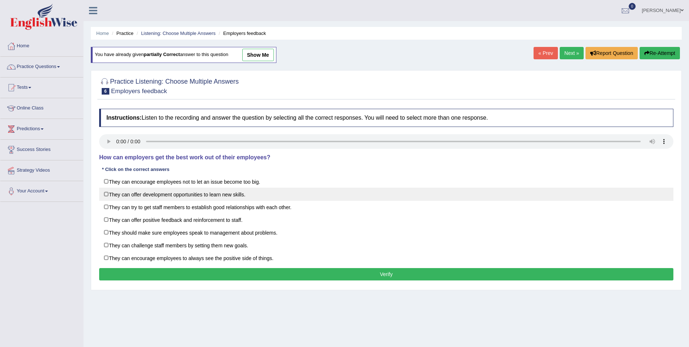
click at [108, 193] on label "They can offer development opportunities to learn new skills." at bounding box center [386, 193] width 574 height 13
checkbox input "true"
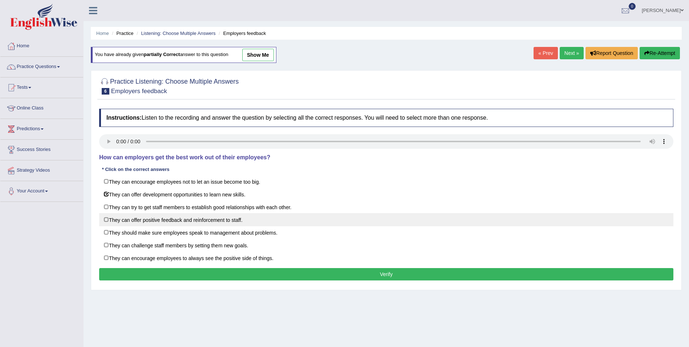
click at [106, 221] on label "They can offer positive feedback and reinforcement to staff." at bounding box center [386, 219] width 574 height 13
checkbox input "true"
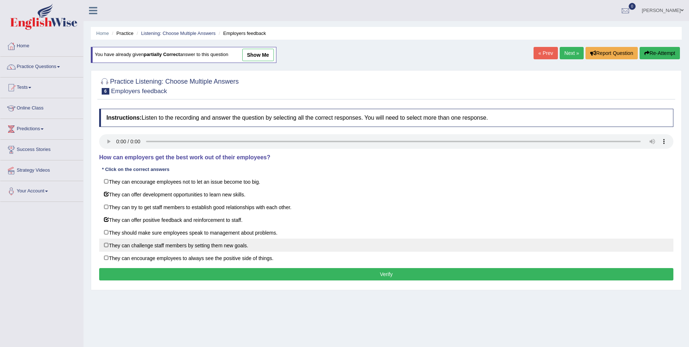
click at [106, 246] on label "They can challenge staff members by setting them new goals." at bounding box center [386, 244] width 574 height 13
checkbox input "true"
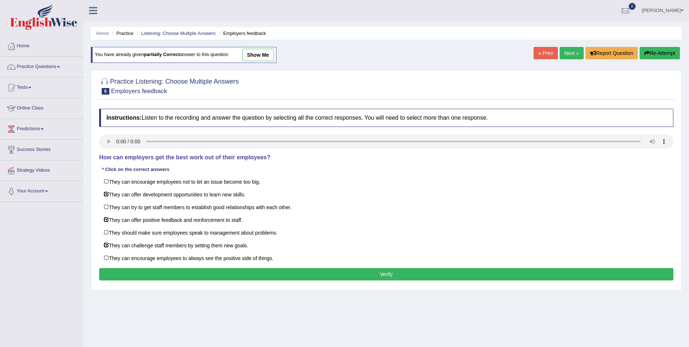
click at [119, 276] on button "Verify" at bounding box center [386, 274] width 574 height 12
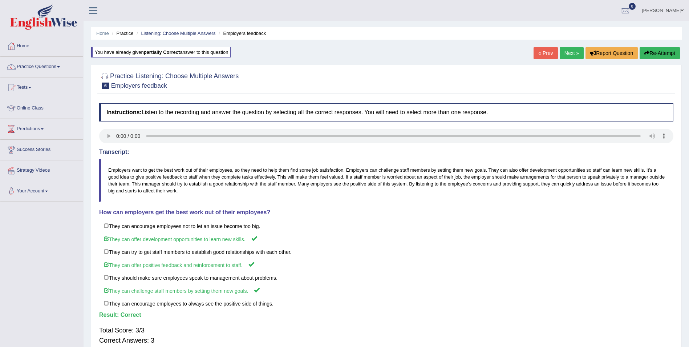
click at [566, 54] on link "Next »" at bounding box center [572, 53] width 24 height 12
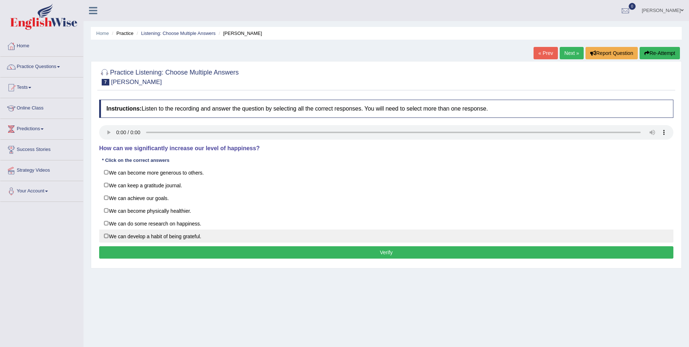
click at [105, 237] on label "We can develop a habit of being grateful." at bounding box center [386, 235] width 574 height 13
checkbox input "true"
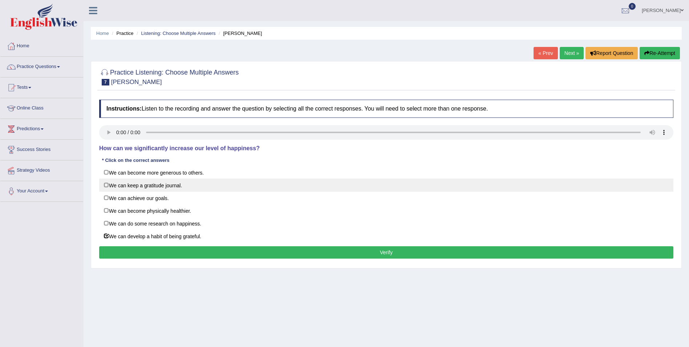
click at [108, 185] on label "We can keep a gratitude journal." at bounding box center [386, 184] width 574 height 13
checkbox input "true"
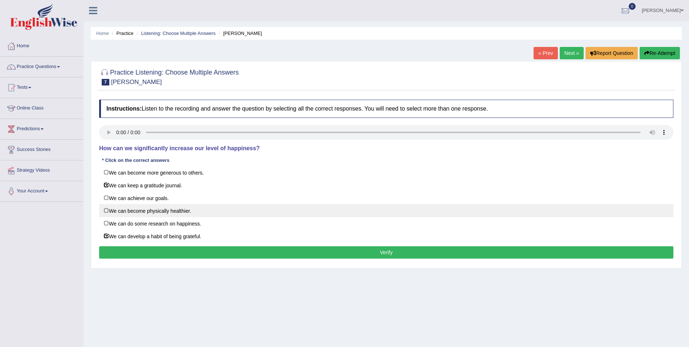
click at [105, 212] on label "We can become physically healthier." at bounding box center [386, 210] width 574 height 13
checkbox input "true"
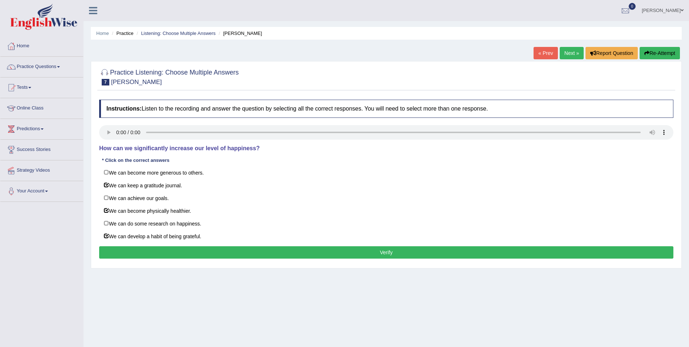
click at [149, 253] on button "Verify" at bounding box center [386, 252] width 574 height 12
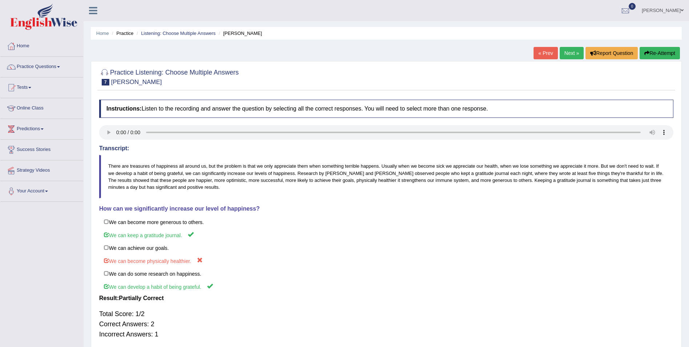
click at [645, 54] on icon "button" at bounding box center [646, 52] width 5 height 5
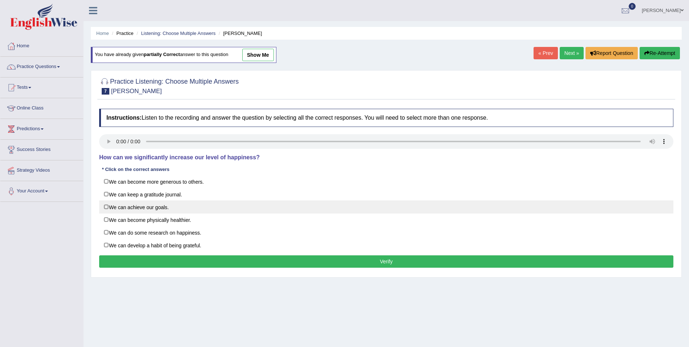
drag, startPoint x: 107, startPoint y: 193, endPoint x: 108, endPoint y: 212, distance: 19.6
click at [107, 193] on label "We can keep a gratitude journal." at bounding box center [386, 193] width 574 height 13
checkbox input "true"
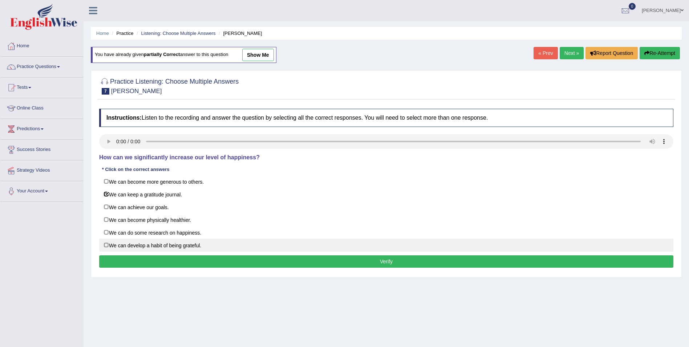
click at [106, 246] on label "We can develop a habit of being grateful." at bounding box center [386, 244] width 574 height 13
checkbox input "true"
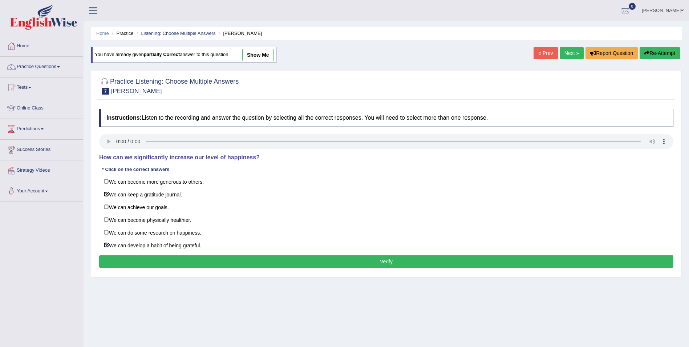
click at [122, 261] on button "Verify" at bounding box center [386, 261] width 574 height 12
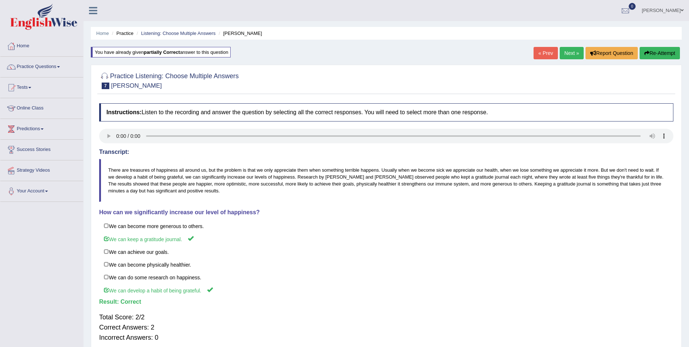
click at [571, 51] on link "Next »" at bounding box center [572, 53] width 24 height 12
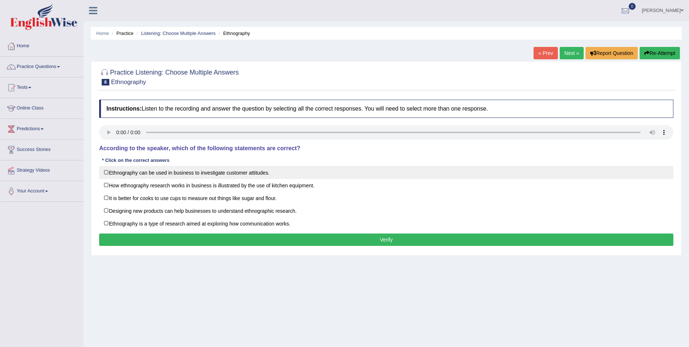
click at [107, 173] on label "Ethnography can be used in business to investigate customer attitudes." at bounding box center [386, 172] width 574 height 13
checkbox input "true"
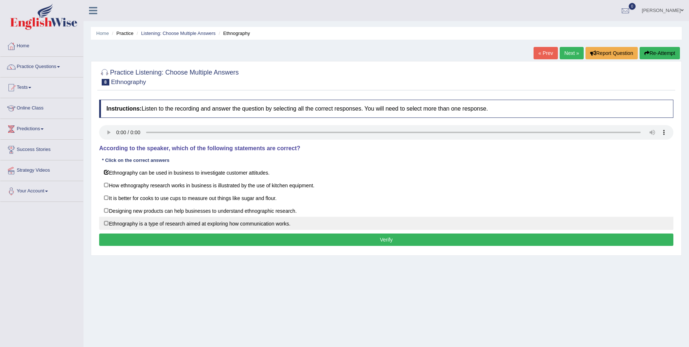
click at [108, 222] on label "Ethnography is a type of research aimed at exploring how communication works." at bounding box center [386, 222] width 574 height 13
checkbox input "true"
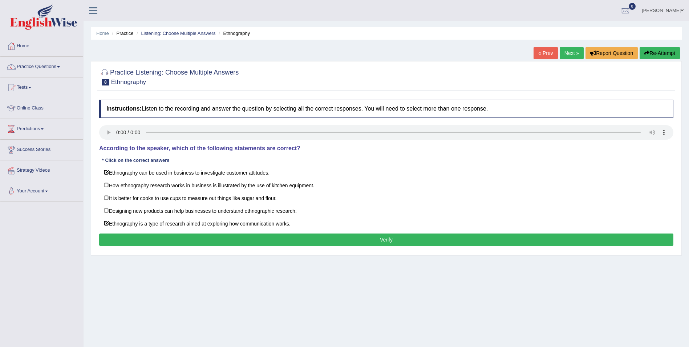
click at [120, 239] on button "Verify" at bounding box center [386, 239] width 574 height 12
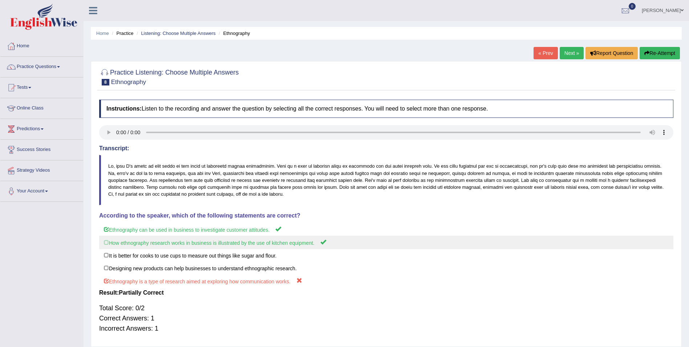
scroll to position [35, 0]
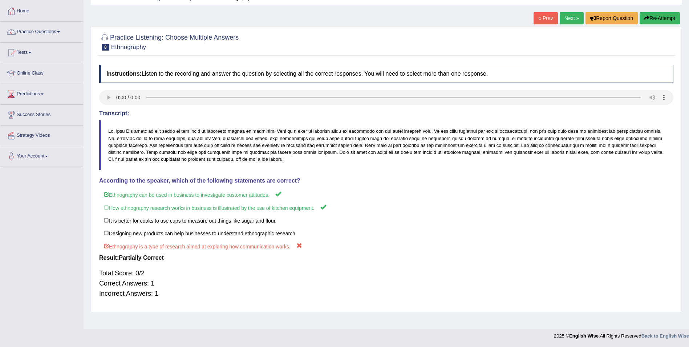
click at [668, 15] on button "Re-Attempt" at bounding box center [660, 18] width 40 height 12
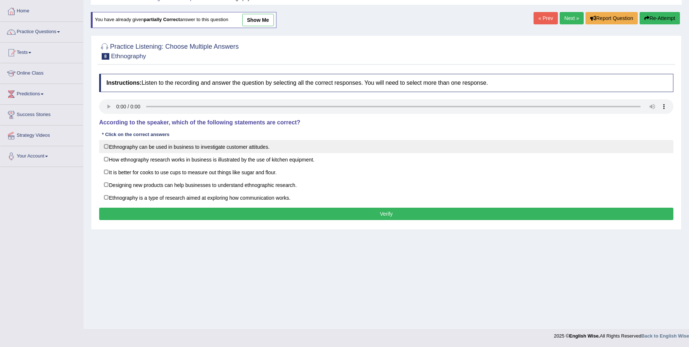
click at [110, 147] on label "Ethnography can be used in business to investigate customer attitudes." at bounding box center [386, 146] width 574 height 13
checkbox input "true"
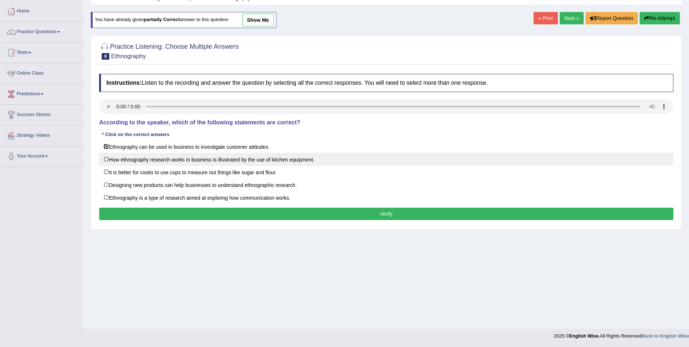
click at [107, 158] on label "How ethnography research works in business is illustrated by the use of kitchen…" at bounding box center [386, 159] width 574 height 13
checkbox input "true"
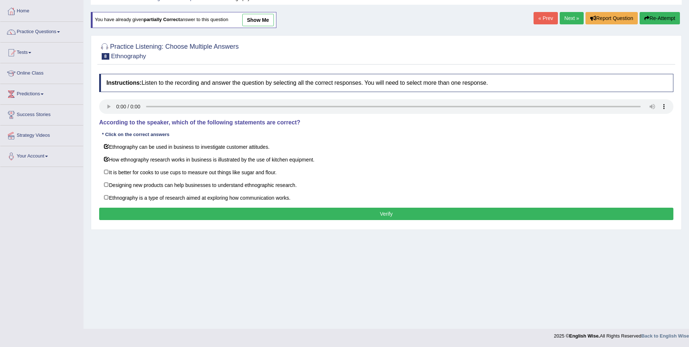
click at [145, 216] on button "Verify" at bounding box center [386, 213] width 574 height 12
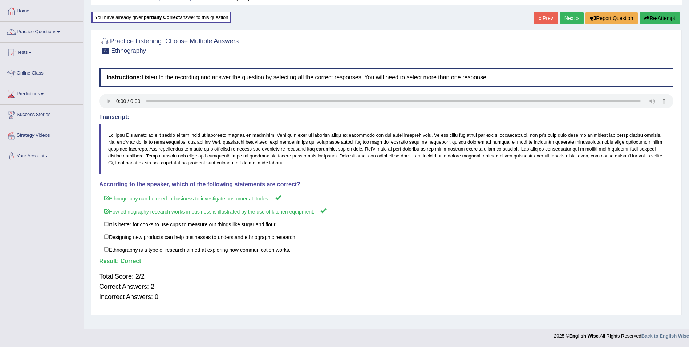
click at [567, 20] on link "Next »" at bounding box center [572, 18] width 24 height 12
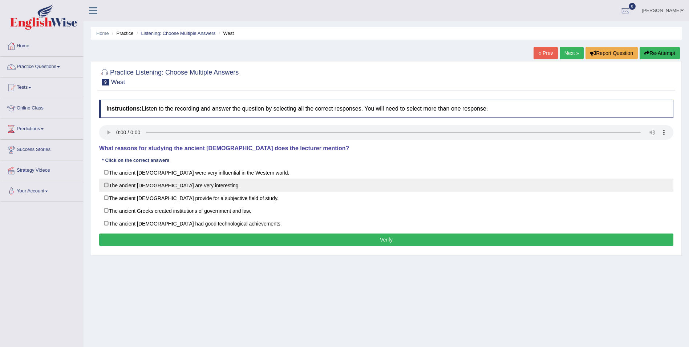
click at [107, 185] on label "The ancient [DEMOGRAPHIC_DATA] are very interesting." at bounding box center [386, 184] width 574 height 13
checkbox input "true"
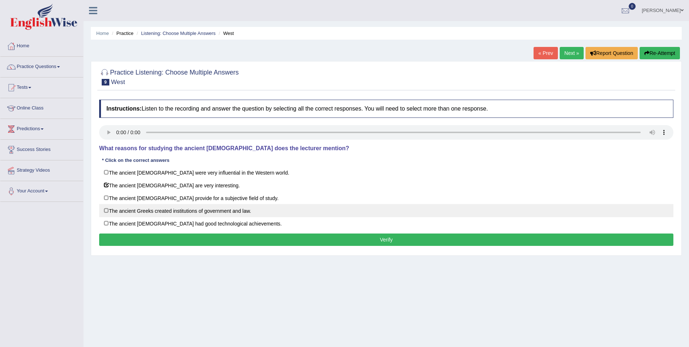
click at [108, 211] on label "The ancient Greeks created institutions of government and law." at bounding box center [386, 210] width 574 height 13
checkbox input "true"
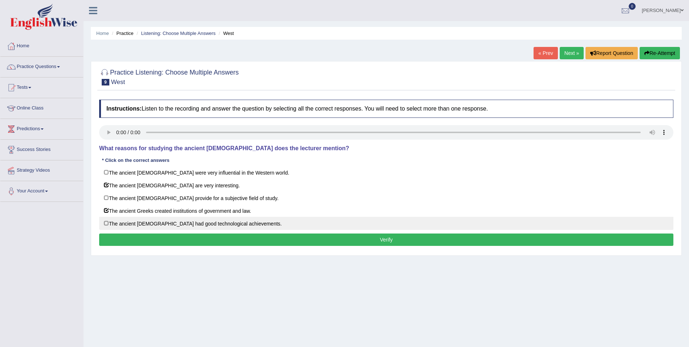
click at [108, 225] on label "The ancient [DEMOGRAPHIC_DATA] had good technological achievements." at bounding box center [386, 222] width 574 height 13
checkbox input "true"
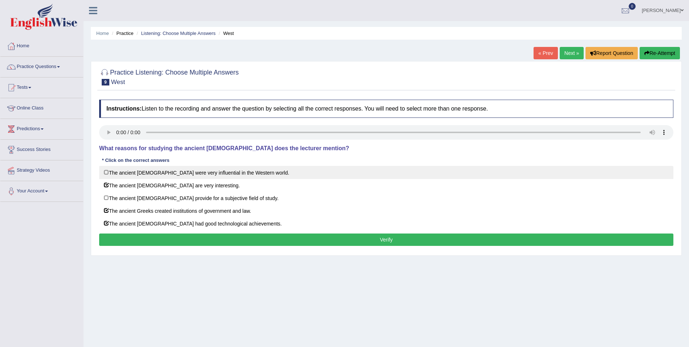
click at [105, 172] on label "The ancient [DEMOGRAPHIC_DATA] were very influential in the Western world." at bounding box center [386, 172] width 574 height 13
checkbox input "true"
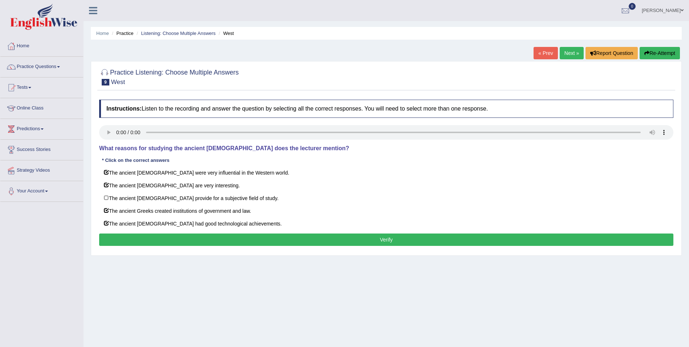
click at [204, 237] on button "Verify" at bounding box center [386, 239] width 574 height 12
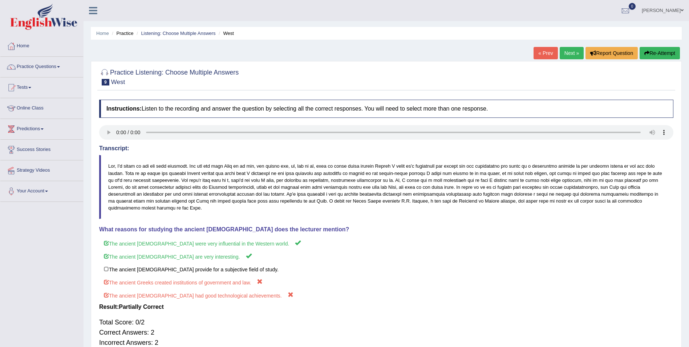
click at [657, 54] on button "Re-Attempt" at bounding box center [660, 53] width 40 height 12
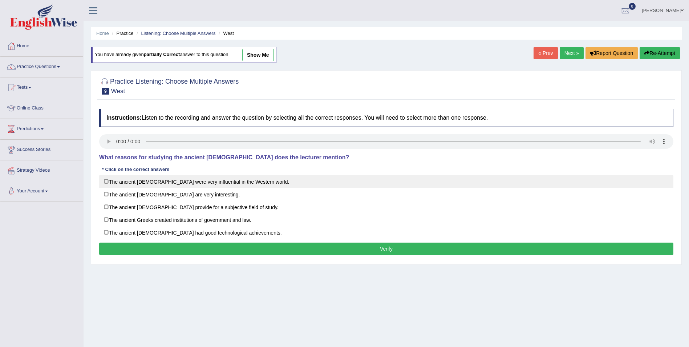
click at [110, 179] on label "The ancient [DEMOGRAPHIC_DATA] were very influential in the Western world." at bounding box center [386, 181] width 574 height 13
checkbox input "true"
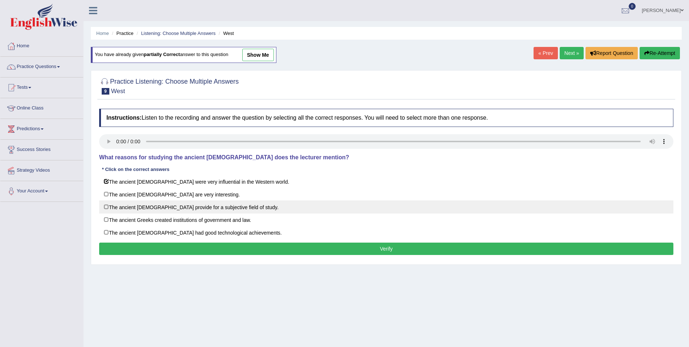
drag, startPoint x: 108, startPoint y: 192, endPoint x: 115, endPoint y: 213, distance: 22.1
click at [108, 192] on label "The ancient [DEMOGRAPHIC_DATA] are very interesting." at bounding box center [386, 193] width 574 height 13
checkbox input "true"
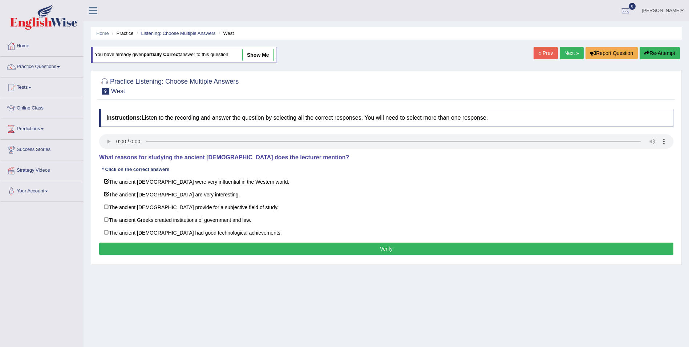
click at [137, 250] on button "Verify" at bounding box center [386, 248] width 574 height 12
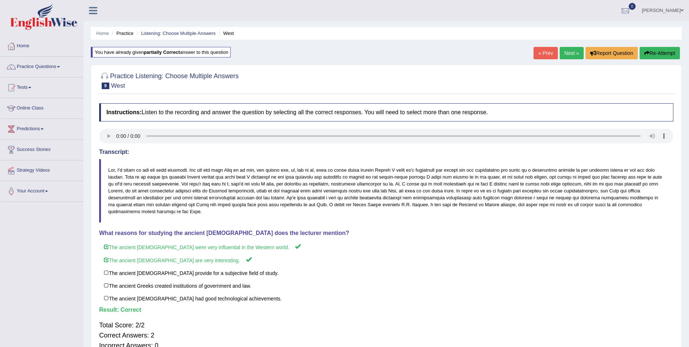
click at [572, 51] on link "Next »" at bounding box center [572, 53] width 24 height 12
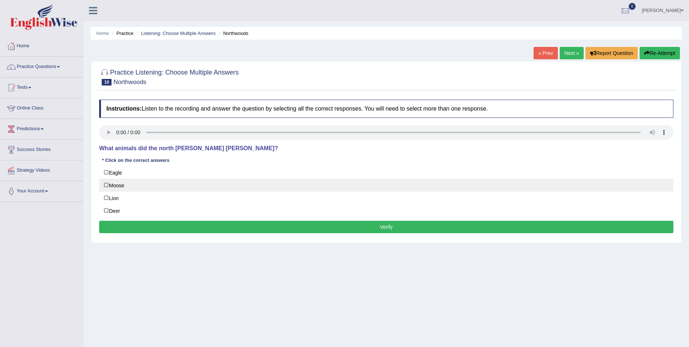
click at [106, 184] on label "Moose" at bounding box center [386, 184] width 574 height 13
checkbox input "true"
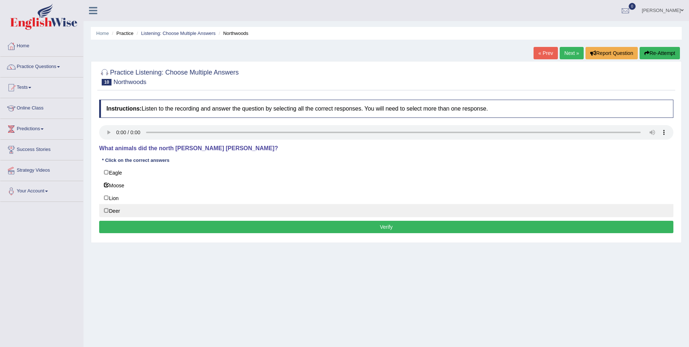
click at [107, 211] on label "Deer" at bounding box center [386, 210] width 574 height 13
checkbox input "true"
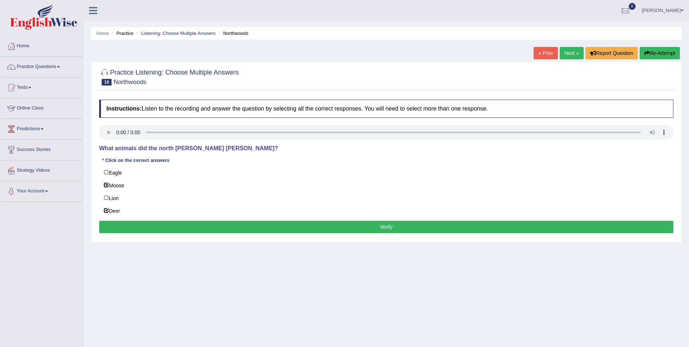
click at [133, 227] on button "Verify" at bounding box center [386, 226] width 574 height 12
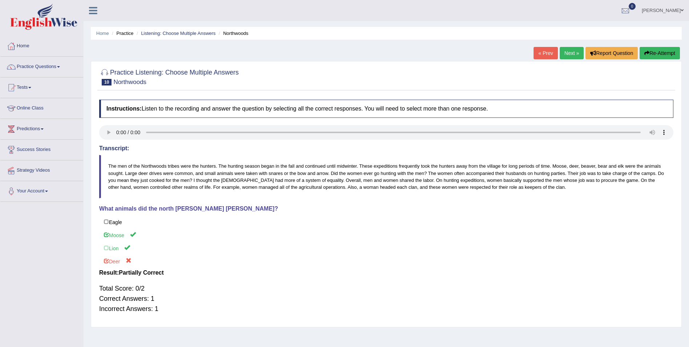
click at [659, 53] on button "Re-Attempt" at bounding box center [660, 53] width 40 height 12
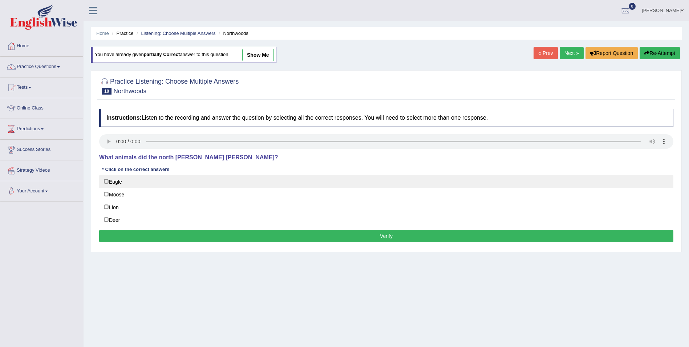
click at [105, 181] on label "Eagle" at bounding box center [386, 181] width 574 height 13
click at [108, 179] on label "Eagle" at bounding box center [386, 181] width 574 height 13
checkbox input "false"
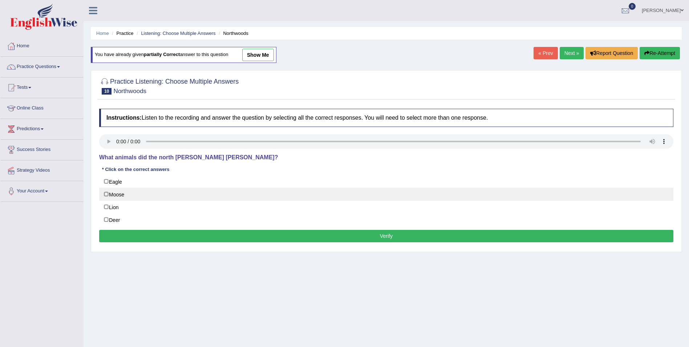
click at [108, 196] on label "Moose" at bounding box center [386, 193] width 574 height 13
checkbox input "true"
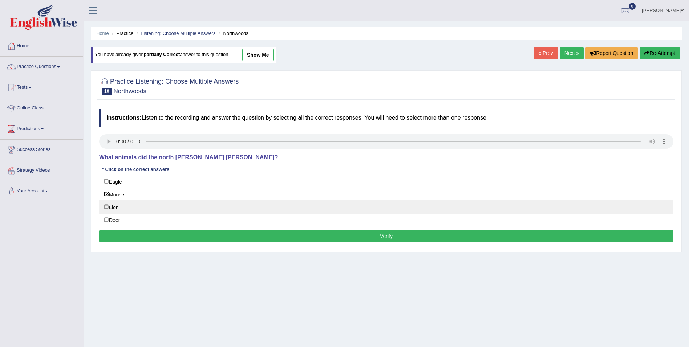
click at [105, 208] on label "Lion" at bounding box center [386, 206] width 574 height 13
checkbox input "true"
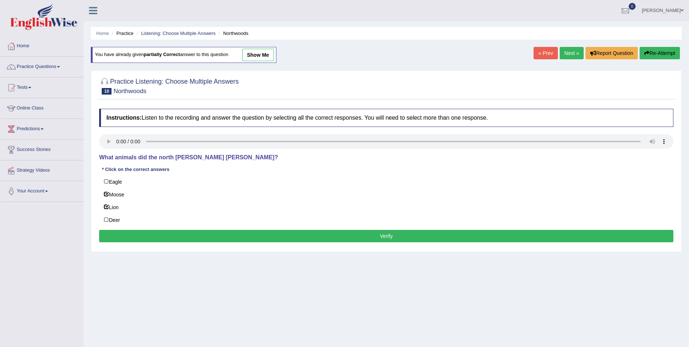
click at [165, 237] on button "Verify" at bounding box center [386, 236] width 574 height 12
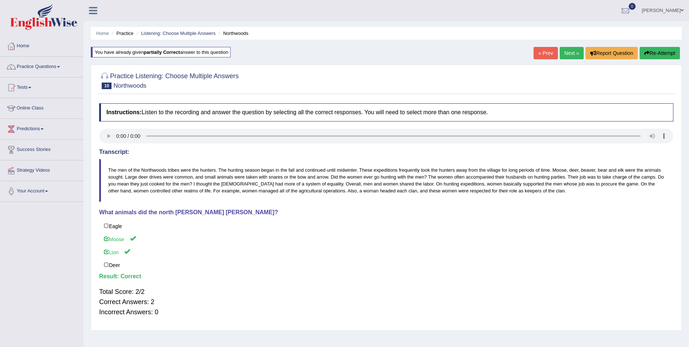
drag, startPoint x: 568, startPoint y: 53, endPoint x: 564, endPoint y: 52, distance: 4.1
click at [568, 53] on link "Next »" at bounding box center [572, 53] width 24 height 12
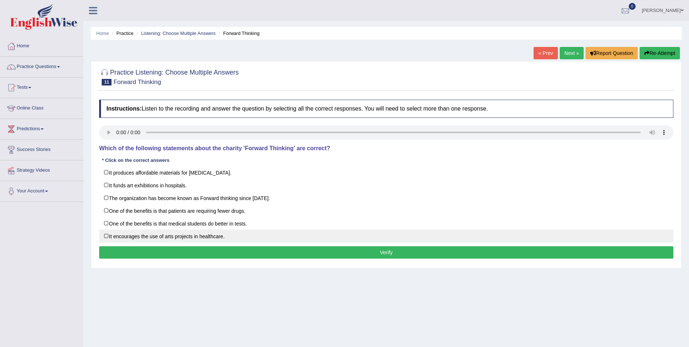
click at [105, 238] on label "It encourages the use of arts projects in healthcare." at bounding box center [386, 235] width 574 height 13
checkbox input "true"
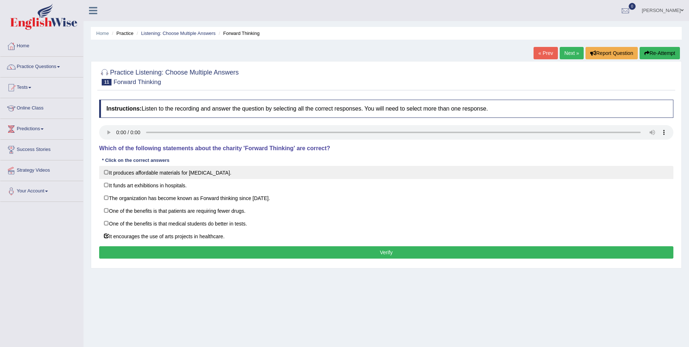
click at [106, 173] on label "It produces affordable materials for [MEDICAL_DATA]." at bounding box center [386, 172] width 574 height 13
checkbox input "true"
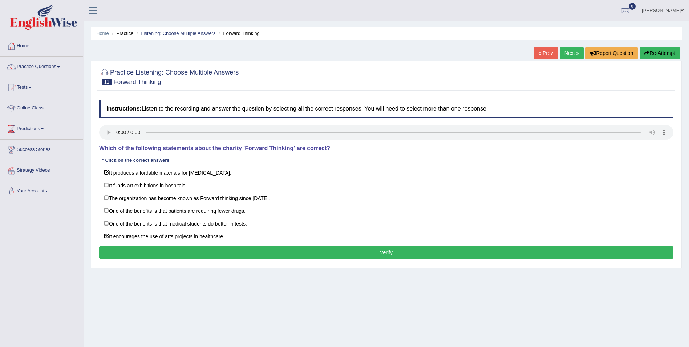
click at [136, 252] on button "Verify" at bounding box center [386, 252] width 574 height 12
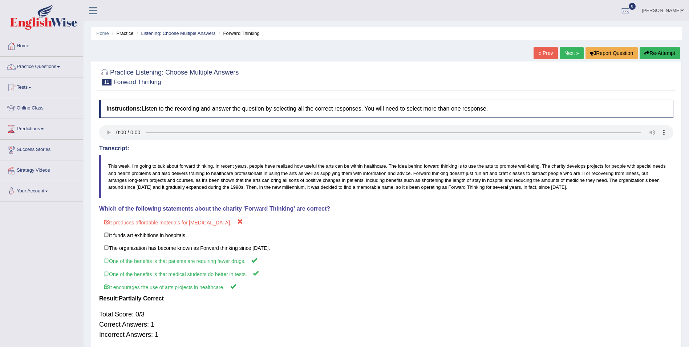
click at [658, 54] on button "Re-Attempt" at bounding box center [660, 53] width 40 height 12
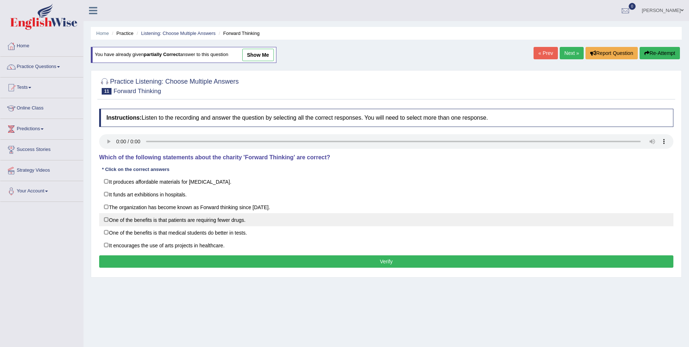
click at [107, 219] on label "One of the benefits is that patients are requiring fewer drugs." at bounding box center [386, 219] width 574 height 13
checkbox input "true"
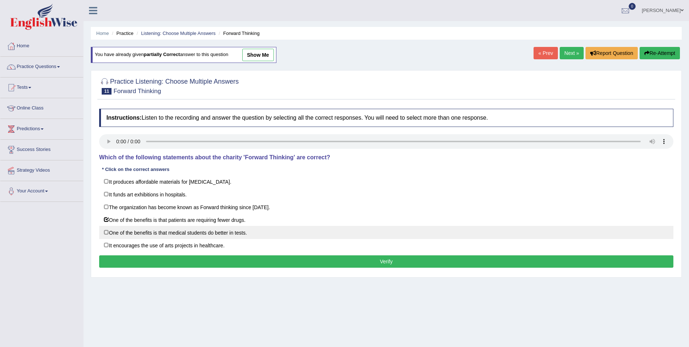
click at [109, 233] on label "One of the benefits is that medical students do better in tests." at bounding box center [386, 232] width 574 height 13
checkbox input "true"
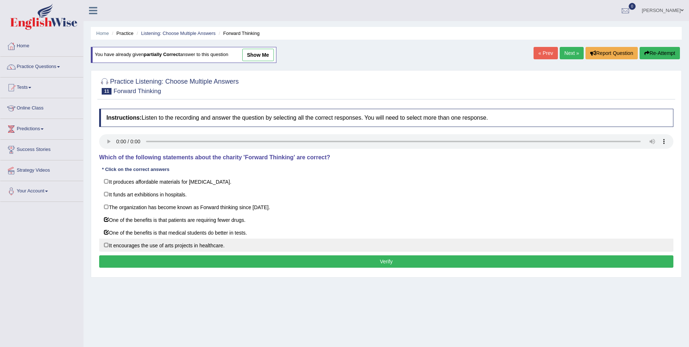
click at [107, 244] on label "It encourages the use of arts projects in healthcare." at bounding box center [386, 244] width 574 height 13
checkbox input "true"
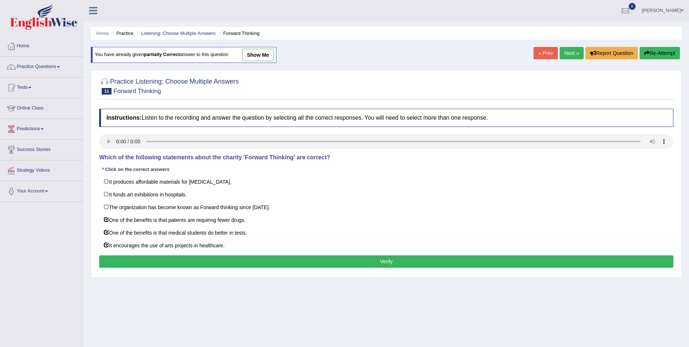
click at [262, 264] on button "Verify" at bounding box center [386, 261] width 574 height 12
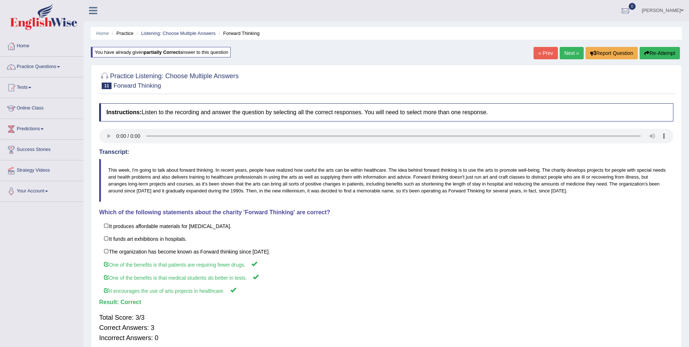
click at [572, 54] on link "Next »" at bounding box center [572, 53] width 24 height 12
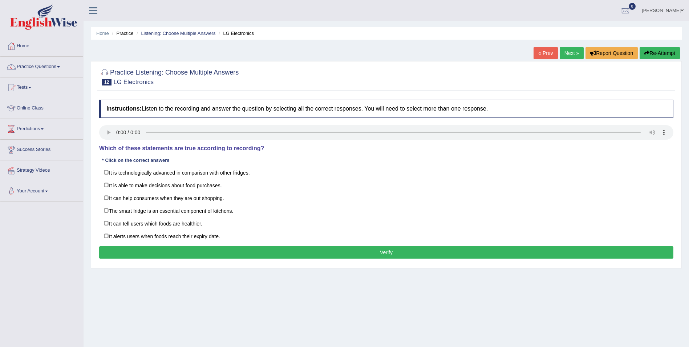
click at [121, 159] on div "* Click on the correct answers" at bounding box center [135, 160] width 73 height 7
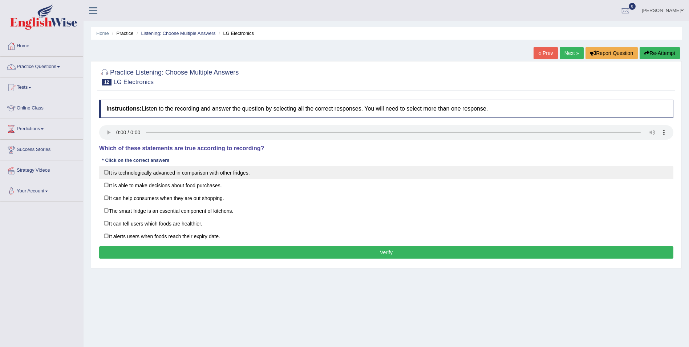
click at [106, 170] on label "It is technologically advanced in comparison with other fridges." at bounding box center [386, 172] width 574 height 13
checkbox input "true"
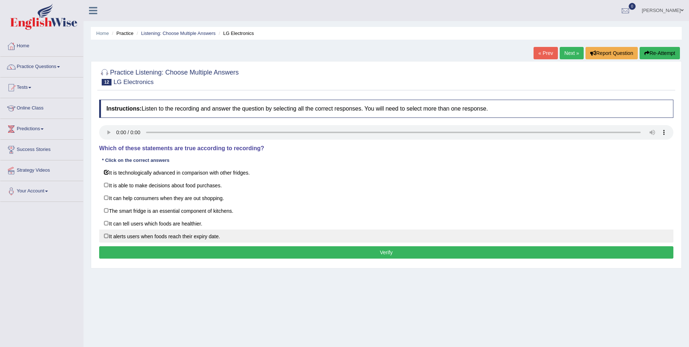
click at [107, 237] on label "It alerts users when foods reach their expiry date." at bounding box center [386, 235] width 574 height 13
checkbox input "true"
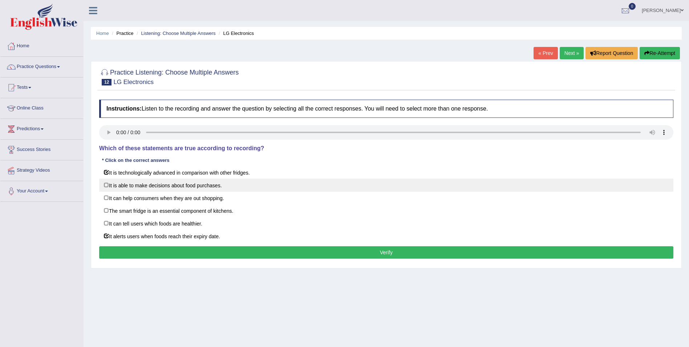
click at [107, 185] on label "It is able to make decisions about food purchases." at bounding box center [386, 184] width 574 height 13
checkbox input "true"
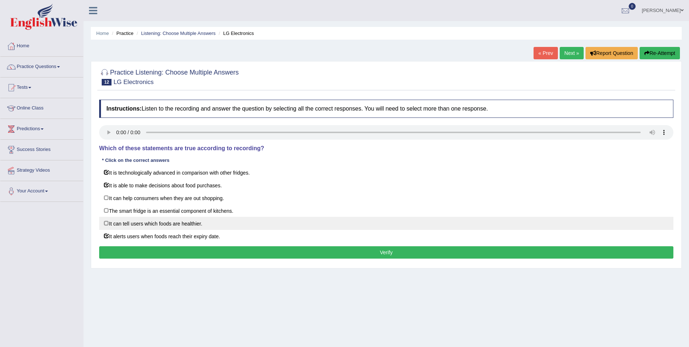
click at [108, 225] on label "It can tell users which foods are healthier." at bounding box center [386, 222] width 574 height 13
checkbox input "true"
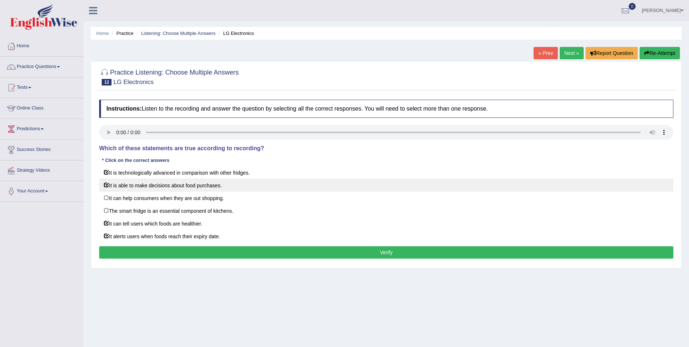
click at [104, 185] on label "It is able to make decisions about food purchases." at bounding box center [386, 184] width 574 height 13
checkbox input "false"
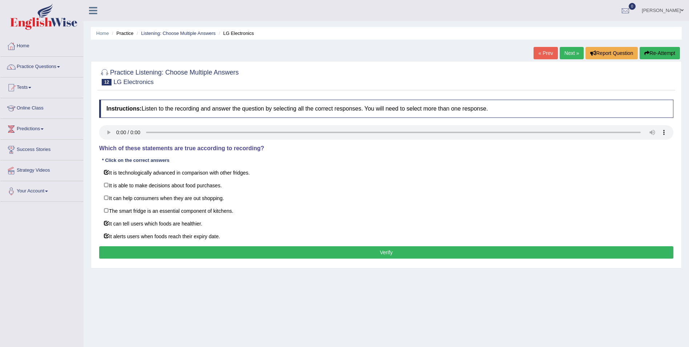
click at [210, 250] on button "Verify" at bounding box center [386, 252] width 574 height 12
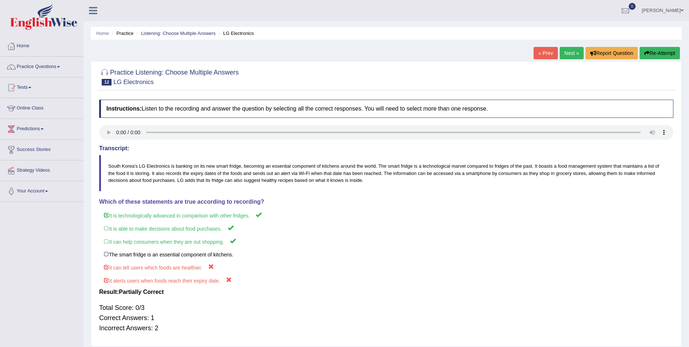
click at [672, 49] on button "Re-Attempt" at bounding box center [660, 53] width 40 height 12
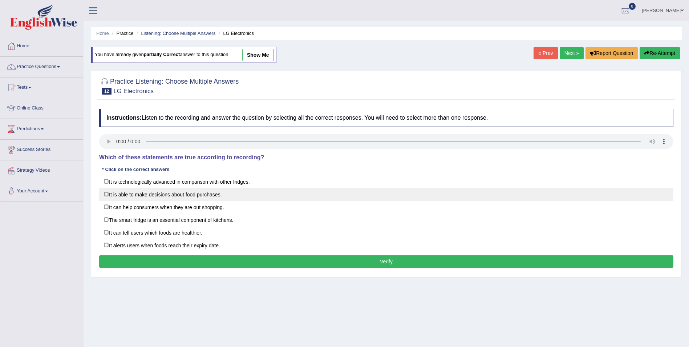
drag, startPoint x: 109, startPoint y: 181, endPoint x: 112, endPoint y: 200, distance: 19.4
click at [110, 184] on label "It is technologically advanced in comparison with other fridges." at bounding box center [386, 181] width 574 height 13
checkbox input "true"
click at [114, 191] on label "It is able to make decisions about food purchases." at bounding box center [386, 193] width 574 height 13
checkbox input "true"
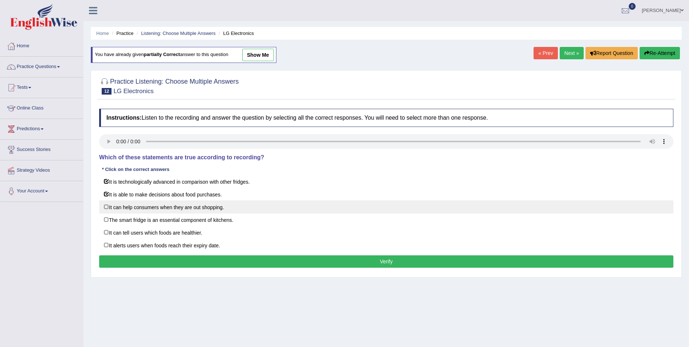
click at [105, 208] on label "It can help consumers when they are out shopping." at bounding box center [386, 206] width 574 height 13
checkbox input "true"
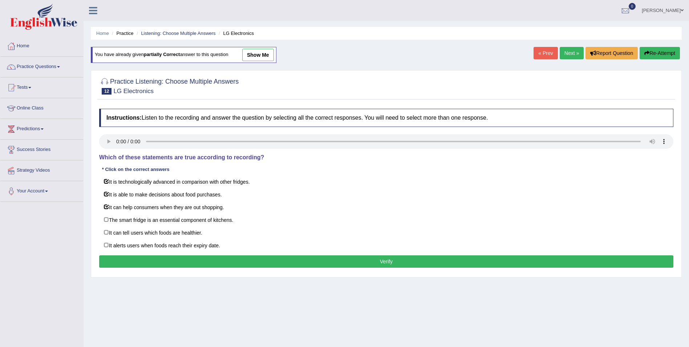
click at [159, 261] on button "Verify" at bounding box center [386, 261] width 574 height 12
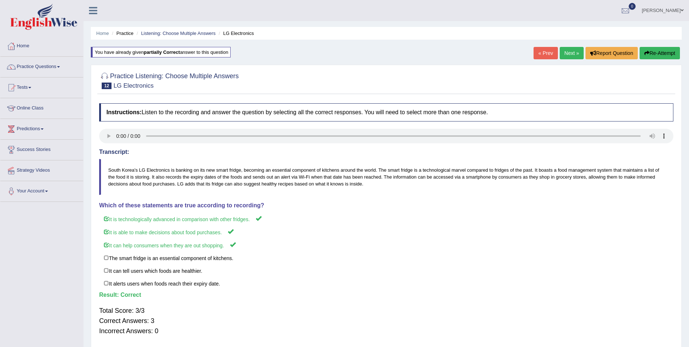
drag, startPoint x: 577, startPoint y: 50, endPoint x: 568, endPoint y: 53, distance: 9.2
click at [576, 50] on link "Next »" at bounding box center [572, 53] width 24 height 12
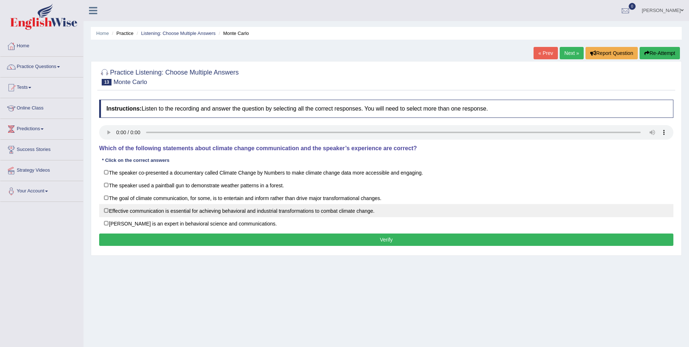
click at [106, 211] on label "Effective communication is essential for achieving behavioral and industrial tr…" at bounding box center [386, 210] width 574 height 13
checkbox input "true"
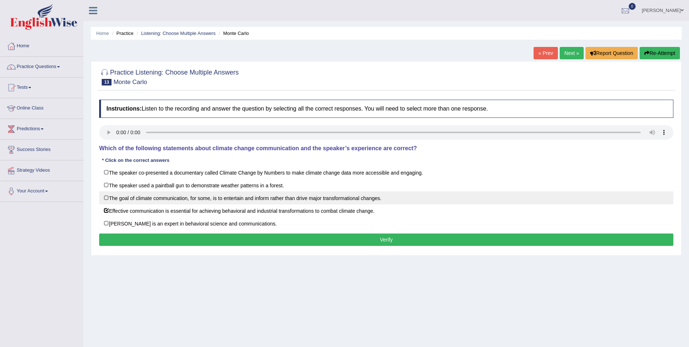
click at [108, 199] on label "The goal of climate communication, for some, is to entertain and inform rather …" at bounding box center [386, 197] width 574 height 13
checkbox input "true"
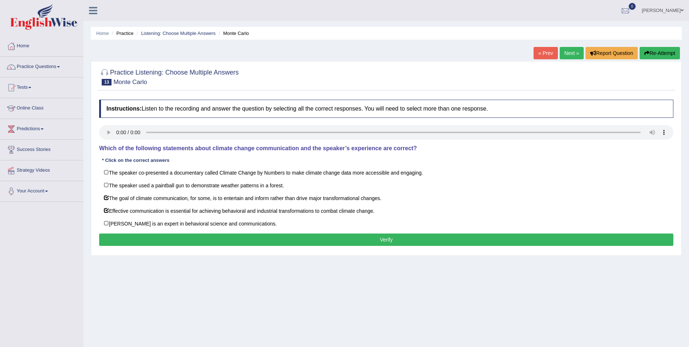
click at [129, 238] on button "Verify" at bounding box center [386, 239] width 574 height 12
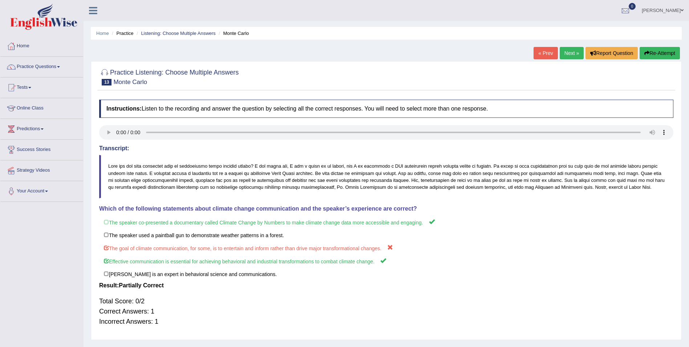
click at [668, 49] on button "Re-Attempt" at bounding box center [660, 53] width 40 height 12
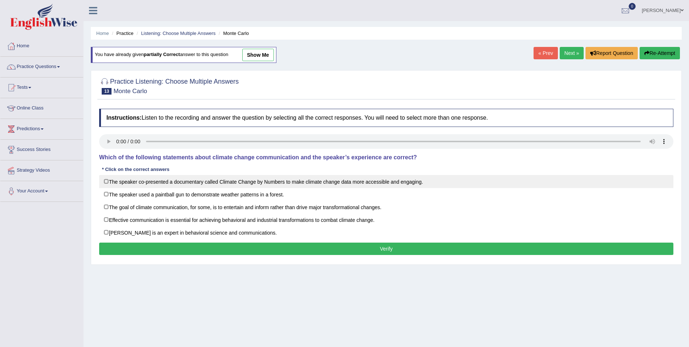
click at [106, 180] on label "The speaker co-presented a documentary called Climate Change by Numbers to make…" at bounding box center [386, 181] width 574 height 13
checkbox input "true"
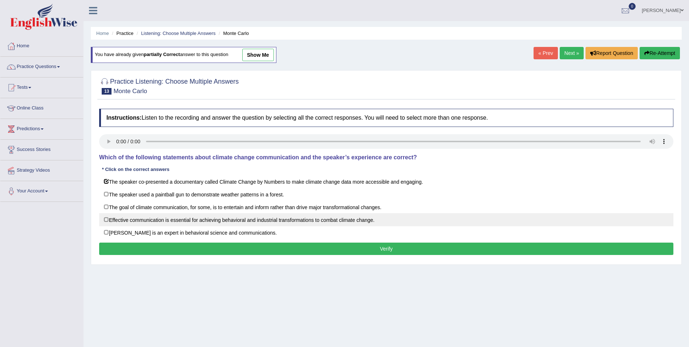
click at [104, 217] on label "Effective communication is essential for achieving behavioral and industrial tr…" at bounding box center [386, 219] width 574 height 13
checkbox input "true"
drag, startPoint x: 125, startPoint y: 252, endPoint x: 126, endPoint y: 248, distance: 4.3
click at [125, 252] on button "Verify" at bounding box center [386, 248] width 574 height 12
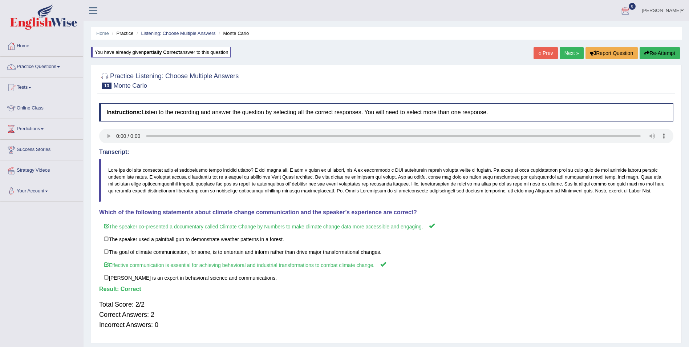
click at [564, 52] on link "Next »" at bounding box center [572, 53] width 24 height 12
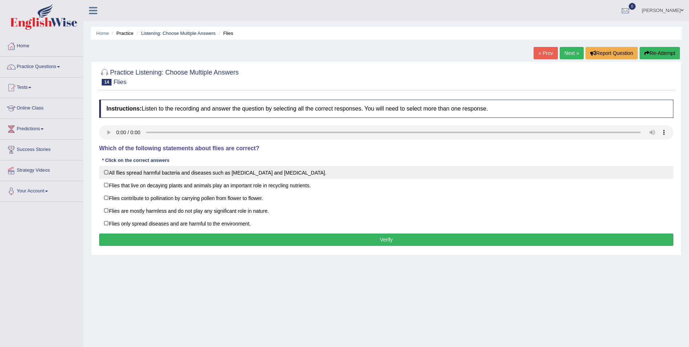
click at [106, 171] on label "All flies spread harmful bacteria and diseases such as [MEDICAL_DATA] and [MEDI…" at bounding box center [386, 172] width 574 height 13
checkbox input "true"
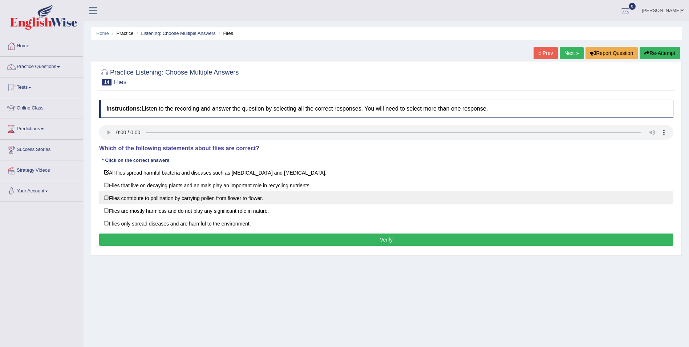
click at [109, 197] on label "Flies contribute to pollination by carrying pollen from flower to flower." at bounding box center [386, 197] width 574 height 13
checkbox input "true"
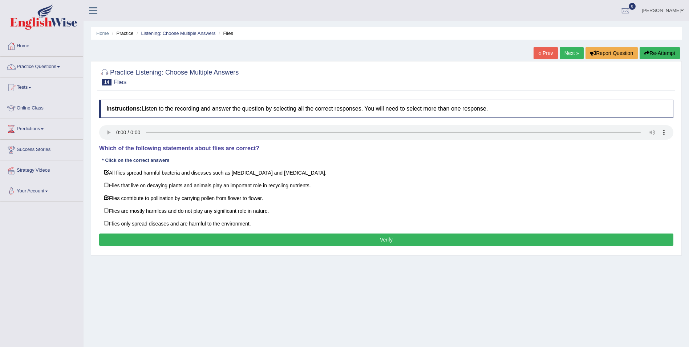
click at [192, 237] on button "Verify" at bounding box center [386, 239] width 574 height 12
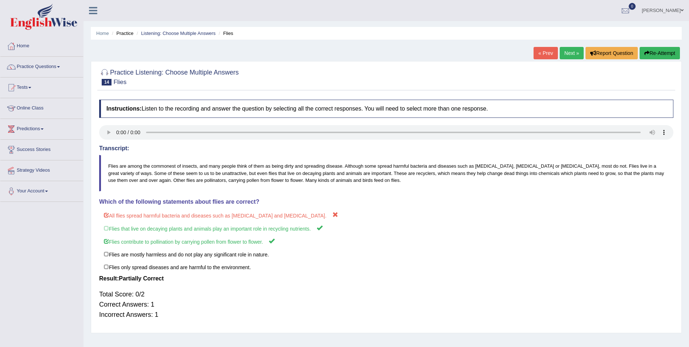
click at [673, 50] on button "Re-Attempt" at bounding box center [660, 53] width 40 height 12
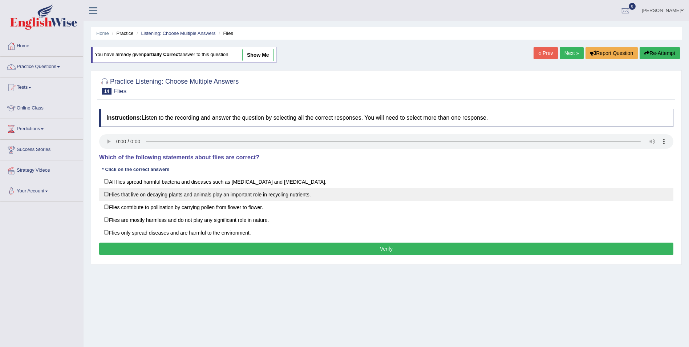
click at [110, 194] on label "Flies that live on decaying plants and animals play an important role in recycl…" at bounding box center [386, 193] width 574 height 13
checkbox input "true"
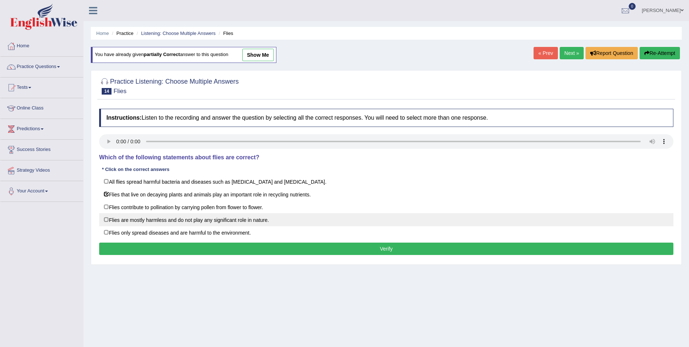
click at [106, 222] on label "Flies are mostly harmless and do not play any significant role in nature." at bounding box center [386, 219] width 574 height 13
checkbox input "true"
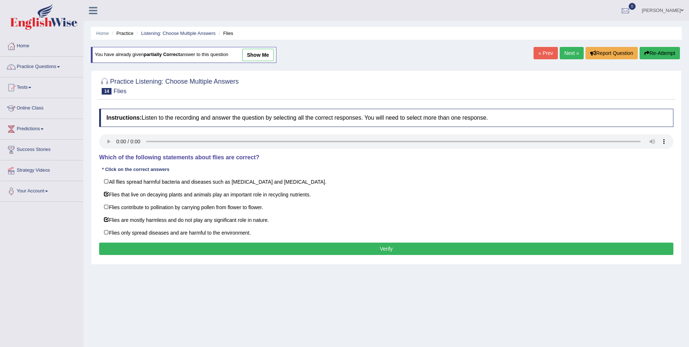
click at [123, 249] on button "Verify" at bounding box center [386, 248] width 574 height 12
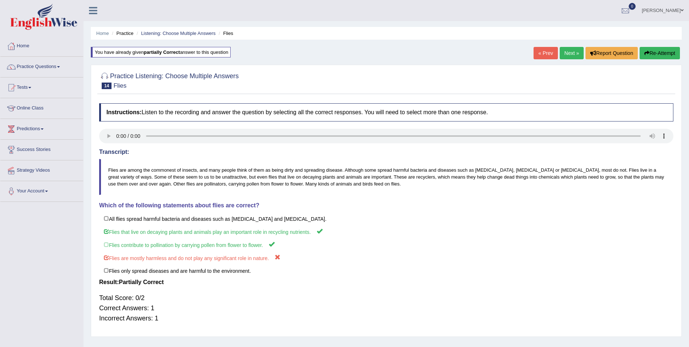
click at [654, 47] on button "Re-Attempt" at bounding box center [660, 53] width 40 height 12
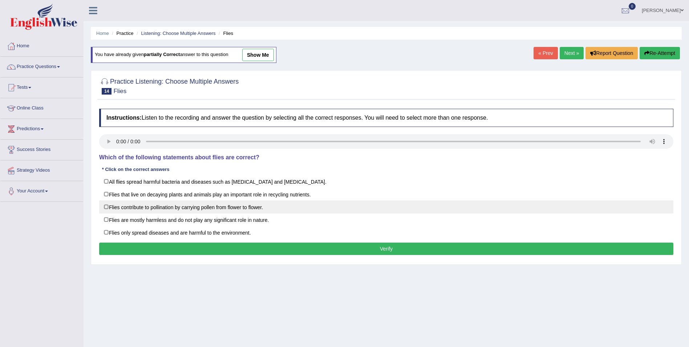
drag, startPoint x: 108, startPoint y: 194, endPoint x: 108, endPoint y: 203, distance: 9.1
click at [108, 195] on label "Flies that live on decaying plants and animals play an important role in recycl…" at bounding box center [386, 193] width 574 height 13
checkbox input "true"
click at [108, 204] on label "Flies contribute to pollination by carrying pollen from flower to flower." at bounding box center [386, 206] width 574 height 13
checkbox input "true"
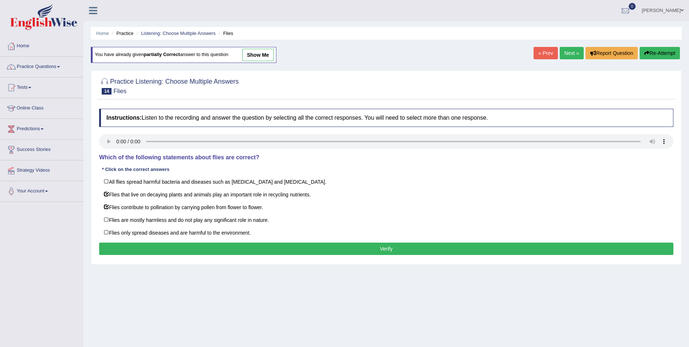
click at [198, 248] on button "Verify" at bounding box center [386, 248] width 574 height 12
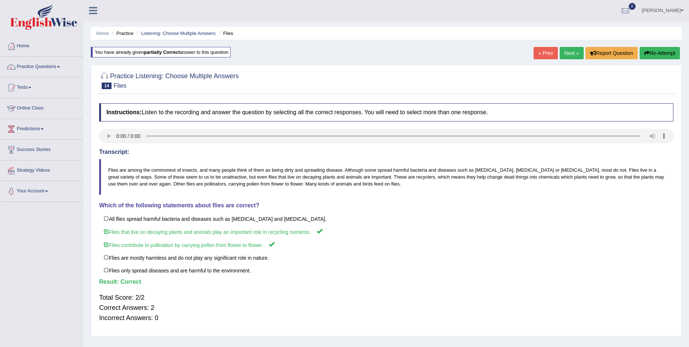
click at [569, 50] on link "Next »" at bounding box center [572, 53] width 24 height 12
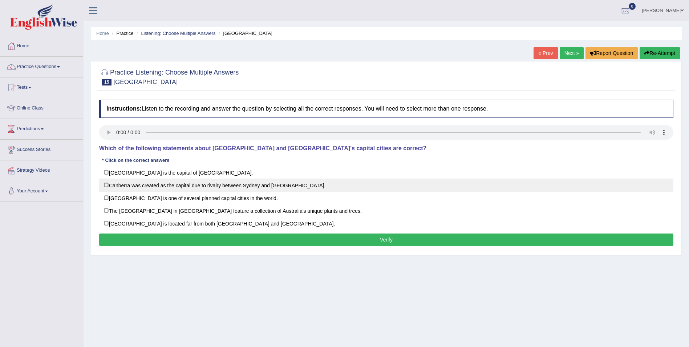
click at [109, 187] on label "Canberra was created as the capital due to rivalry between Sydney and Melbourne." at bounding box center [386, 184] width 574 height 13
checkbox input "true"
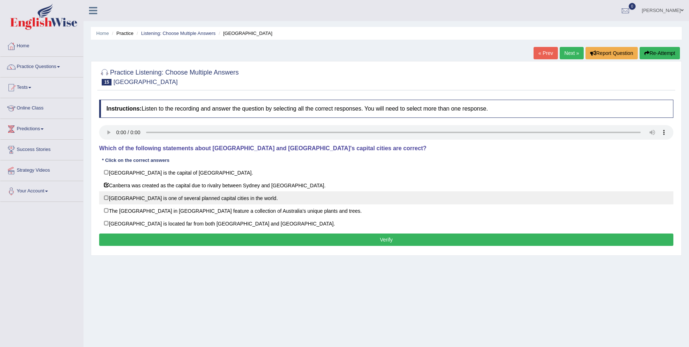
click at [106, 196] on label "Canberra is one of several planned capital cities in the world." at bounding box center [386, 197] width 574 height 13
checkbox input "true"
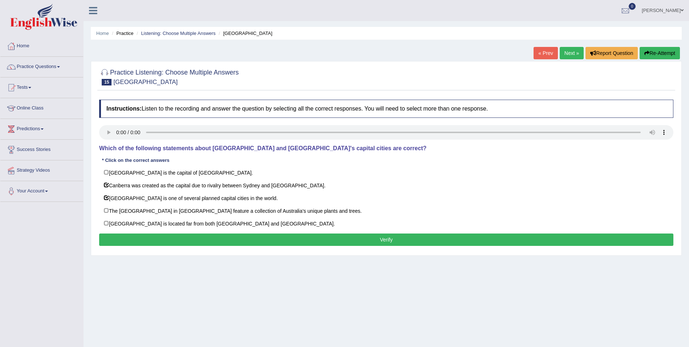
click at [117, 235] on button "Verify" at bounding box center [386, 239] width 574 height 12
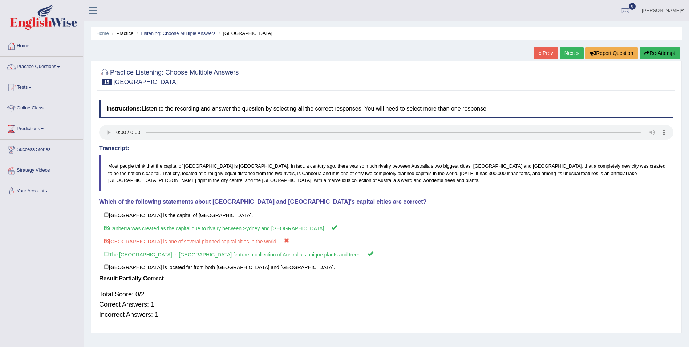
click at [655, 57] on button "Re-Attempt" at bounding box center [660, 53] width 40 height 12
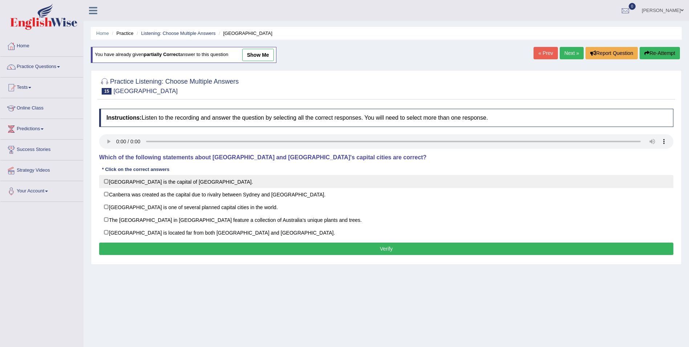
click at [110, 186] on label "[GEOGRAPHIC_DATA] is the capital of [GEOGRAPHIC_DATA]." at bounding box center [386, 181] width 574 height 13
checkbox input "true"
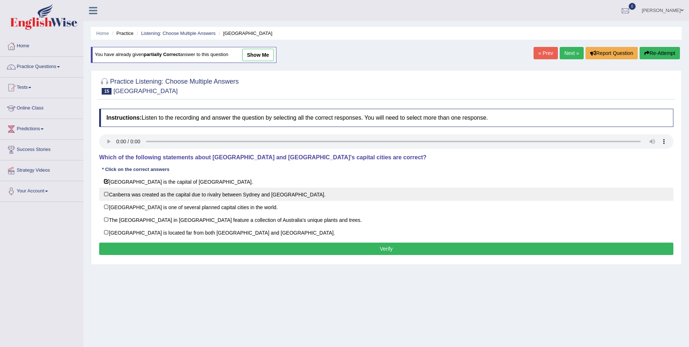
click at [109, 188] on label "Canberra was created as the capital due to rivalry between Sydney and [GEOGRAPH…" at bounding box center [386, 193] width 574 height 13
checkbox input "true"
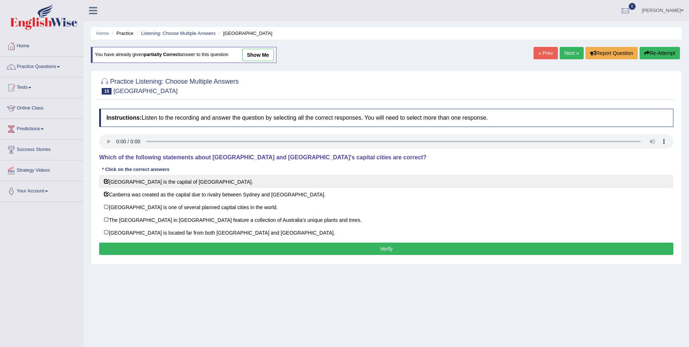
click at [108, 177] on label "[GEOGRAPHIC_DATA] is the capital of [GEOGRAPHIC_DATA]." at bounding box center [386, 181] width 574 height 13
checkbox input "false"
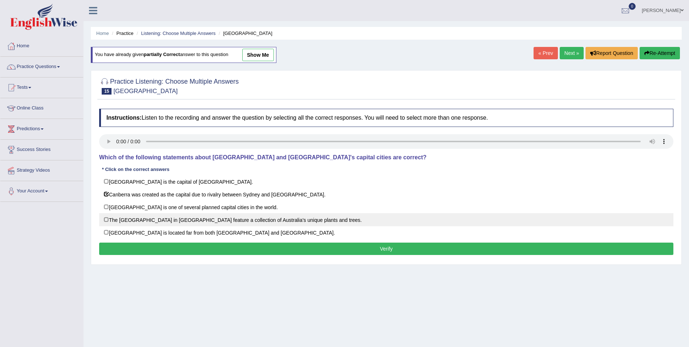
click at [118, 218] on label "The [GEOGRAPHIC_DATA] in [GEOGRAPHIC_DATA] feature a collection of Australia’s …" at bounding box center [386, 219] width 574 height 13
checkbox input "true"
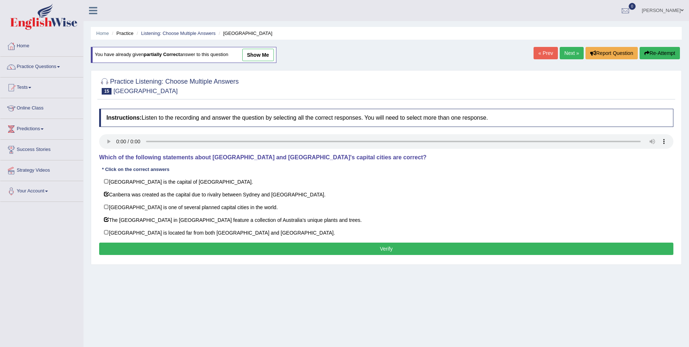
click at [127, 244] on button "Verify" at bounding box center [386, 248] width 574 height 12
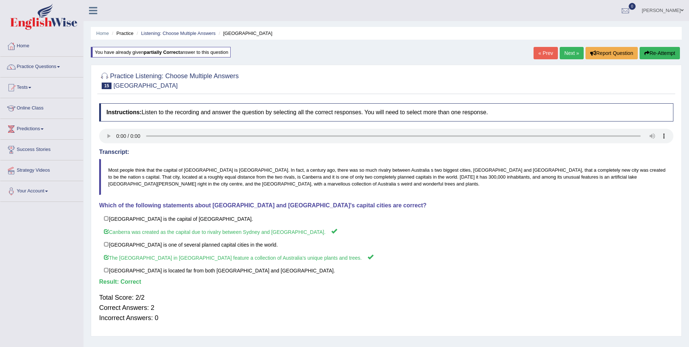
click at [566, 57] on link "Next »" at bounding box center [572, 53] width 24 height 12
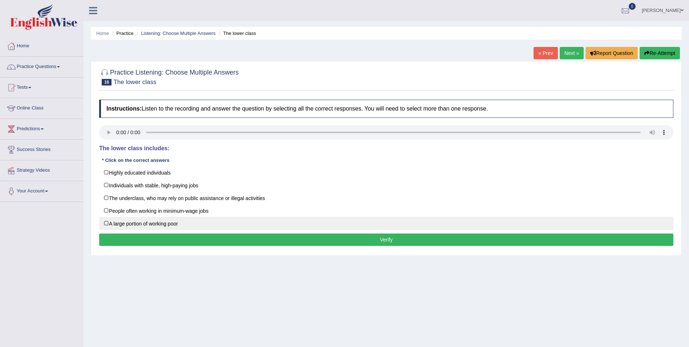
click at [105, 226] on label "A large portion of working poor" at bounding box center [386, 222] width 574 height 13
checkbox input "true"
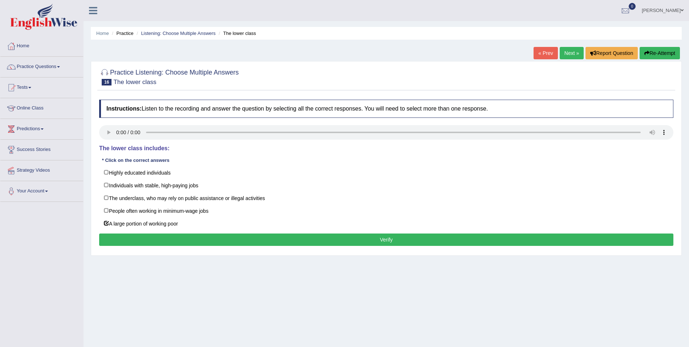
click at [211, 242] on button "Verify" at bounding box center [386, 239] width 574 height 12
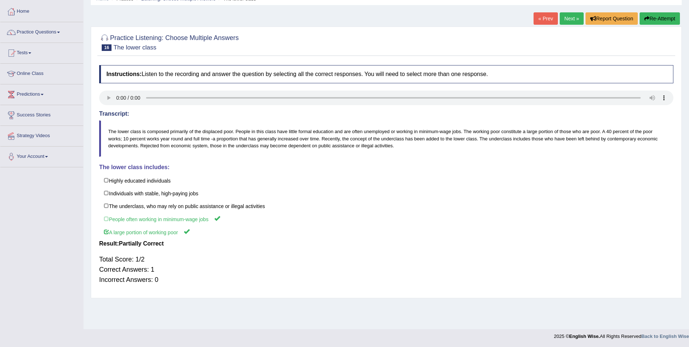
scroll to position [35, 0]
click at [667, 24] on button "Re-Attempt" at bounding box center [660, 18] width 40 height 12
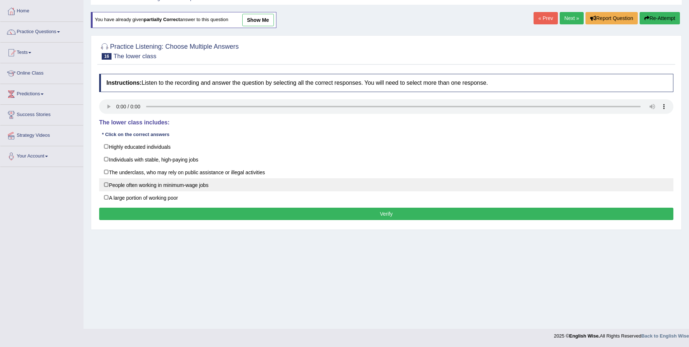
click at [110, 187] on label "People often working in minimum-wage jobs" at bounding box center [386, 184] width 574 height 13
checkbox input "true"
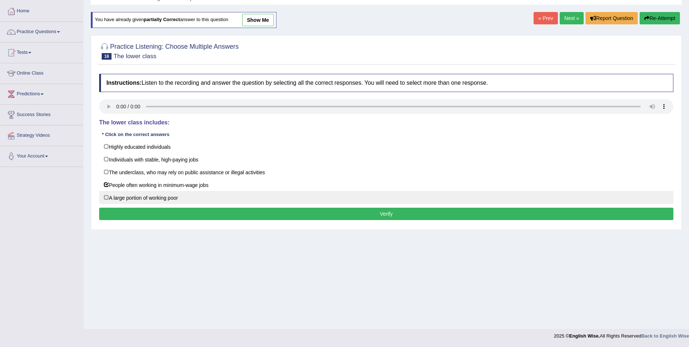
click at [105, 200] on label "A large portion of working poor" at bounding box center [386, 197] width 574 height 13
checkbox input "true"
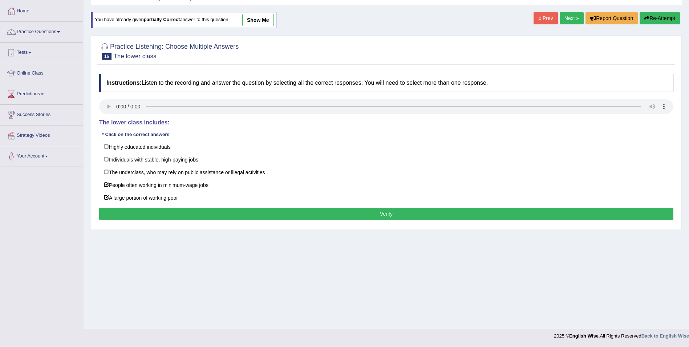
click at [114, 212] on button "Verify" at bounding box center [386, 213] width 574 height 12
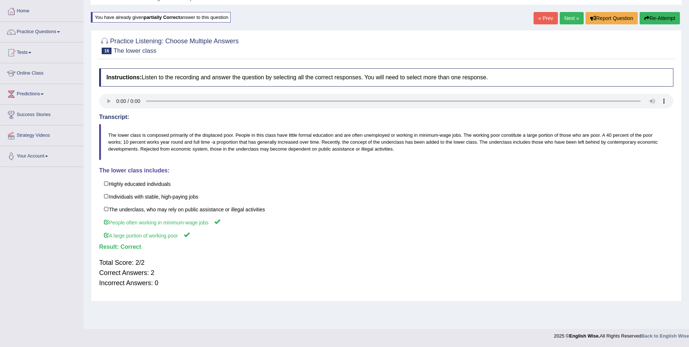
click at [570, 19] on link "Next »" at bounding box center [572, 18] width 24 height 12
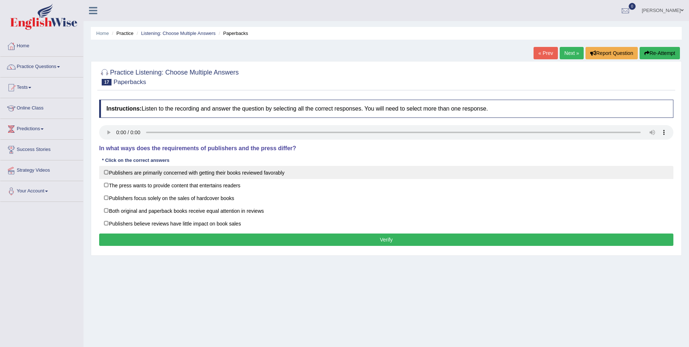
click at [114, 173] on label "Publishers are primarily concerned with getting their books reviewed favorably" at bounding box center [386, 172] width 574 height 13
checkbox input "true"
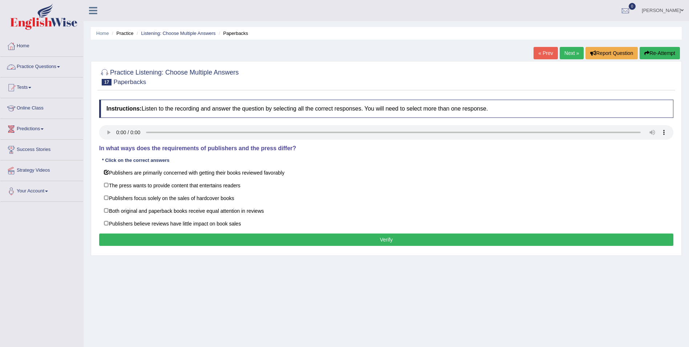
click at [46, 65] on link "Practice Questions" at bounding box center [41, 66] width 83 height 18
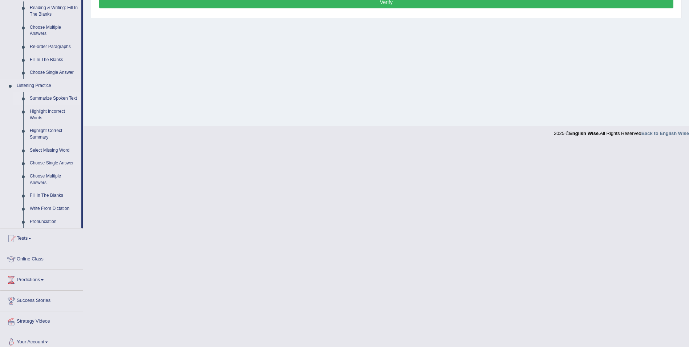
scroll to position [243, 0]
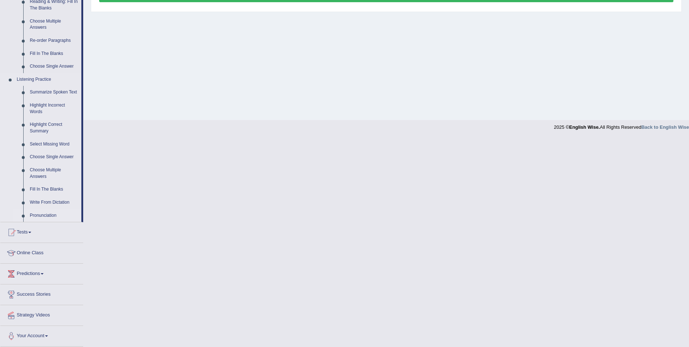
click at [46, 214] on link "Pronunciation" at bounding box center [54, 215] width 55 height 13
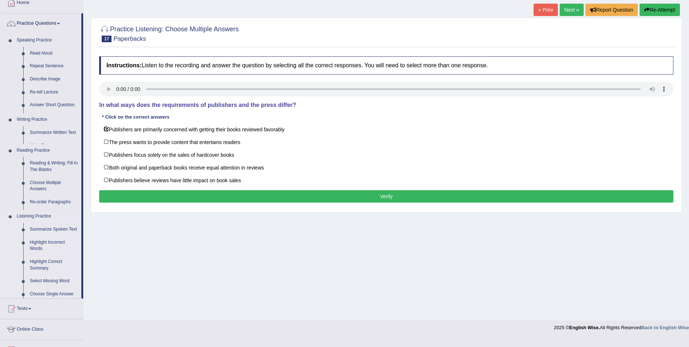
scroll to position [35, 0]
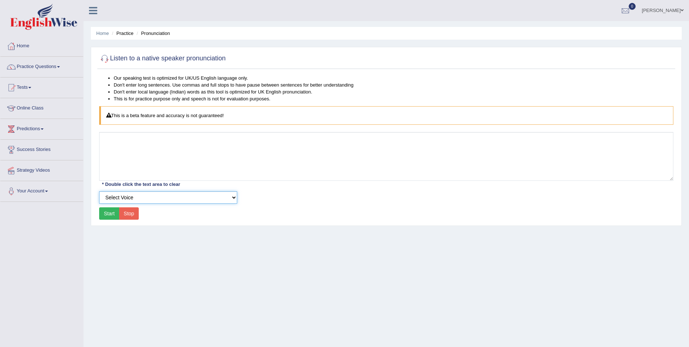
click at [235, 201] on select "Select Voice" at bounding box center [168, 197] width 138 height 12
click at [99, 191] on select "Select Voice" at bounding box center [168, 197] width 138 height 12
click at [105, 58] on div at bounding box center [104, 58] width 11 height 11
click at [35, 66] on link "Practice Questions" at bounding box center [41, 66] width 83 height 18
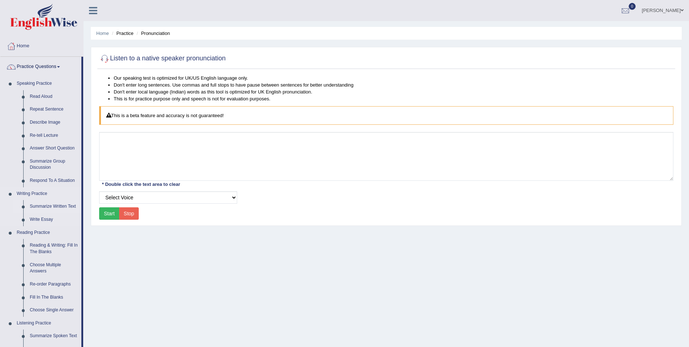
click at [50, 204] on link "Summarize Written Text" at bounding box center [54, 206] width 55 height 13
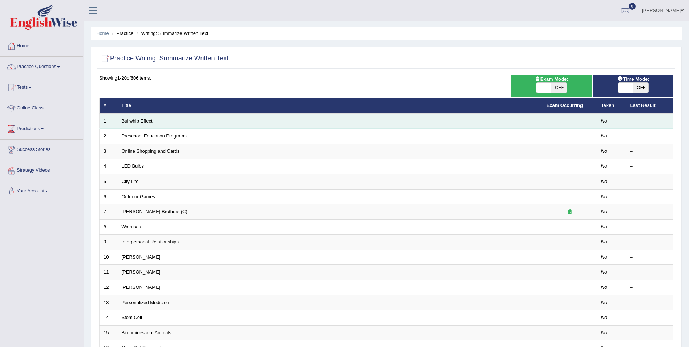
click at [138, 120] on link "Bullwhip Effect" at bounding box center [137, 120] width 31 height 5
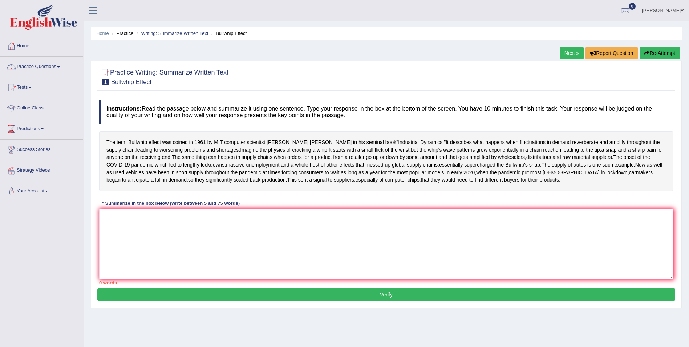
click at [41, 66] on link "Practice Questions" at bounding box center [41, 66] width 83 height 18
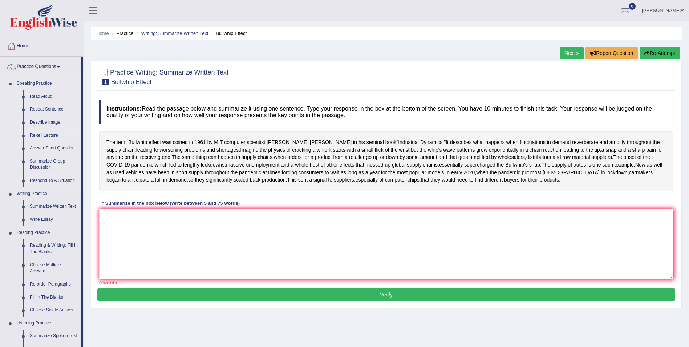
click at [41, 137] on link "Re-tell Lecture" at bounding box center [54, 135] width 55 height 13
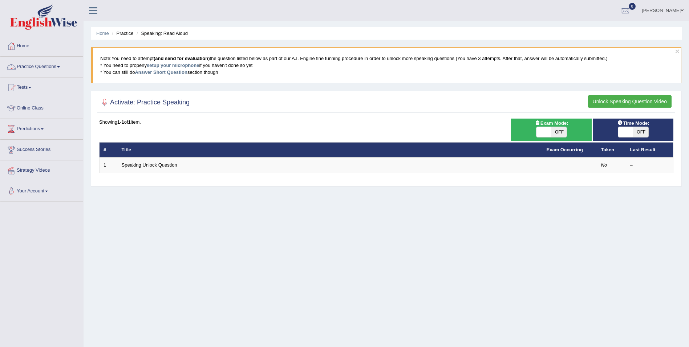
click at [57, 68] on link "Practice Questions" at bounding box center [41, 66] width 83 height 18
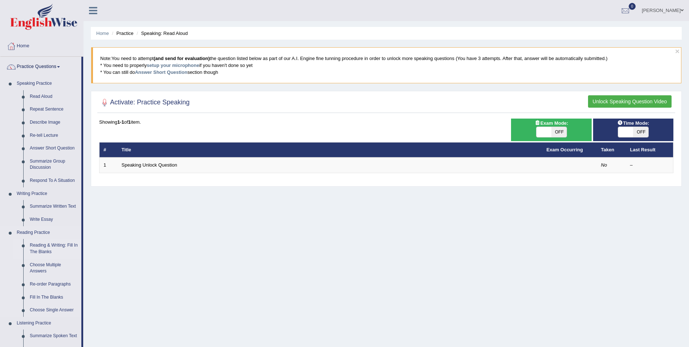
click at [33, 243] on link "Reading & Writing: Fill In The Blanks" at bounding box center [54, 248] width 55 height 19
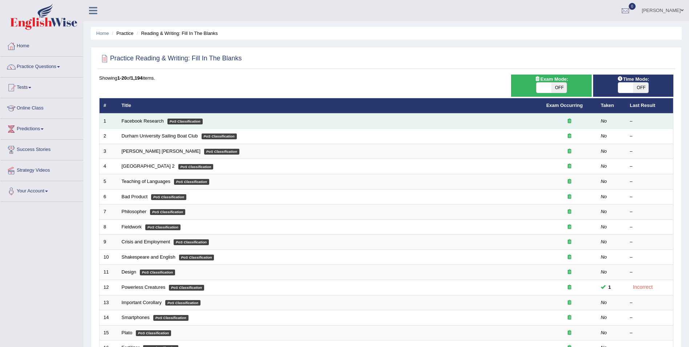
click at [173, 120] on em "PoS Classification" at bounding box center [184, 121] width 35 height 6
click at [127, 119] on link "Facebook Research" at bounding box center [143, 120] width 42 height 5
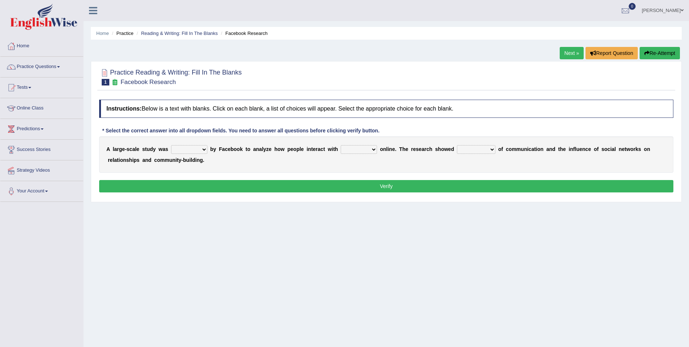
click at [200, 150] on select "surveyed had asked made" at bounding box center [189, 149] width 36 height 9
select select "made"
click at [171, 145] on select "surveyed had asked made" at bounding box center [189, 149] width 36 height 9
click at [360, 149] on select "together all each other another" at bounding box center [359, 149] width 36 height 9
select select "another"
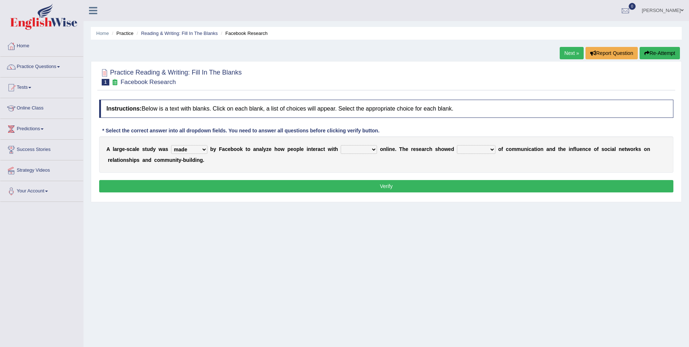
click at [341, 145] on select "together all each other another" at bounding box center [359, 149] width 36 height 9
click at [200, 149] on select "surveyed had asked made" at bounding box center [189, 149] width 36 height 9
select select "surveyed"
click at [171, 145] on select "surveyed had asked made" at bounding box center [189, 149] width 36 height 9
click at [362, 151] on select "together all each other another" at bounding box center [359, 149] width 36 height 9
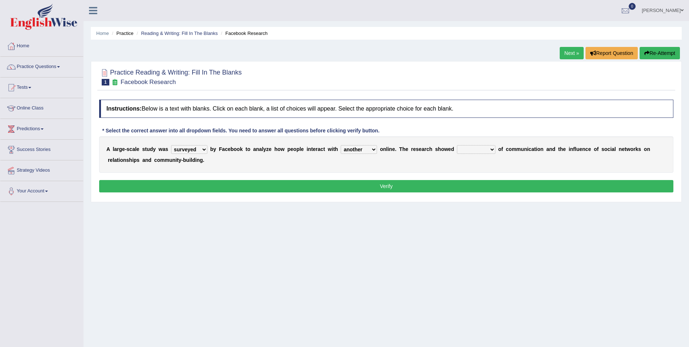
select select "each other"
click at [341, 145] on select "together all each other another" at bounding box center [359, 149] width 36 height 9
click at [470, 149] on select "advantages standards fellowships patterns" at bounding box center [476, 149] width 39 height 9
select select "patterns"
click at [457, 145] on select "advantages standards fellowships patterns" at bounding box center [476, 149] width 39 height 9
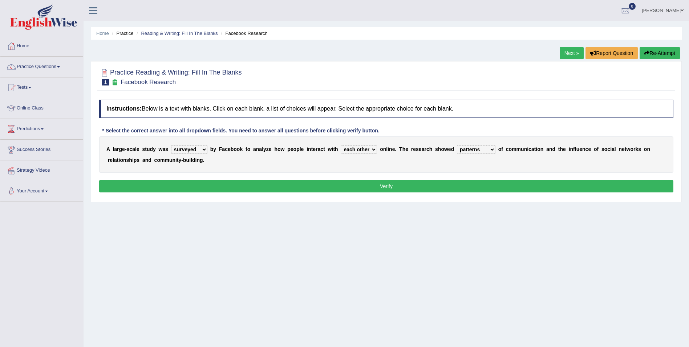
click at [385, 189] on button "Verify" at bounding box center [386, 186] width 574 height 12
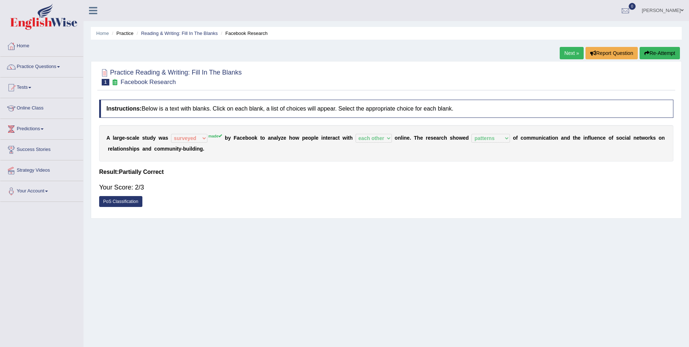
click at [646, 52] on icon "button" at bounding box center [646, 52] width 5 height 5
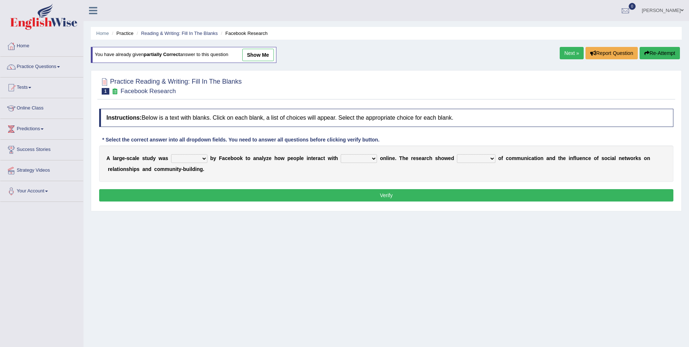
click at [200, 159] on select "surveyed had asked made" at bounding box center [189, 158] width 36 height 9
select select "made"
click at [171, 154] on select "surveyed had asked made" at bounding box center [189, 158] width 36 height 9
drag, startPoint x: 359, startPoint y: 160, endPoint x: 356, endPoint y: 163, distance: 4.6
click at [359, 160] on select "together all each other another" at bounding box center [359, 158] width 36 height 9
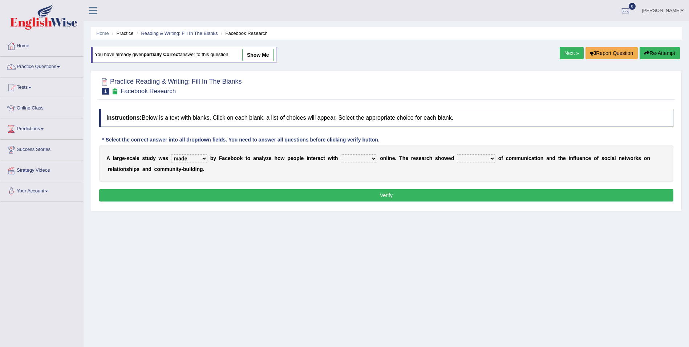
select select "each other"
click at [341, 154] on select "together all each other another" at bounding box center [359, 158] width 36 height 9
click at [459, 159] on select "advantages standards fellowships patterns" at bounding box center [476, 158] width 39 height 9
select select "patterns"
click at [457, 154] on select "advantages standards fellowships patterns" at bounding box center [476, 158] width 39 height 9
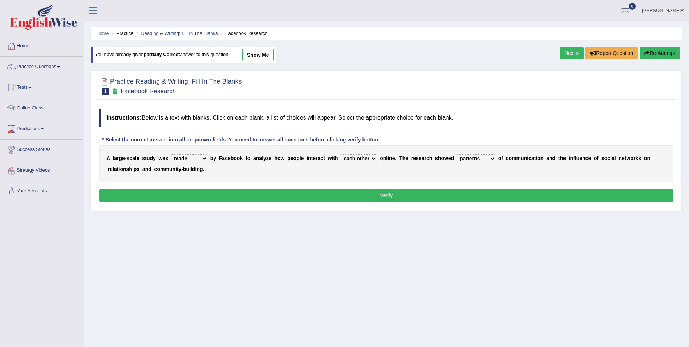
click at [205, 193] on button "Verify" at bounding box center [386, 195] width 574 height 12
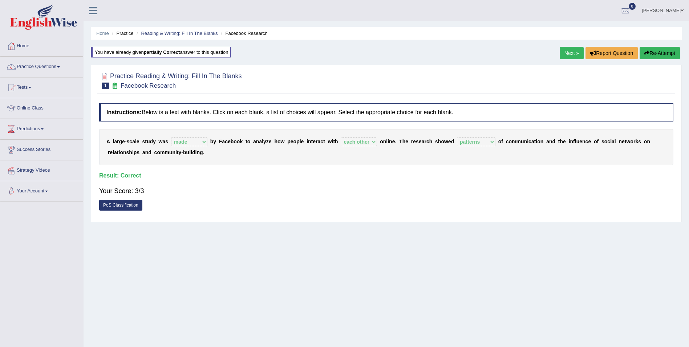
click at [565, 55] on link "Next »" at bounding box center [572, 53] width 24 height 12
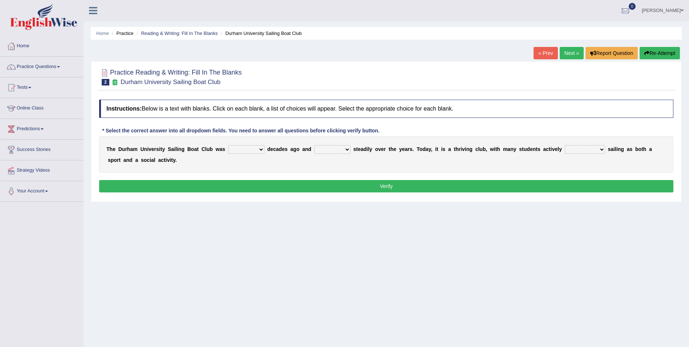
click at [250, 150] on select "found fund founded find" at bounding box center [246, 149] width 36 height 9
select select "founded"
click at [228, 145] on select "found fund founded find" at bounding box center [246, 149] width 36 height 9
click at [251, 151] on select "found fund founded find" at bounding box center [246, 149] width 36 height 9
click at [330, 149] on select "grow growing has grown grown" at bounding box center [332, 149] width 36 height 9
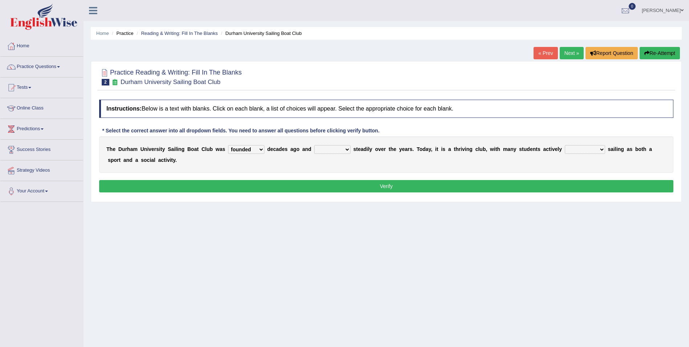
select select "has grown"
click at [314, 145] on select "grow growing has grown grown" at bounding box center [332, 149] width 36 height 9
click at [573, 147] on select "enjoy enjoyed are enjoying enjoying" at bounding box center [585, 149] width 40 height 9
select select "enjoyed"
click at [565, 145] on select "enjoy enjoyed are enjoying enjoying" at bounding box center [585, 149] width 40 height 9
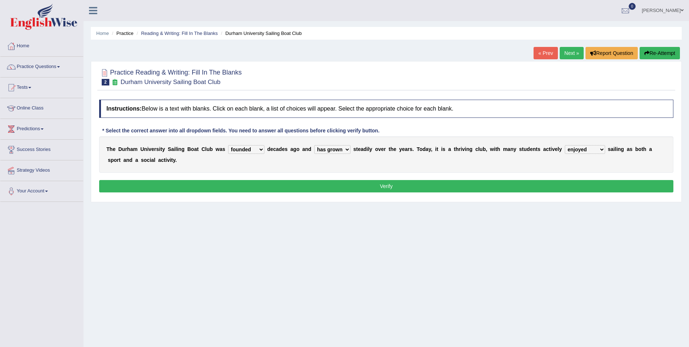
click at [336, 185] on button "Verify" at bounding box center [386, 186] width 574 height 12
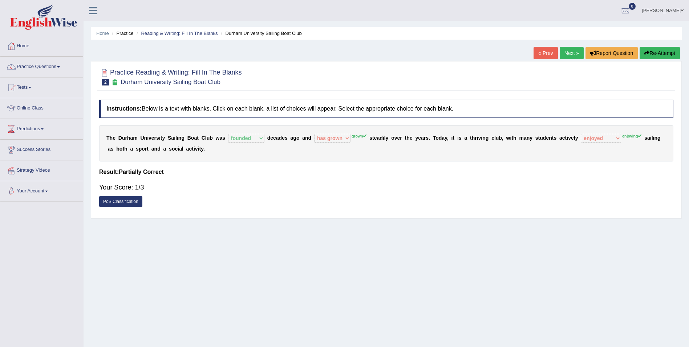
click at [651, 53] on button "Re-Attempt" at bounding box center [660, 53] width 40 height 12
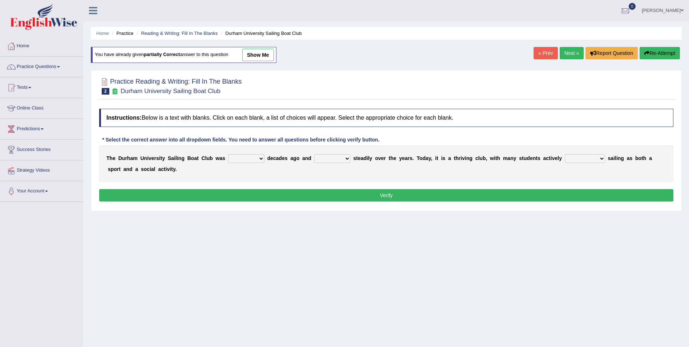
drag, startPoint x: 254, startPoint y: 155, endPoint x: 253, endPoint y: 161, distance: 5.5
click at [254, 155] on select "found fund founded find" at bounding box center [246, 158] width 36 height 9
select select "founded"
click at [228, 154] on select "found fund founded find" at bounding box center [246, 158] width 36 height 9
click at [332, 157] on select "grow growing has grown grown" at bounding box center [332, 158] width 36 height 9
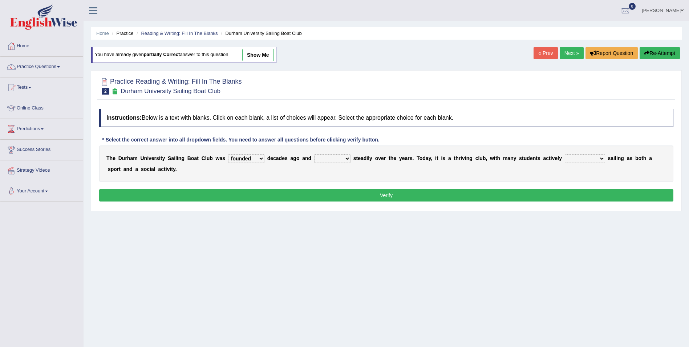
select select "grown"
click at [314, 154] on select "grow growing has grown grown" at bounding box center [332, 158] width 36 height 9
click at [565, 157] on select "enjoy enjoyed are enjoying enjoying" at bounding box center [585, 158] width 40 height 9
select select "enjoying"
click at [565, 154] on select "enjoy enjoyed are enjoying enjoying" at bounding box center [585, 158] width 40 height 9
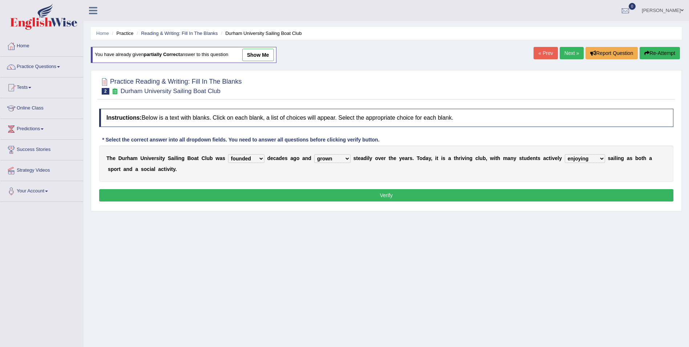
click at [574, 54] on link "Next »" at bounding box center [572, 53] width 24 height 12
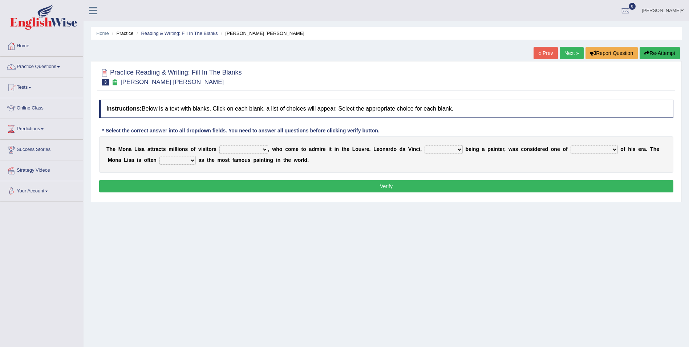
drag, startPoint x: 545, startPoint y: 51, endPoint x: 542, endPoint y: 54, distance: 4.1
click at [544, 51] on link "« Prev" at bounding box center [546, 53] width 24 height 12
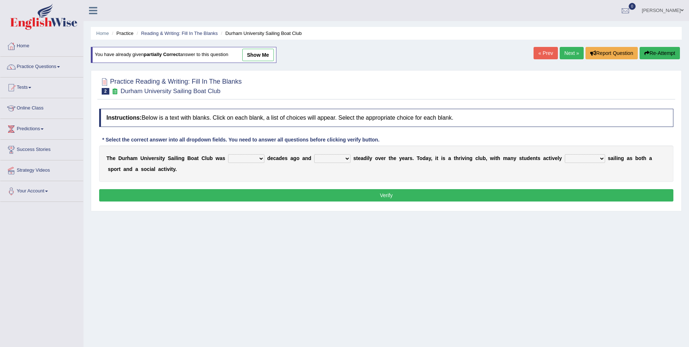
click at [251, 155] on select "found fund founded find" at bounding box center [246, 158] width 36 height 9
select select "founded"
click at [228, 154] on select "found fund founded find" at bounding box center [246, 158] width 36 height 9
click at [332, 157] on select "grow growing has grown grown" at bounding box center [332, 158] width 36 height 9
select select "grown"
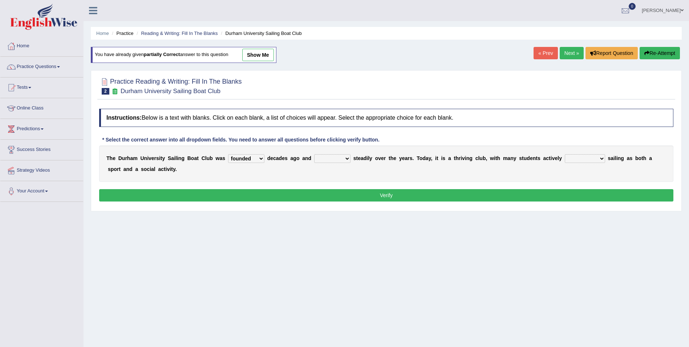
click at [314, 154] on select "grow growing has grown grown" at bounding box center [332, 158] width 36 height 9
click at [571, 158] on select "enjoy enjoyed are enjoying enjoying" at bounding box center [585, 158] width 40 height 9
select select "enjoying"
click at [565, 154] on select "enjoy enjoyed are enjoying enjoying" at bounding box center [585, 158] width 40 height 9
click at [548, 195] on button "Verify" at bounding box center [386, 195] width 574 height 12
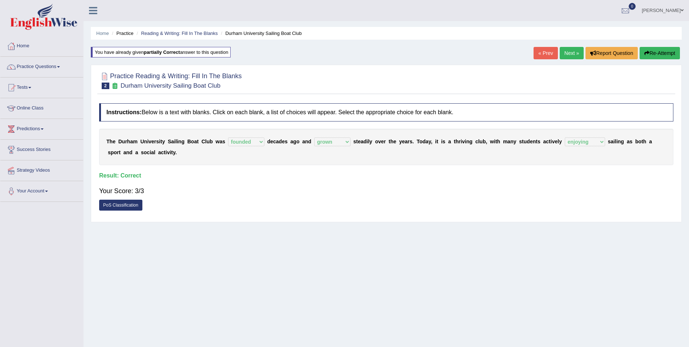
drag, startPoint x: 567, startPoint y: 51, endPoint x: 563, endPoint y: 54, distance: 5.4
click at [567, 51] on link "Next »" at bounding box center [572, 53] width 24 height 12
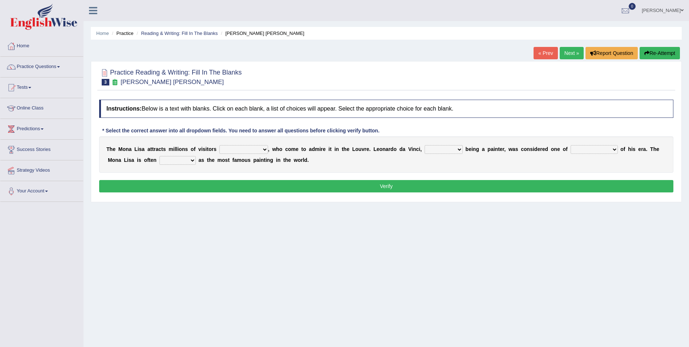
click at [256, 151] on select "around the year the all year all year round per year" at bounding box center [243, 149] width 49 height 9
click at [219, 145] on select "around the year the all year all year round per year" at bounding box center [243, 149] width 49 height 9
click at [258, 150] on select "around the year the all year all year round per year" at bounding box center [243, 149] width 49 height 9
select select "per year"
click at [219, 145] on select "around the year the all year all year round per year" at bounding box center [243, 149] width 49 height 9
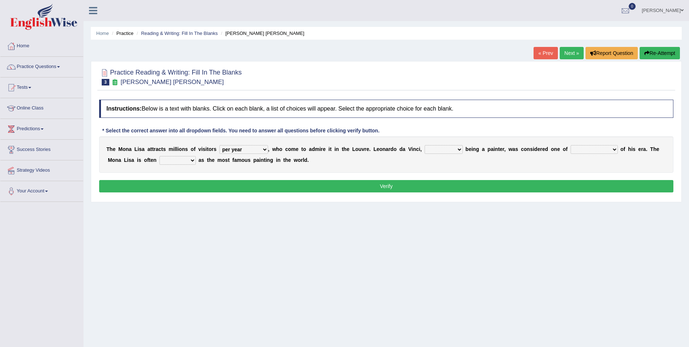
click at [438, 151] on select "rather than as much as as well as as long as" at bounding box center [444, 149] width 38 height 9
select select "as well as"
click at [425, 145] on select "rather than as much as as well as as long as" at bounding box center [444, 149] width 38 height 9
click at [584, 150] on select "better artists artist the better artist the best artists" at bounding box center [594, 149] width 47 height 9
select select "the best artists"
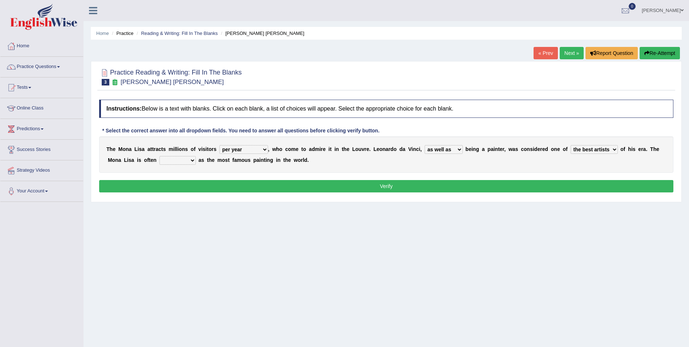
click at [571, 145] on select "better artists artist the better artist the best artists" at bounding box center [594, 149] width 47 height 9
click at [159, 160] on select "classified suggested predicted described" at bounding box center [177, 160] width 36 height 9
select select "described"
click at [159, 156] on select "classified suggested predicted described" at bounding box center [177, 160] width 36 height 9
click at [167, 183] on button "Verify" at bounding box center [386, 186] width 574 height 12
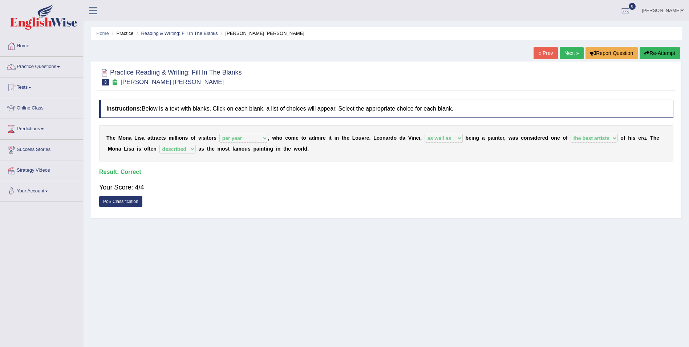
click at [566, 51] on link "Next »" at bounding box center [572, 53] width 24 height 12
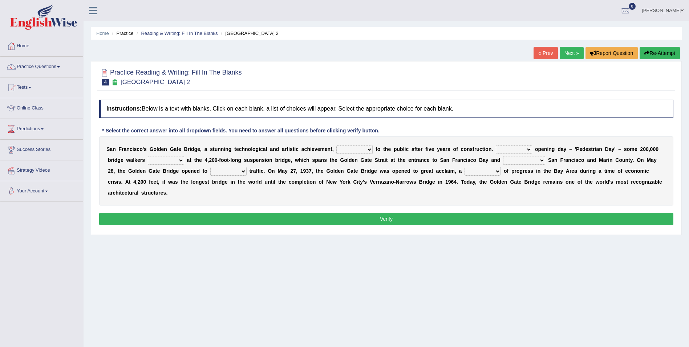
click at [352, 149] on select "opens closes appears equals" at bounding box center [354, 149] width 36 height 9
select select "opens"
click at [336, 145] on select "opens closes appears equals" at bounding box center [354, 149] width 36 height 9
click at [504, 150] on select "On During Since When" at bounding box center [514, 149] width 36 height 9
select select "During"
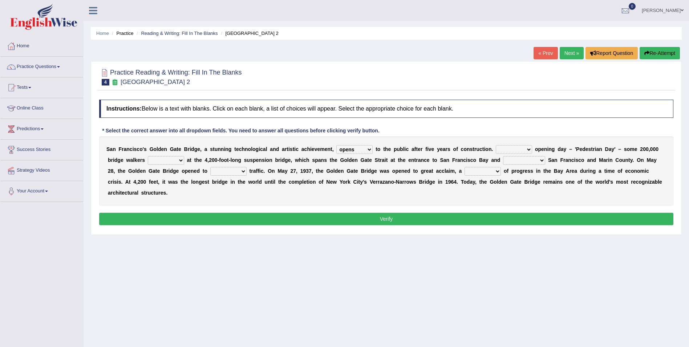
click at [496, 145] on select "On During Since When" at bounding box center [514, 149] width 36 height 9
click at [148, 161] on select "stationed looked marveled laughed" at bounding box center [166, 160] width 36 height 9
select select "stationed"
click at [148, 156] on select "stationed looked marveled laughed" at bounding box center [166, 160] width 36 height 9
click at [503, 162] on select "separates connects channels differentiates" at bounding box center [524, 160] width 42 height 9
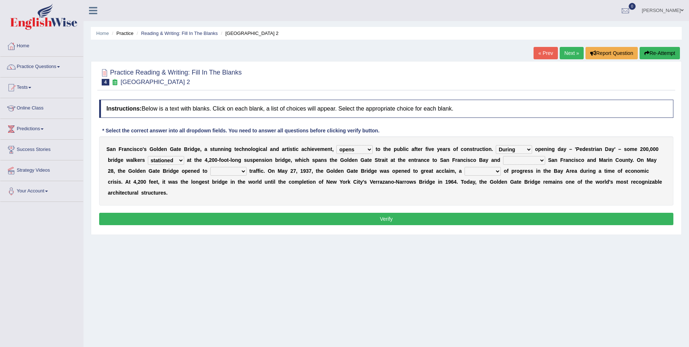
select select "connects"
click at [503, 156] on select "separates connects channels differentiates" at bounding box center [524, 160] width 42 height 9
click at [210, 172] on select "aquatic vehicular airborne watertight" at bounding box center [228, 171] width 36 height 9
select select "vehicular"
click at [210, 167] on select "aquatic vehicular airborne watertight" at bounding box center [228, 171] width 36 height 9
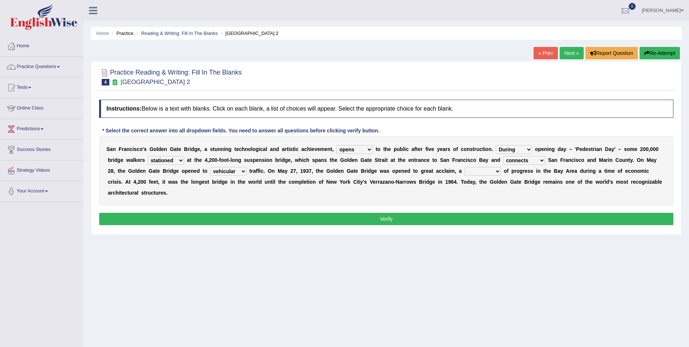
click at [465, 174] on select "denial symbol technique yield" at bounding box center [483, 171] width 36 height 9
select select "symbol"
click at [465, 167] on select "denial symbol technique yield" at bounding box center [483, 171] width 36 height 9
click at [411, 212] on button "Verify" at bounding box center [386, 218] width 574 height 12
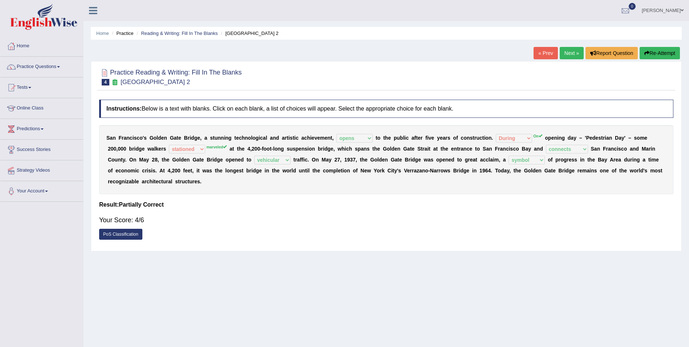
click at [645, 52] on icon "button" at bounding box center [646, 52] width 5 height 5
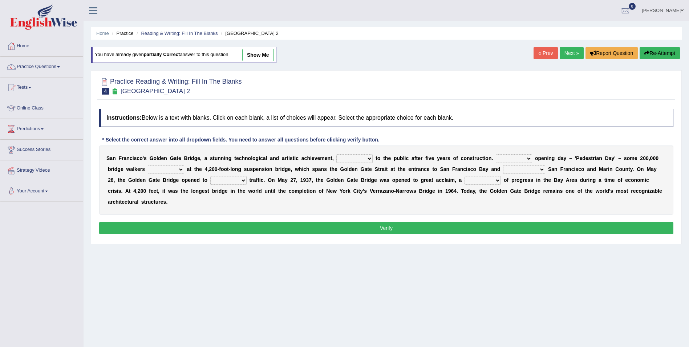
click at [354, 159] on select "opens closes appears equals" at bounding box center [354, 158] width 36 height 9
select select "opens"
click at [336, 154] on select "opens closes appears equals" at bounding box center [354, 158] width 36 height 9
click at [496, 159] on select "On During Since When" at bounding box center [514, 158] width 36 height 9
select select "On"
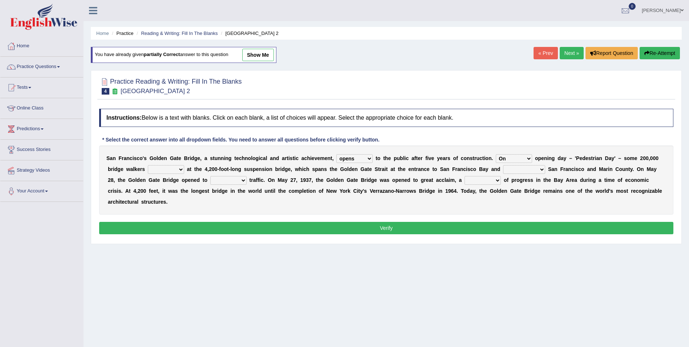
click at [496, 154] on select "On During Since When" at bounding box center [514, 158] width 36 height 9
click at [148, 168] on select "stationed looked marveled laughed" at bounding box center [166, 169] width 36 height 9
select select "marveled"
click at [148, 165] on select "stationed looked marveled laughed" at bounding box center [166, 169] width 36 height 9
drag, startPoint x: 477, startPoint y: 169, endPoint x: 474, endPoint y: 172, distance: 4.1
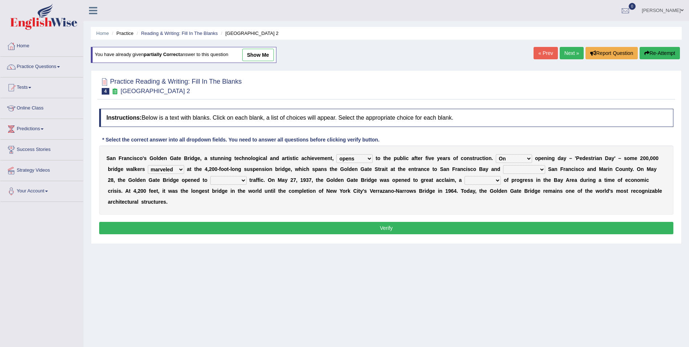
click at [503, 169] on select "separates connects channels differentiates" at bounding box center [524, 169] width 42 height 9
select select "connects"
click at [503, 165] on select "separates connects channels differentiates" at bounding box center [524, 169] width 42 height 9
click at [210, 179] on select "aquatic vehicular airborne watertight" at bounding box center [228, 180] width 36 height 9
select select "vehicular"
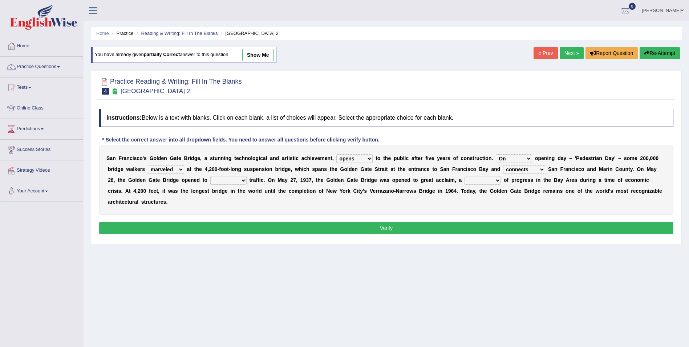
click at [210, 176] on select "aquatic vehicular airborne watertight" at bounding box center [228, 180] width 36 height 9
click at [465, 181] on select "denial symbol technique yield" at bounding box center [483, 180] width 36 height 9
select select "symbol"
click at [465, 176] on select "denial symbol technique yield" at bounding box center [483, 180] width 36 height 9
click at [414, 210] on div "Instructions: Below is a text with blanks. Click on each blank, a list of choic…" at bounding box center [386, 172] width 578 height 135
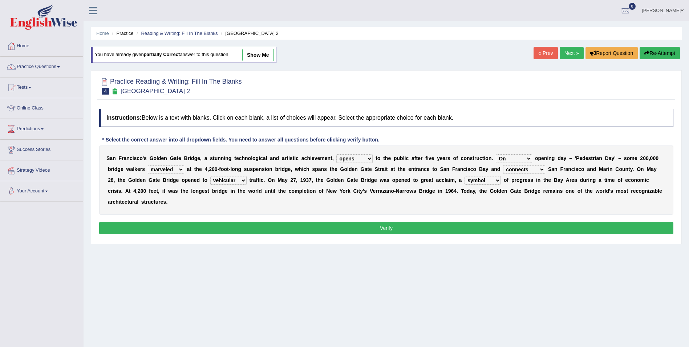
click at [414, 222] on button "Verify" at bounding box center [386, 228] width 574 height 12
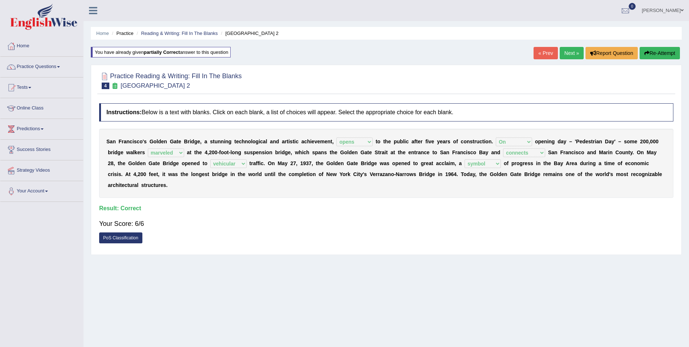
click at [571, 53] on link "Next »" at bounding box center [572, 53] width 24 height 12
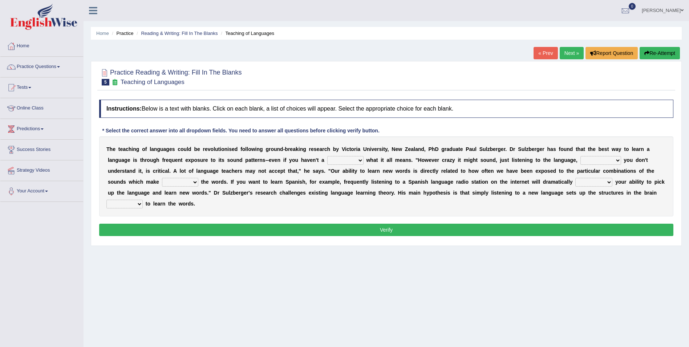
click at [327, 161] on select "dew claw clue due" at bounding box center [345, 160] width 36 height 9
select select "clue"
click at [327, 156] on select "dew claw clue due" at bounding box center [345, 160] width 36 height 9
click at [580, 161] on select "but also all together even though if so" at bounding box center [600, 160] width 41 height 9
select select "even though"
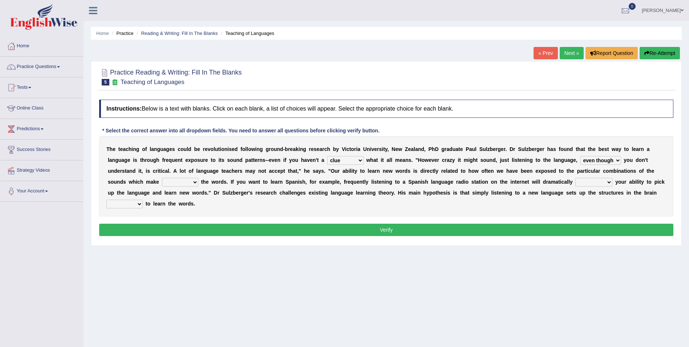
click at [580, 156] on select "but also all together even though if so" at bounding box center [600, 160] width 41 height 9
click at [198, 178] on select "down up of on" at bounding box center [180, 182] width 36 height 9
select select "up"
click at [198, 178] on select "down up of on" at bounding box center [180, 182] width 36 height 9
click at [575, 183] on select "evaluate exaggerate describe boost" at bounding box center [593, 182] width 37 height 9
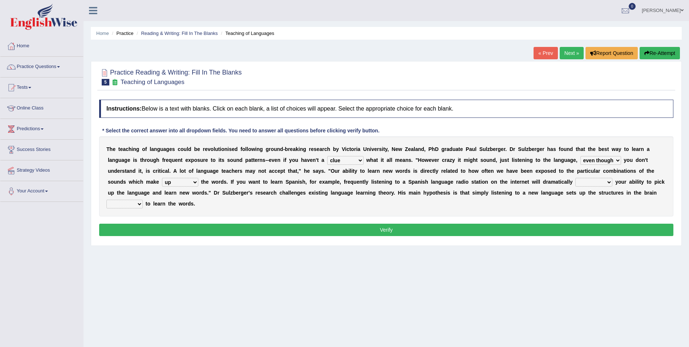
click at [575, 178] on select "evaluate exaggerate describe boost" at bounding box center [593, 182] width 37 height 9
click at [575, 182] on select "evaluate exaggerate describe boost" at bounding box center [593, 182] width 37 height 9
select select "boost"
click at [575, 178] on select "evaluate exaggerate describe boost" at bounding box center [593, 182] width 37 height 9
click at [143, 199] on select "requiring required directed to require" at bounding box center [124, 203] width 36 height 9
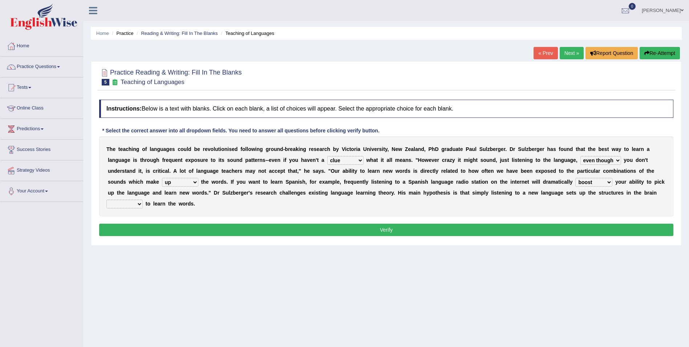
select select "requiring"
click at [143, 199] on select "requiring required directed to require" at bounding box center [124, 203] width 36 height 9
click at [469, 223] on button "Verify" at bounding box center [386, 229] width 574 height 12
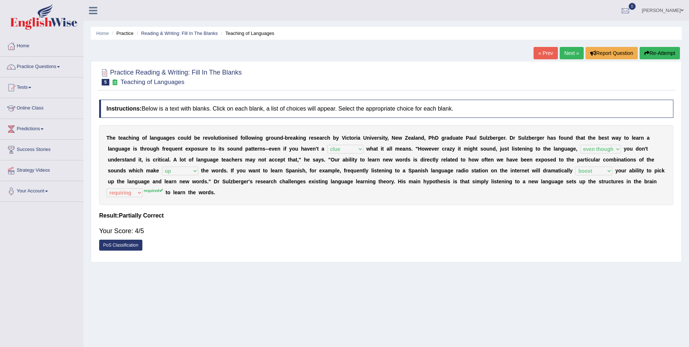
click at [664, 52] on button "Re-Attempt" at bounding box center [660, 53] width 40 height 12
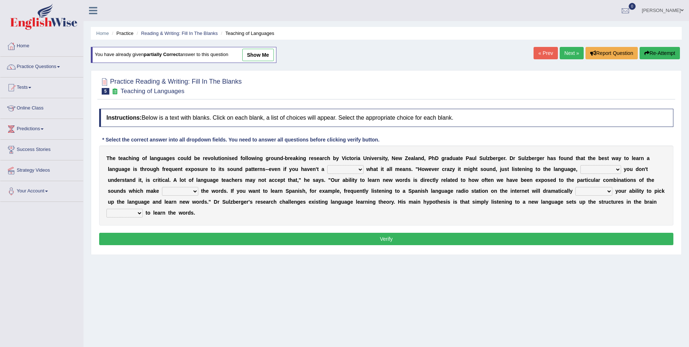
click at [143, 208] on select "requiring required directed to require" at bounding box center [124, 212] width 36 height 9
select select "required"
click at [143, 208] on select "requiring required directed to require" at bounding box center [124, 212] width 36 height 9
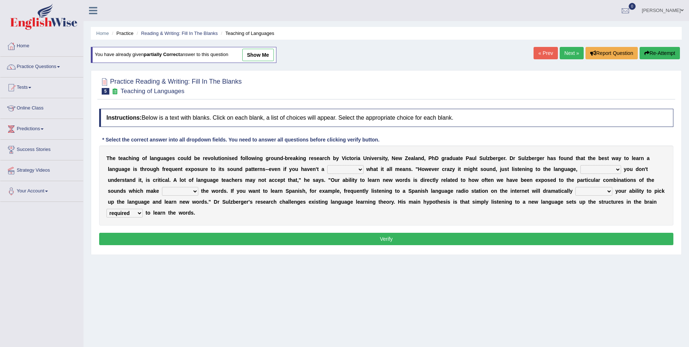
click at [575, 189] on select "evaluate exaggerate describe boost" at bounding box center [593, 191] width 37 height 9
select select "boost"
click at [575, 187] on select "evaluate exaggerate describe boost" at bounding box center [593, 191] width 37 height 9
click at [198, 187] on select "down up of on" at bounding box center [180, 191] width 36 height 9
select select "up"
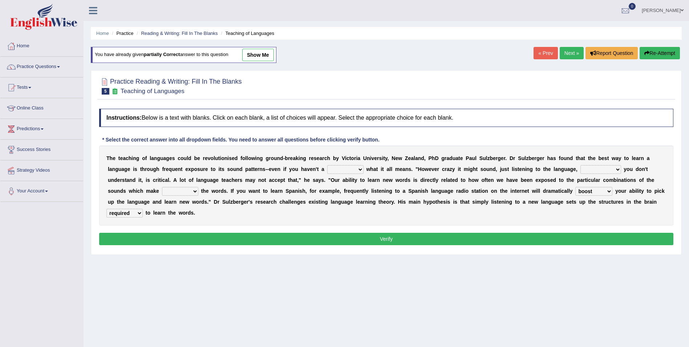
click at [198, 187] on select "down up of on" at bounding box center [180, 191] width 36 height 9
click at [580, 169] on select "but also all together even though if so" at bounding box center [600, 169] width 41 height 9
select select "even though"
click at [580, 165] on select "but also all together even though if so" at bounding box center [600, 169] width 41 height 9
click at [327, 169] on select "dew claw clue due" at bounding box center [345, 169] width 36 height 9
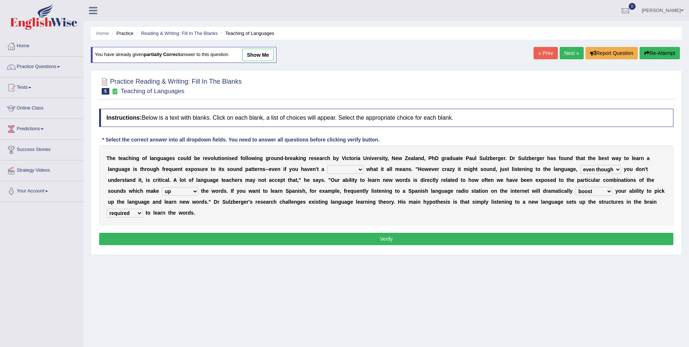
select select "clue"
click at [327, 165] on select "dew claw clue due" at bounding box center [345, 169] width 36 height 9
click at [345, 232] on button "Verify" at bounding box center [386, 238] width 574 height 12
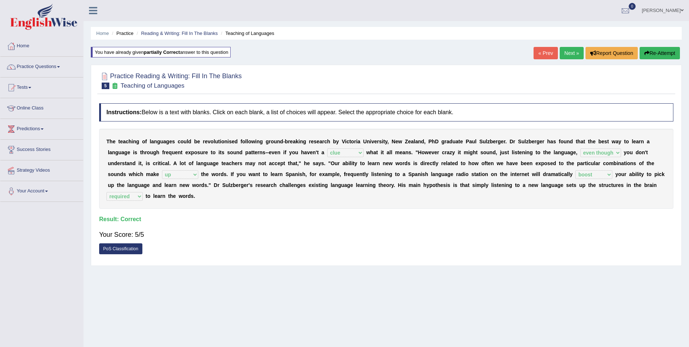
click at [567, 54] on link "Next »" at bounding box center [572, 53] width 24 height 12
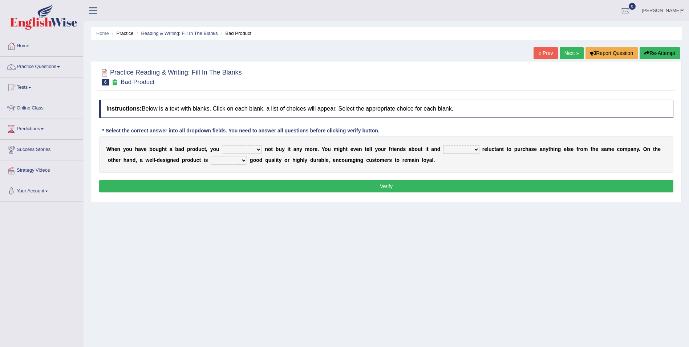
click at [240, 149] on select "would have should have should" at bounding box center [242, 149] width 40 height 9
select select "should have"
click at [222, 145] on select "would have should have should" at bounding box center [242, 149] width 40 height 9
click at [451, 149] on select "is are be being" at bounding box center [461, 149] width 36 height 9
select select "are"
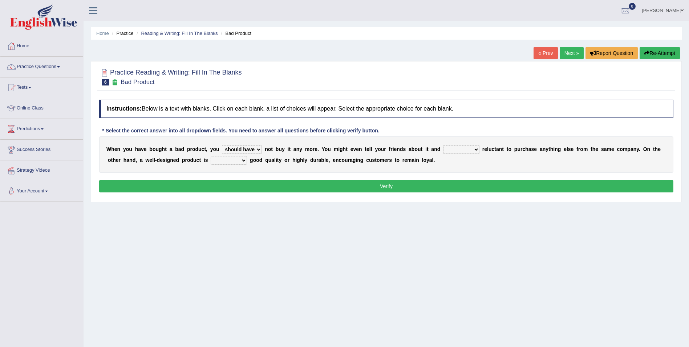
click at [443, 145] on select "is are be being" at bounding box center [461, 149] width 36 height 9
click at [211, 161] on select "both also neither either" at bounding box center [229, 160] width 36 height 9
select select "also"
click at [211, 156] on select "both also neither either" at bounding box center [229, 160] width 36 height 9
click at [231, 184] on button "Verify" at bounding box center [386, 186] width 574 height 12
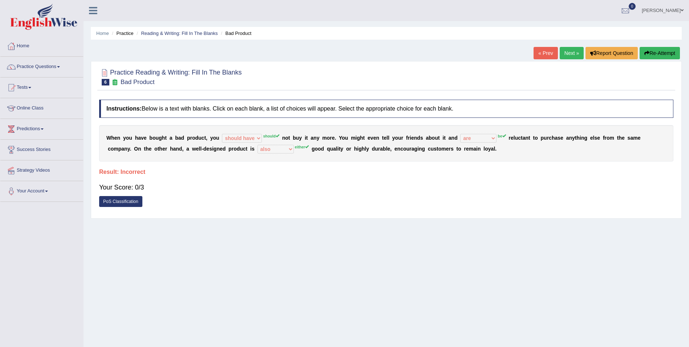
click at [658, 54] on button "Re-Attempt" at bounding box center [660, 53] width 40 height 12
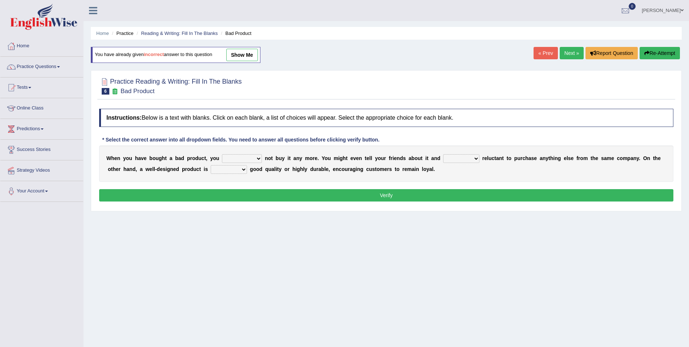
click at [245, 157] on select "would have should have should" at bounding box center [242, 158] width 40 height 9
select select "should"
click at [222, 154] on select "would have should have should" at bounding box center [242, 158] width 40 height 9
click at [443, 159] on select "is are be being" at bounding box center [461, 158] width 36 height 9
select select "be"
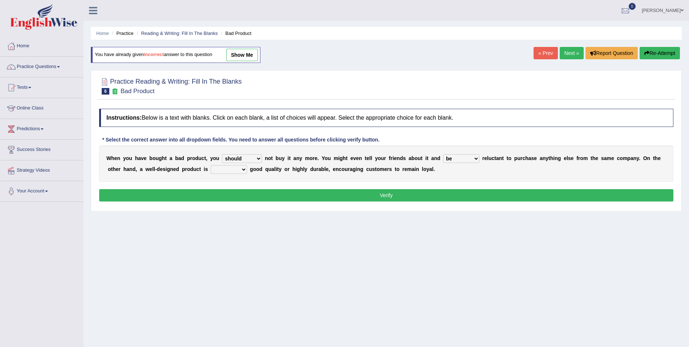
click at [443, 154] on select "is are be being" at bounding box center [461, 158] width 36 height 9
click at [211, 169] on select "both also neither either" at bounding box center [229, 169] width 36 height 9
select select "either"
click at [211, 165] on select "both also neither either" at bounding box center [229, 169] width 36 height 9
click at [220, 196] on button "Verify" at bounding box center [386, 195] width 574 height 12
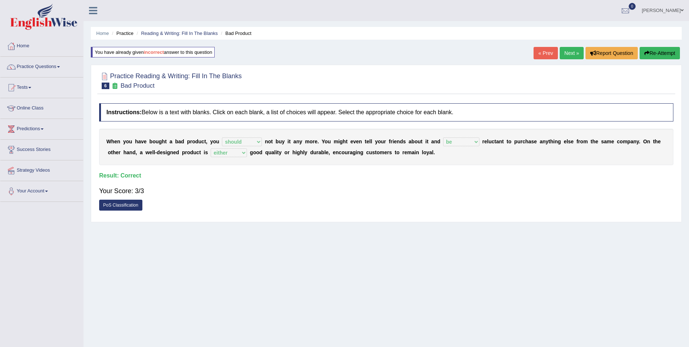
drag, startPoint x: 570, startPoint y: 53, endPoint x: 552, endPoint y: 56, distance: 17.6
click at [570, 53] on link "Next »" at bounding box center [572, 53] width 24 height 12
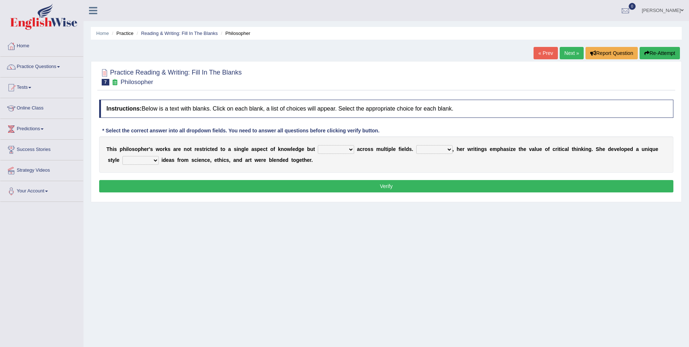
click at [331, 150] on select "constrain contain assemble extend" at bounding box center [336, 149] width 36 height 9
select select "extend"
click at [318, 145] on select "constrain contain assemble extend" at bounding box center [336, 149] width 36 height 9
click at [429, 149] on select "Rather So Moreover Likely" at bounding box center [434, 149] width 36 height 9
select select "Moreover"
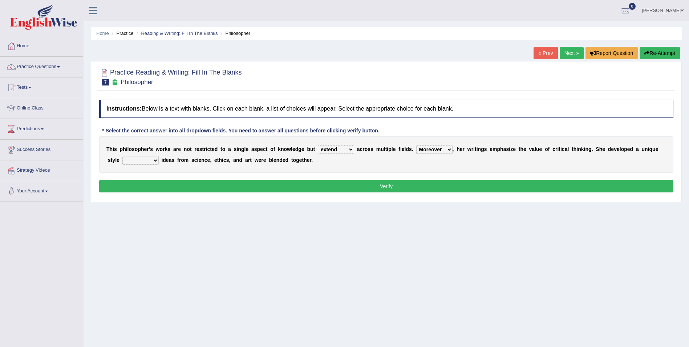
click at [416, 145] on select "Rather So Moreover Likely" at bounding box center [434, 149] width 36 height 9
click at [142, 159] on select "in that that which in which" at bounding box center [140, 160] width 36 height 9
select select "in which"
click at [122, 156] on select "in that that which in which" at bounding box center [140, 160] width 36 height 9
click at [323, 185] on button "Verify" at bounding box center [386, 186] width 574 height 12
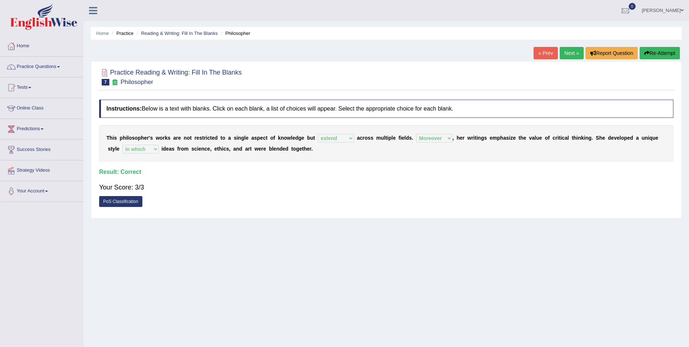
click at [567, 53] on link "Next »" at bounding box center [572, 53] width 24 height 12
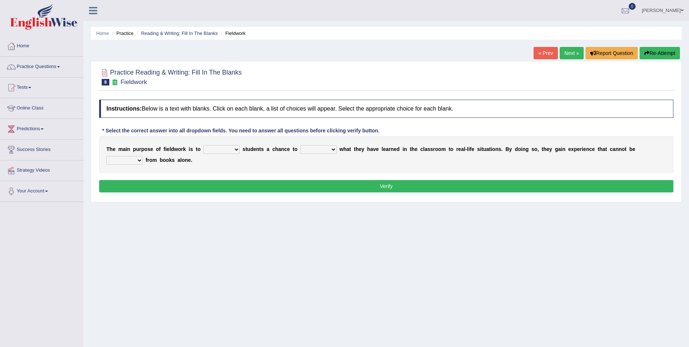
click at [230, 150] on select "resemble stow rave offer" at bounding box center [221, 149] width 36 height 9
click at [203, 145] on select "resemble stow rave offer" at bounding box center [221, 149] width 36 height 9
click at [231, 149] on select "resemble stow rave offer" at bounding box center [221, 149] width 36 height 9
select select "offer"
click at [203, 145] on select "resemble stow rave offer" at bounding box center [221, 149] width 36 height 9
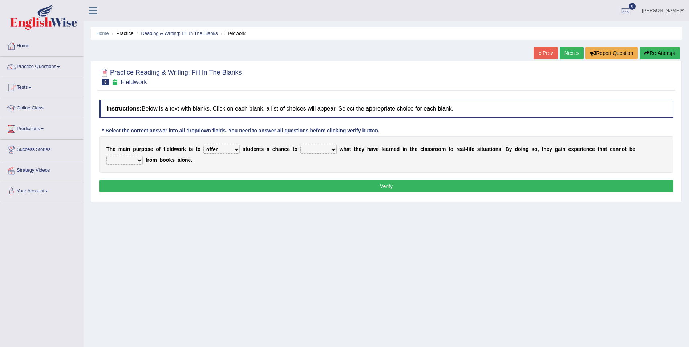
click at [322, 150] on select "compare align apply dismount" at bounding box center [318, 149] width 36 height 9
select select "compare"
click at [300, 145] on select "compare align apply dismount" at bounding box center [318, 149] width 36 height 9
click at [143, 156] on select "originated prepared obtained touted" at bounding box center [124, 160] width 36 height 9
select select "obtained"
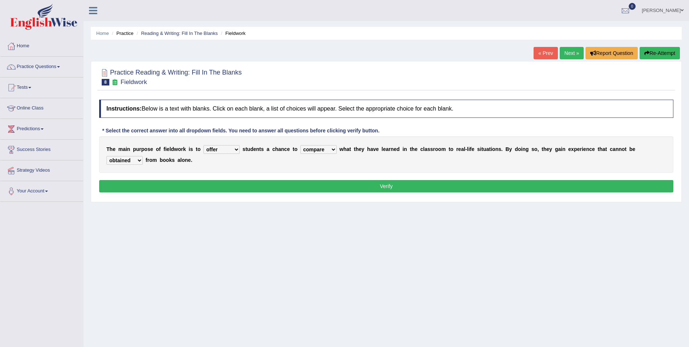
click at [143, 156] on select "originated prepared obtained touted" at bounding box center [124, 160] width 36 height 9
click at [275, 190] on button "Verify" at bounding box center [386, 186] width 574 height 12
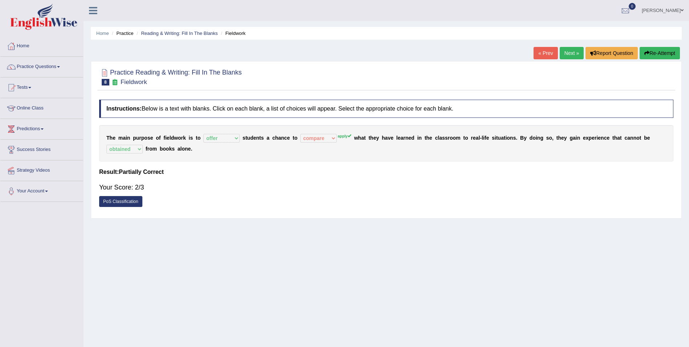
click at [644, 54] on icon "button" at bounding box center [646, 52] width 5 height 5
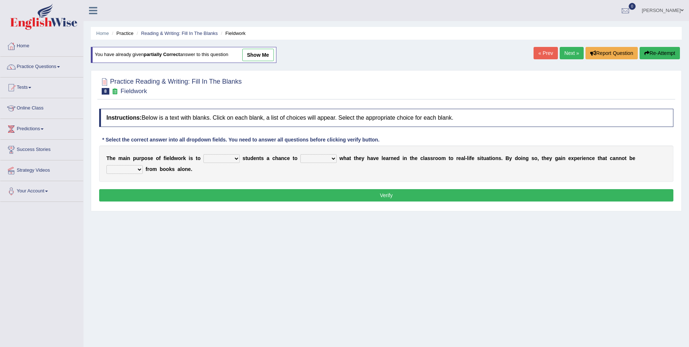
click at [228, 161] on select "resemble stow rave offer" at bounding box center [221, 158] width 36 height 9
select select "offer"
click at [203, 154] on select "resemble stow rave offer" at bounding box center [221, 158] width 36 height 9
click at [310, 160] on select "compare align apply dismount" at bounding box center [318, 158] width 36 height 9
select select "apply"
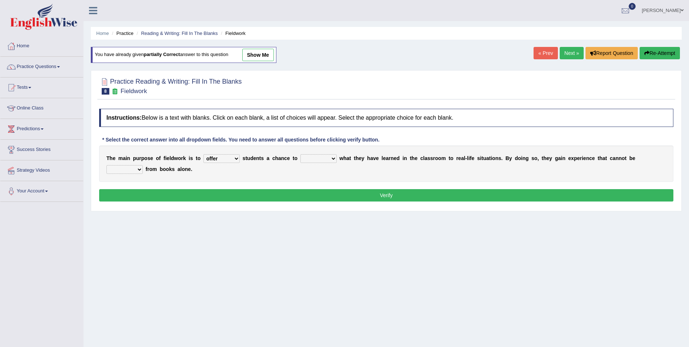
click at [300, 154] on select "compare align apply dismount" at bounding box center [318, 158] width 36 height 9
click at [143, 165] on select "originated prepared obtained touted" at bounding box center [124, 169] width 36 height 9
select select "obtained"
click at [143, 165] on select "originated prepared obtained touted" at bounding box center [124, 169] width 36 height 9
click at [389, 197] on button "Verify" at bounding box center [386, 195] width 574 height 12
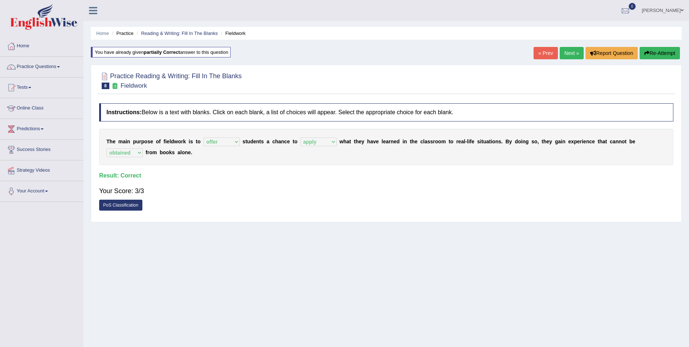
click at [567, 50] on link "Next »" at bounding box center [572, 53] width 24 height 12
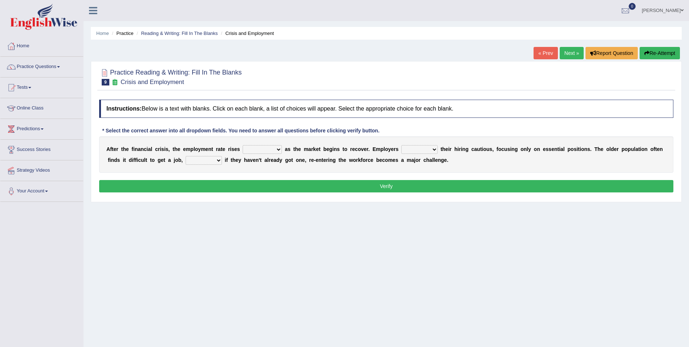
click at [264, 148] on select "normally conversely strenuously sharply" at bounding box center [262, 149] width 39 height 9
select select "strenuously"
click at [243, 145] on select "normally conversely strenuously sharply" at bounding box center [262, 149] width 39 height 9
click at [412, 150] on select "keeping kept keep are kept" at bounding box center [419, 149] width 36 height 9
select select "keep"
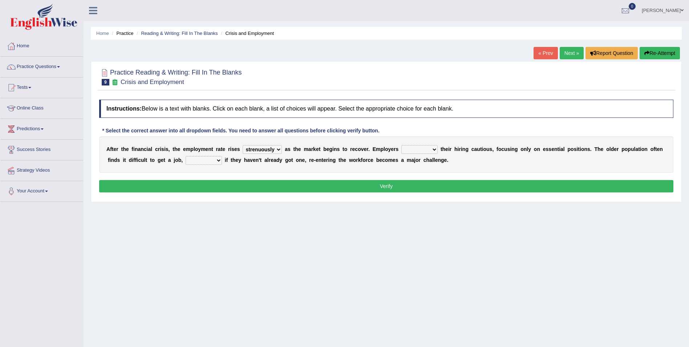
click at [401, 145] on select "keeping kept keep are kept" at bounding box center [419, 149] width 36 height 9
click at [195, 161] on select "although while then because" at bounding box center [204, 160] width 36 height 9
select select "although"
click at [186, 156] on select "although while then because" at bounding box center [204, 160] width 36 height 9
click at [378, 185] on button "Verify" at bounding box center [386, 186] width 574 height 12
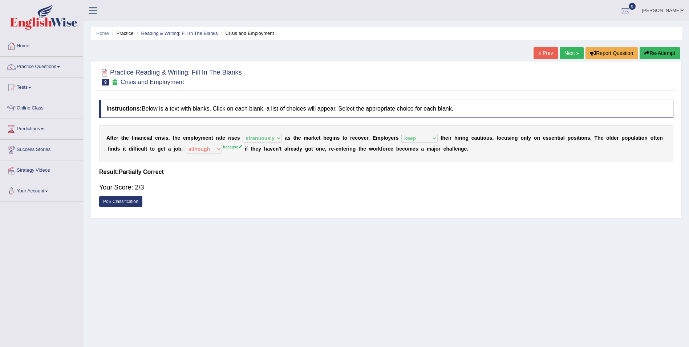
click at [654, 52] on button "Re-Attempt" at bounding box center [660, 53] width 40 height 12
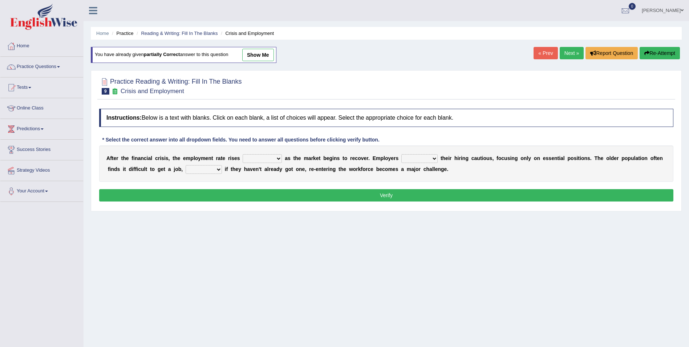
click at [401, 156] on select "keeping kept keep are kept" at bounding box center [419, 158] width 36 height 9
select select "keep"
click at [401, 154] on select "keeping kept keep are kept" at bounding box center [419, 158] width 36 height 9
click at [189, 168] on select "although while then because" at bounding box center [204, 169] width 36 height 9
select select "because"
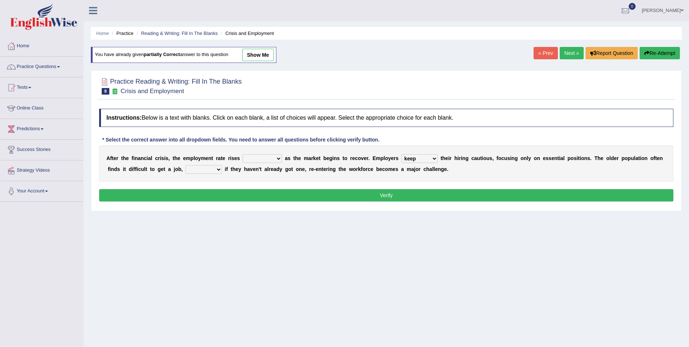
click at [186, 165] on select "although while then because" at bounding box center [204, 169] width 36 height 9
click at [260, 154] on select "normally conversely strenuously sharply" at bounding box center [262, 158] width 39 height 9
select select "strenuously"
click at [243, 154] on select "normally conversely strenuously sharply" at bounding box center [262, 158] width 39 height 9
click at [259, 196] on button "Verify" at bounding box center [386, 195] width 574 height 12
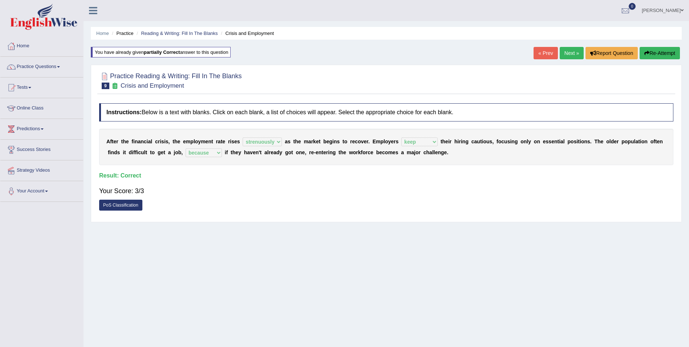
click at [567, 50] on link "Next »" at bounding box center [572, 53] width 24 height 12
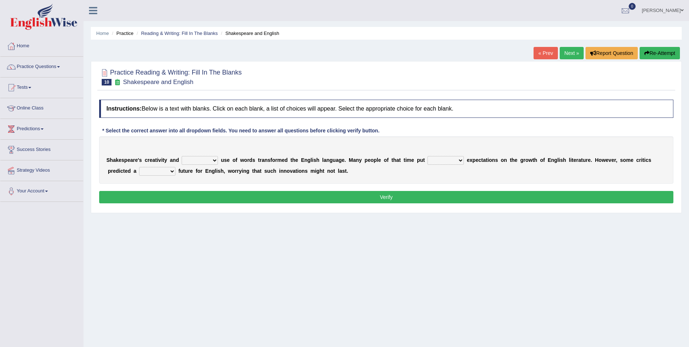
click at [208, 161] on select "idealized intensive fancied inventive" at bounding box center [200, 160] width 36 height 9
select select "intensive"
click at [182, 156] on select "idealized intensive fancied inventive" at bounding box center [200, 160] width 36 height 9
click at [436, 162] on select "wide much high more" at bounding box center [446, 160] width 36 height 9
select select "much"
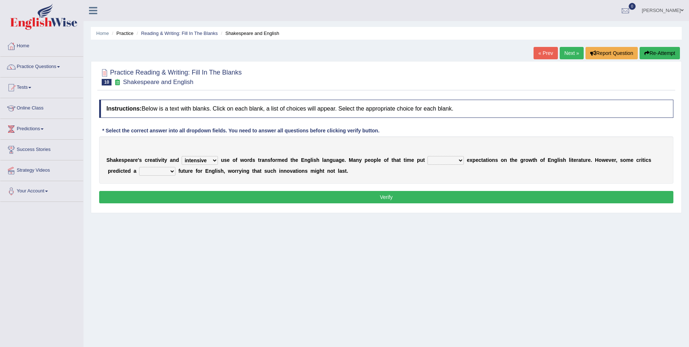
click at [428, 156] on select "wide much high more" at bounding box center [446, 160] width 36 height 9
click at [141, 173] on select "monetary promising irresistible daunting" at bounding box center [157, 171] width 36 height 9
select select "promising"
click at [139, 167] on select "monetary promising irresistible daunting" at bounding box center [157, 171] width 36 height 9
click at [234, 194] on button "Verify" at bounding box center [386, 197] width 574 height 12
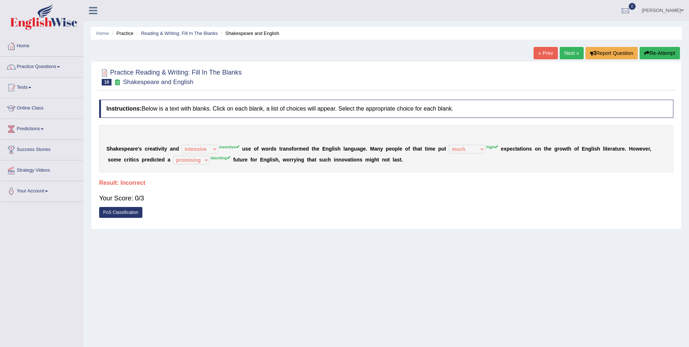
click at [655, 52] on button "Re-Attempt" at bounding box center [660, 53] width 40 height 12
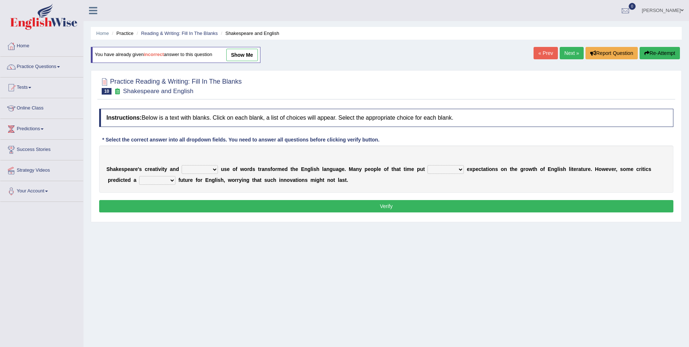
click at [207, 170] on select "idealized intensive fancied inventive" at bounding box center [200, 169] width 36 height 9
click at [182, 165] on select "idealized intensive fancied inventive" at bounding box center [200, 169] width 36 height 9
click at [211, 169] on select "idealized intensive fancied inventive" at bounding box center [200, 169] width 36 height 9
select select "intensive"
click at [182, 165] on select "idealized intensive fancied inventive" at bounding box center [200, 169] width 36 height 9
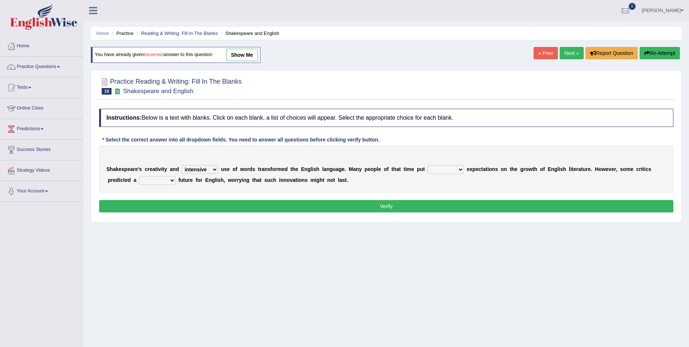
click at [442, 169] on select "wide much high more" at bounding box center [446, 169] width 36 height 9
select select "high"
click at [428, 165] on select "wide much high more" at bounding box center [446, 169] width 36 height 9
click at [139, 181] on select "monetary promising irresistible daunting" at bounding box center [157, 180] width 36 height 9
select select "daunting"
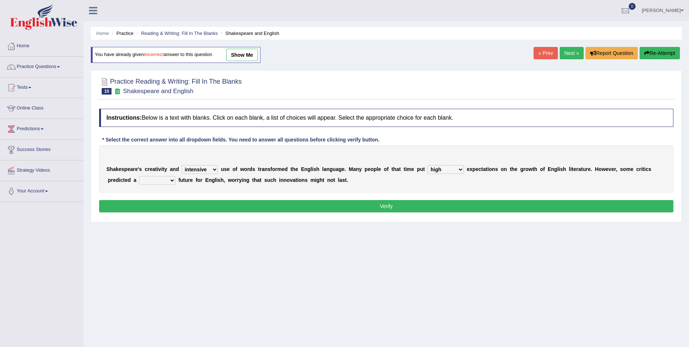
click at [139, 176] on select "monetary promising irresistible daunting" at bounding box center [157, 180] width 36 height 9
click at [158, 201] on button "Verify" at bounding box center [386, 206] width 574 height 12
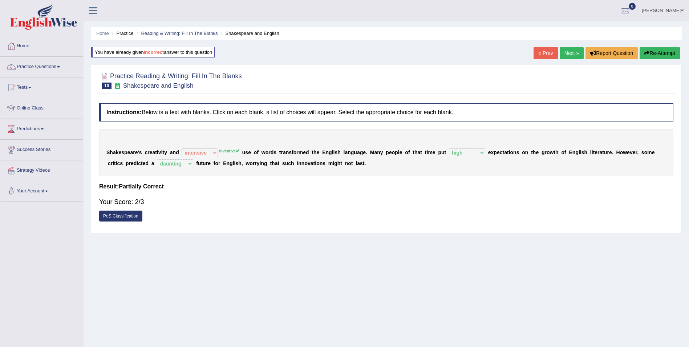
click at [655, 52] on button "Re-Attempt" at bounding box center [660, 53] width 40 height 12
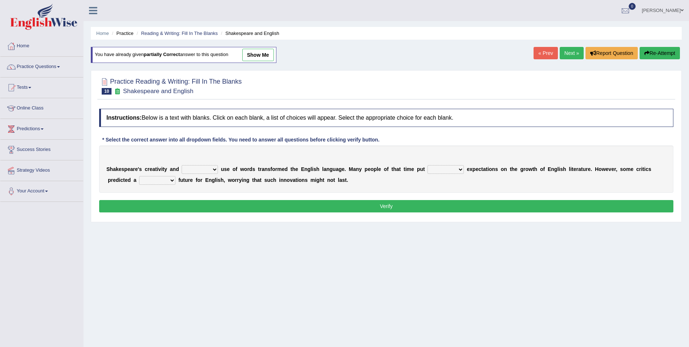
click at [206, 168] on select "idealized intensive fancied inventive" at bounding box center [200, 169] width 36 height 9
select select "inventive"
click at [182, 165] on select "idealized intensive fancied inventive" at bounding box center [200, 169] width 36 height 9
click at [428, 171] on select "wide much high more" at bounding box center [446, 169] width 36 height 9
select select "high"
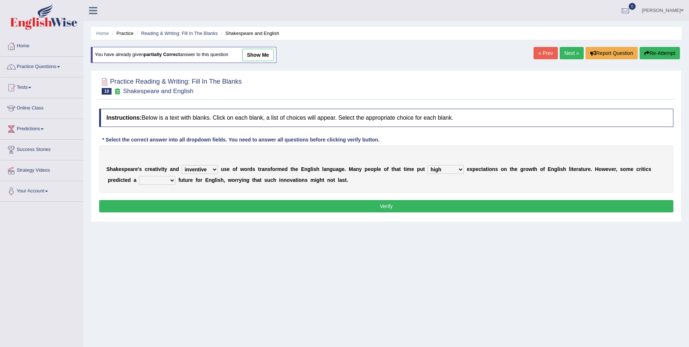
click at [428, 165] on select "wide much high more" at bounding box center [446, 169] width 36 height 9
click at [139, 180] on select "monetary promising irresistible daunting" at bounding box center [157, 180] width 36 height 9
select select "daunting"
click at [139, 176] on select "monetary promising irresistible daunting" at bounding box center [157, 180] width 36 height 9
drag, startPoint x: 202, startPoint y: 205, endPoint x: 204, endPoint y: 209, distance: 4.1
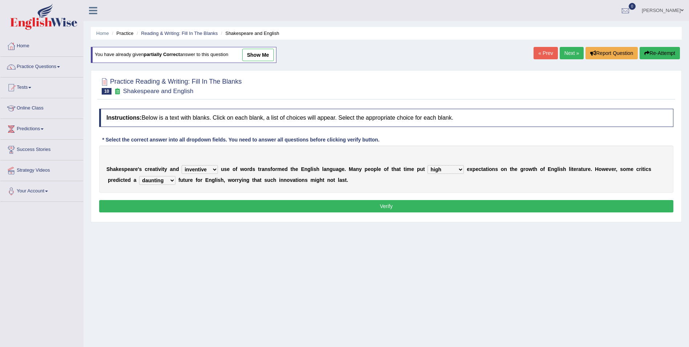
click at [203, 207] on button "Verify" at bounding box center [386, 206] width 574 height 12
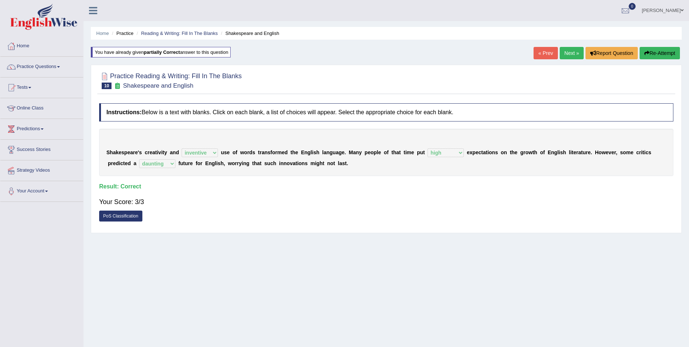
click at [569, 53] on link "Next »" at bounding box center [572, 53] width 24 height 12
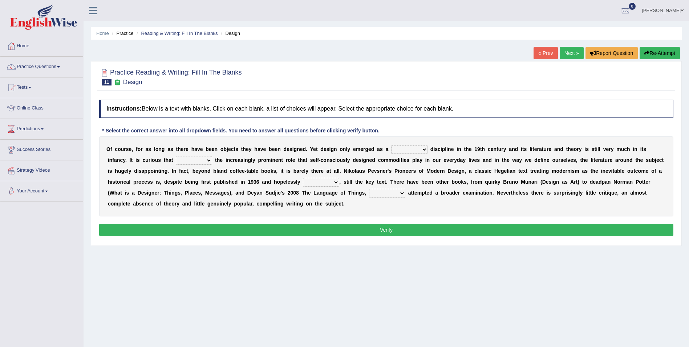
click at [398, 149] on select "bilateral ubiquitous foremost dedicated" at bounding box center [409, 149] width 36 height 9
select select "ubiquitous"
click at [391, 145] on select "bilateral ubiquitous foremost dedicated" at bounding box center [409, 149] width 36 height 9
click at [176, 161] on select "since despite within through" at bounding box center [194, 160] width 36 height 9
select select "within"
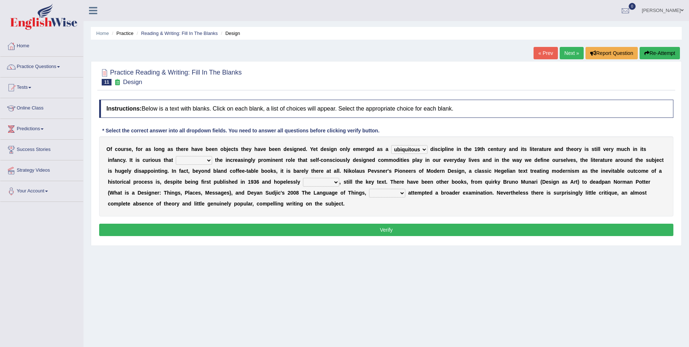
click at [176, 156] on select "since despite within through" at bounding box center [194, 160] width 36 height 9
click at [303, 184] on select "dates dating date dated" at bounding box center [321, 182] width 36 height 9
click at [303, 178] on select "dates dating date dated" at bounding box center [321, 182] width 36 height 9
click at [303, 185] on select "dates dating date dated" at bounding box center [321, 182] width 36 height 9
select select "dating"
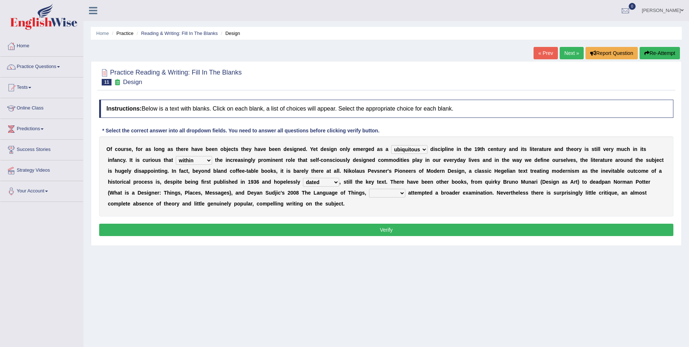
click at [303, 178] on select "dates dating date dated" at bounding box center [321, 182] width 36 height 9
click at [303, 181] on select "dates dating date dated" at bounding box center [321, 182] width 36 height 9
click at [244, 199] on div "O f c o u r s e , f o r a s l o n g a s t h e r e h a v e b e e n o b j e c t s…" at bounding box center [386, 176] width 574 height 80
click at [369, 195] on select "which then however as" at bounding box center [387, 193] width 36 height 9
select select "then"
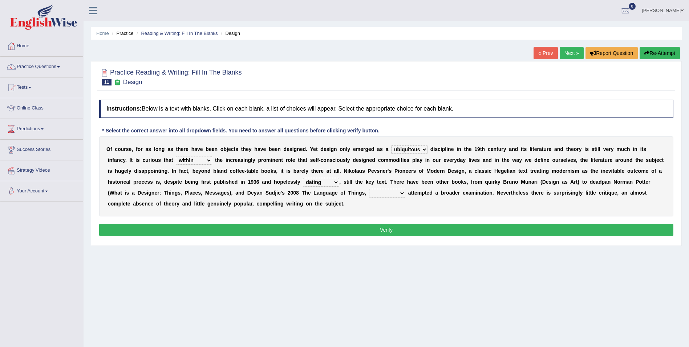
click at [369, 189] on select "which then however as" at bounding box center [387, 193] width 36 height 9
click at [406, 228] on button "Verify" at bounding box center [386, 229] width 574 height 12
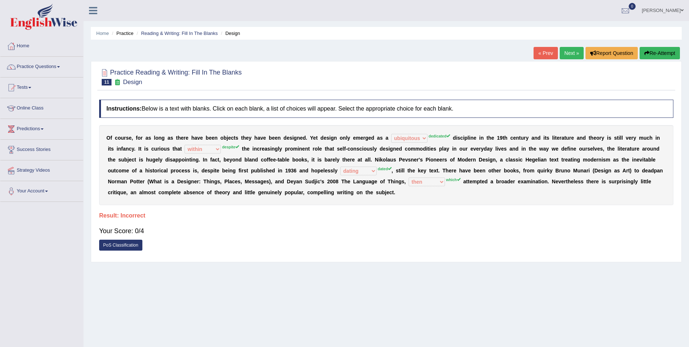
click at [644, 52] on icon "button" at bounding box center [646, 52] width 5 height 5
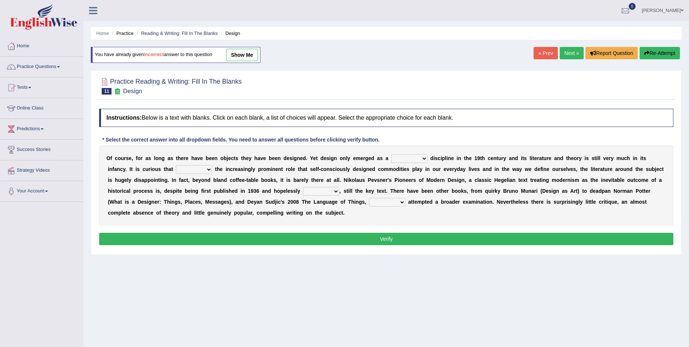
click at [176, 170] on select "since despite within through" at bounding box center [194, 169] width 36 height 9
select select "despite"
click at [176, 165] on select "since despite within through" at bounding box center [194, 169] width 36 height 9
click at [391, 157] on select "bilateral ubiquitous foremost dedicated" at bounding box center [409, 158] width 36 height 9
select select "dedicated"
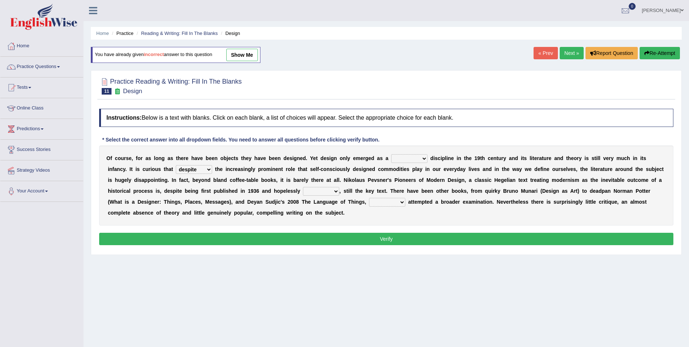
click at [391, 154] on select "bilateral ubiquitous foremost dedicated" at bounding box center [409, 158] width 36 height 9
click at [303, 192] on select "dates dating date dated" at bounding box center [321, 191] width 36 height 9
select select "dated"
click at [303, 187] on select "dates dating date dated" at bounding box center [321, 191] width 36 height 9
click at [369, 202] on select "which then however as" at bounding box center [387, 202] width 36 height 9
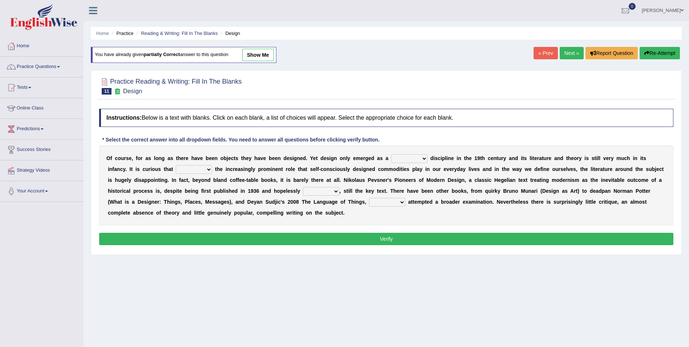
select select "which"
click at [369, 198] on select "which then however as" at bounding box center [387, 202] width 36 height 9
click at [303, 189] on select "dates dating date dated" at bounding box center [321, 191] width 36 height 9
select select "dated"
click at [303, 187] on select "dates dating date dated" at bounding box center [321, 191] width 36 height 9
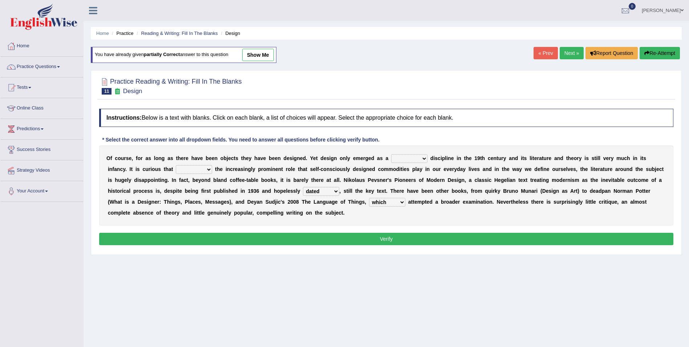
drag, startPoint x: 396, startPoint y: 159, endPoint x: 394, endPoint y: 163, distance: 4.7
click at [396, 159] on select "bilateral ubiquitous foremost dedicated" at bounding box center [409, 158] width 36 height 9
select select "dedicated"
click at [391, 154] on select "bilateral ubiquitous foremost dedicated" at bounding box center [409, 158] width 36 height 9
click at [176, 167] on select "since despite within through" at bounding box center [194, 169] width 36 height 9
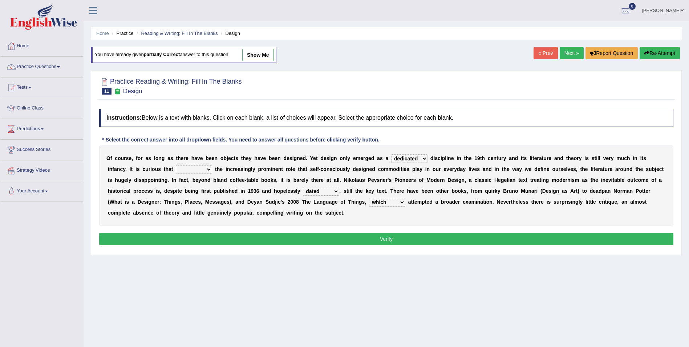
select select "despite"
click at [176, 165] on select "since despite within through" at bounding box center [194, 169] width 36 height 9
click at [235, 237] on button "Verify" at bounding box center [386, 238] width 574 height 12
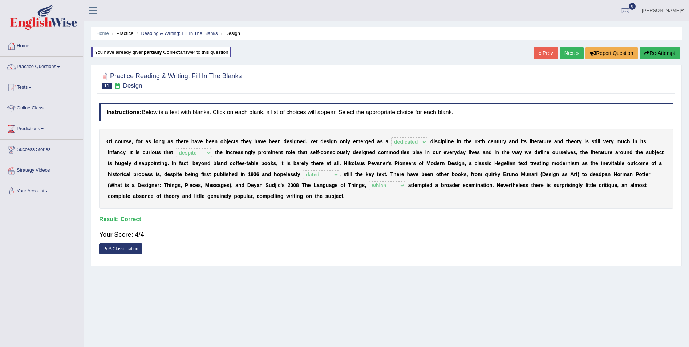
click at [573, 51] on link "Next »" at bounding box center [572, 53] width 24 height 12
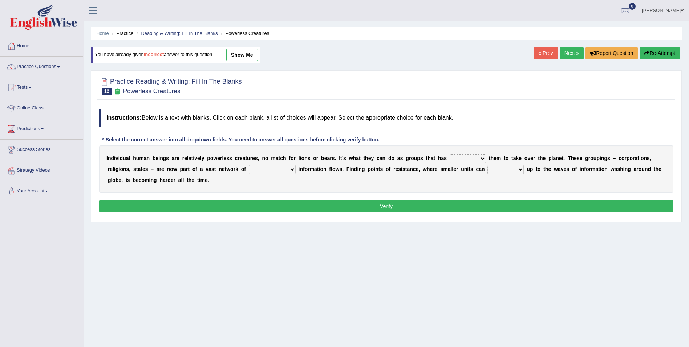
click at [450, 158] on select "enabled contended embodied conjured" at bounding box center [468, 158] width 36 height 9
select select "embodied"
click at [450, 154] on select "enabled contended embodied conjured" at bounding box center [468, 158] width 36 height 9
click at [249, 171] on select "interconnected overlapping fastened exploited" at bounding box center [272, 169] width 47 height 9
select select "interconnected"
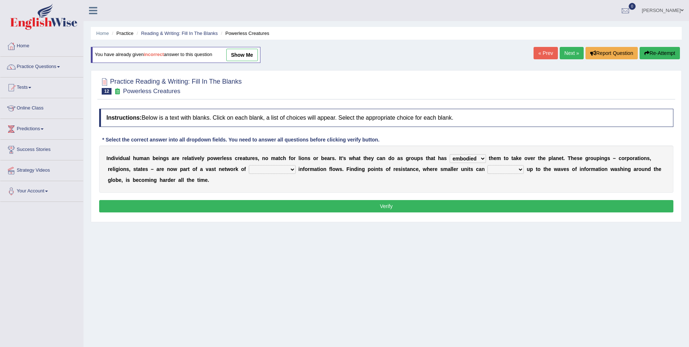
click at [249, 165] on select "interconnected overlapping fastened exploited" at bounding box center [272, 169] width 47 height 9
click at [487, 171] on select "stand raise hail pump" at bounding box center [505, 169] width 36 height 9
select select "raise"
click at [487, 165] on select "stand raise hail pump" at bounding box center [505, 169] width 36 height 9
click at [487, 170] on select "stand raise hail pump" at bounding box center [505, 169] width 36 height 9
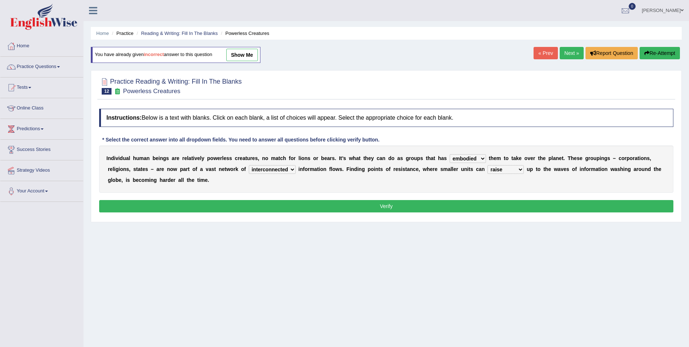
click at [385, 203] on button "Verify" at bounding box center [386, 206] width 574 height 12
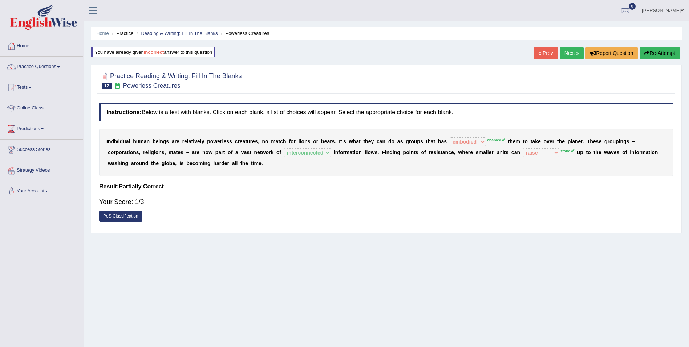
click at [654, 53] on button "Re-Attempt" at bounding box center [660, 53] width 40 height 12
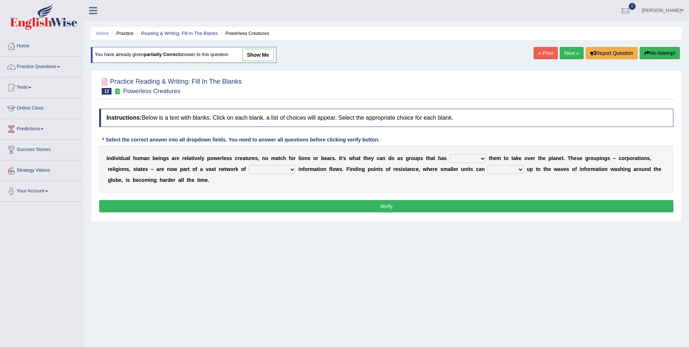
click at [457, 157] on select "enabled contended embodied conjured" at bounding box center [468, 158] width 36 height 9
select select "enabled"
click at [450, 154] on select "enabled contended embodied conjured" at bounding box center [468, 158] width 36 height 9
click at [487, 170] on select "stand raise hail pump" at bounding box center [505, 169] width 36 height 9
select select "stand"
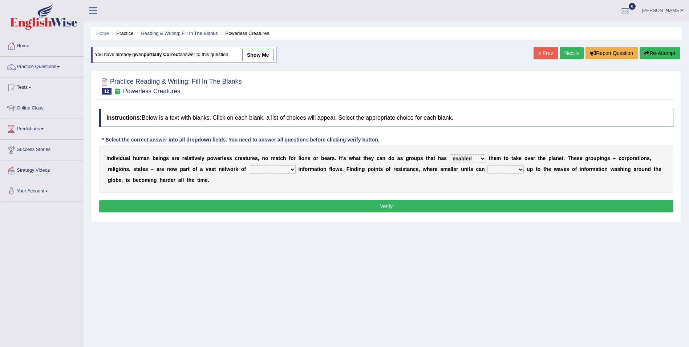
click at [487, 165] on select "stand raise hail pump" at bounding box center [505, 169] width 36 height 9
click at [249, 168] on select "interconnected overlapping fastened exploited" at bounding box center [272, 169] width 47 height 9
select select "interconnected"
click at [249, 165] on select "interconnected overlapping fastened exploited" at bounding box center [272, 169] width 47 height 9
click at [330, 205] on button "Verify" at bounding box center [386, 206] width 574 height 12
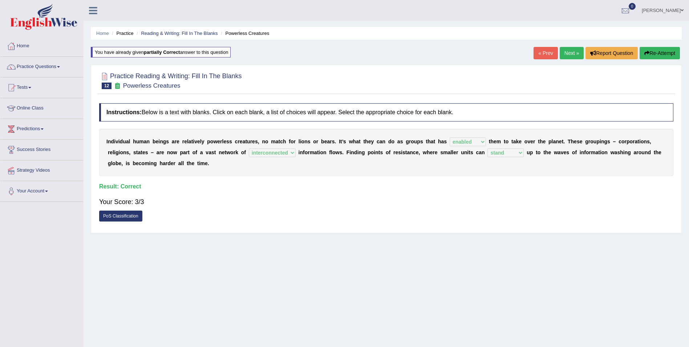
click at [579, 55] on link "Next »" at bounding box center [572, 53] width 24 height 12
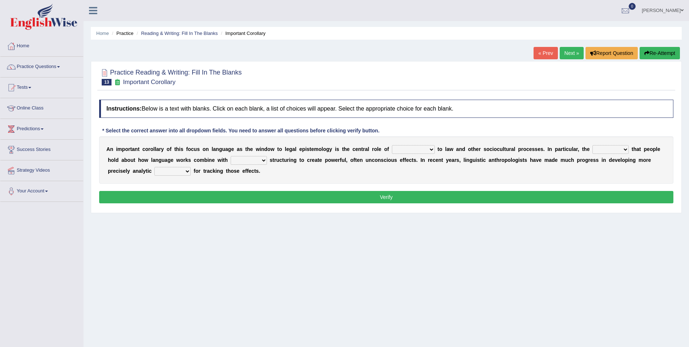
click at [409, 150] on select "discourse epoch dialect acquaintance" at bounding box center [413, 149] width 43 height 9
